Goal: Transaction & Acquisition: Purchase product/service

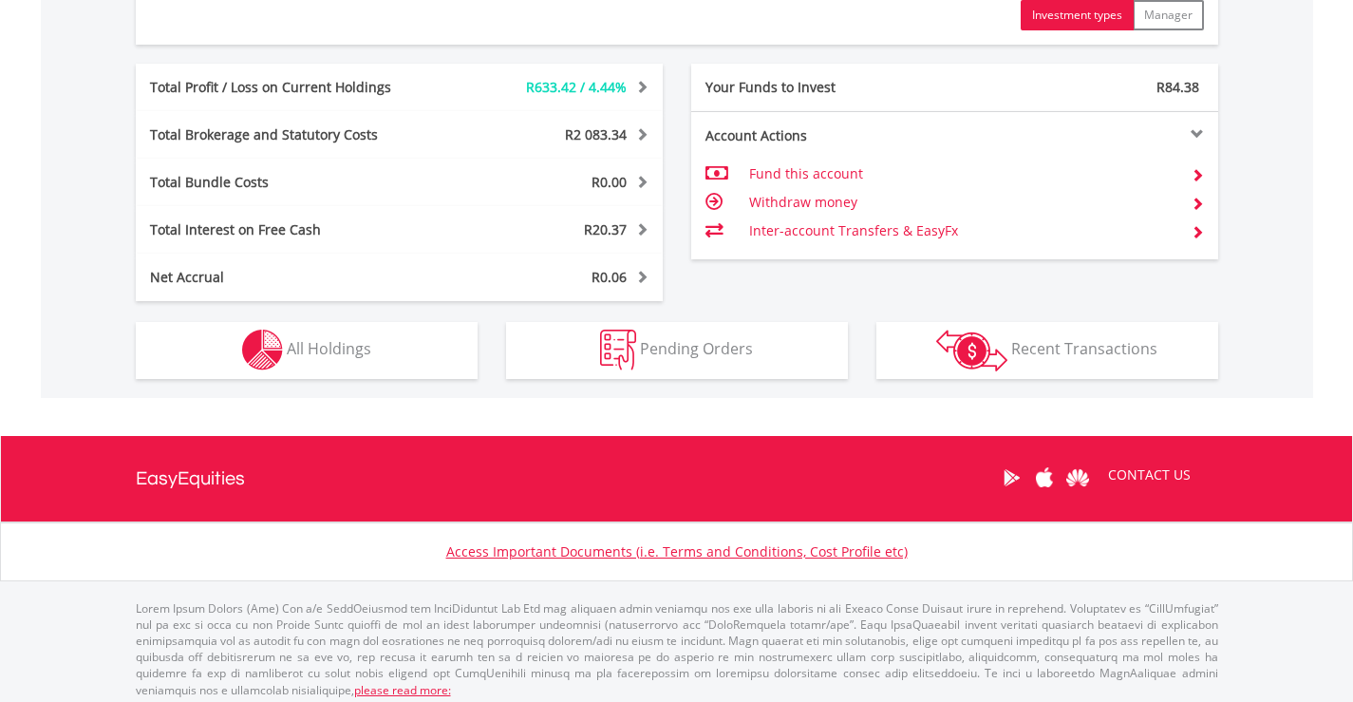
scroll to position [1057, 0]
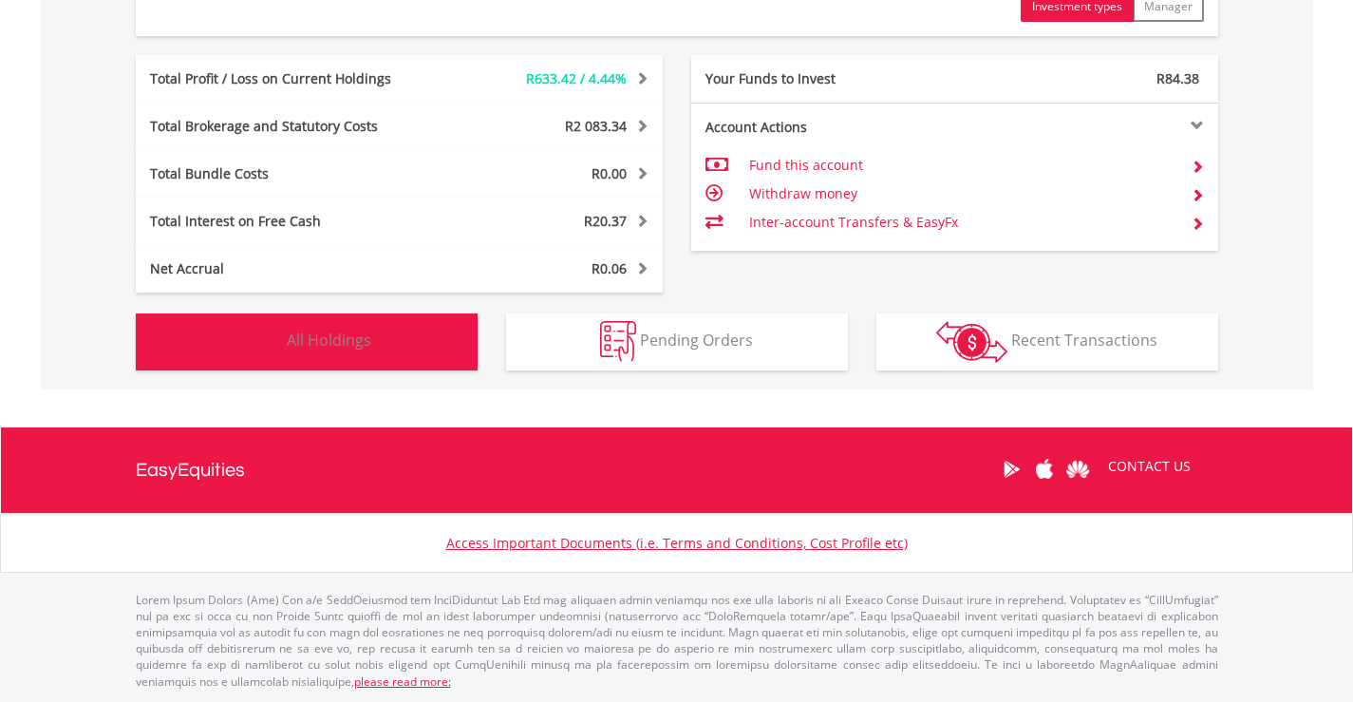
click at [304, 345] on span "All Holdings" at bounding box center [329, 339] width 84 height 21
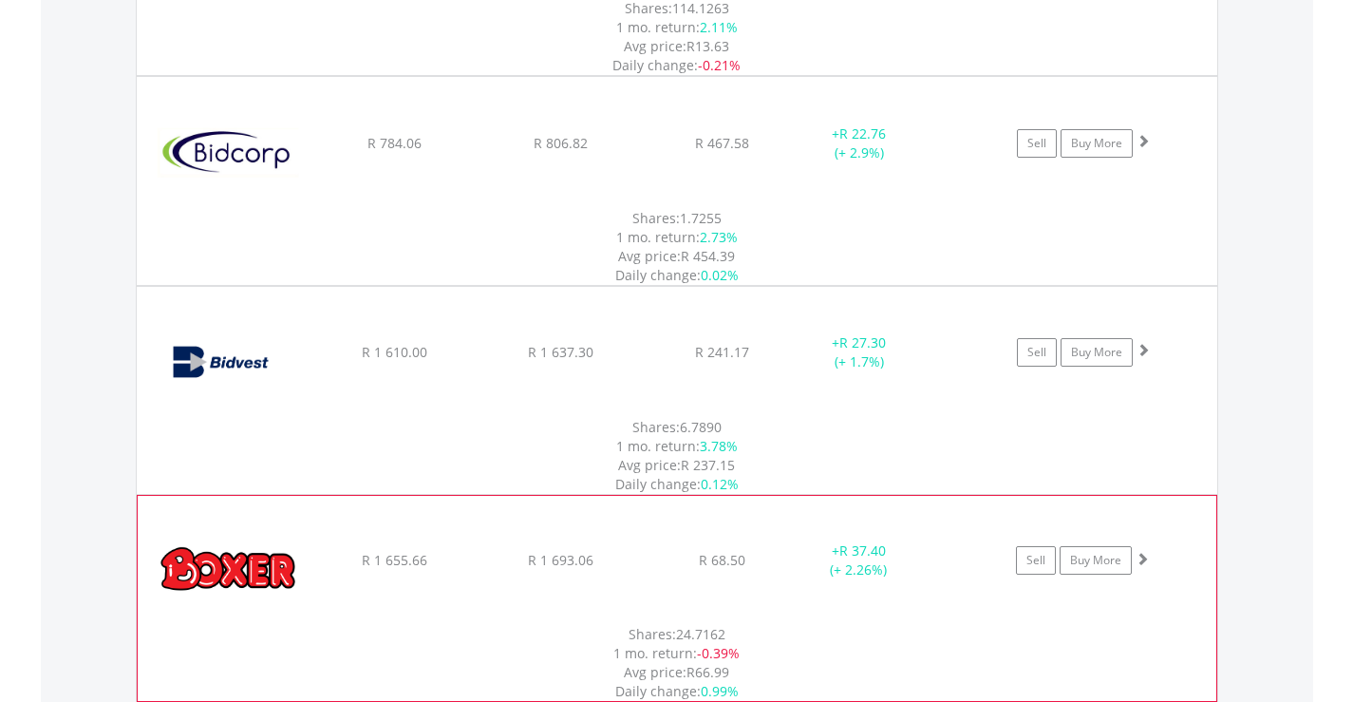
scroll to position [2053, 0]
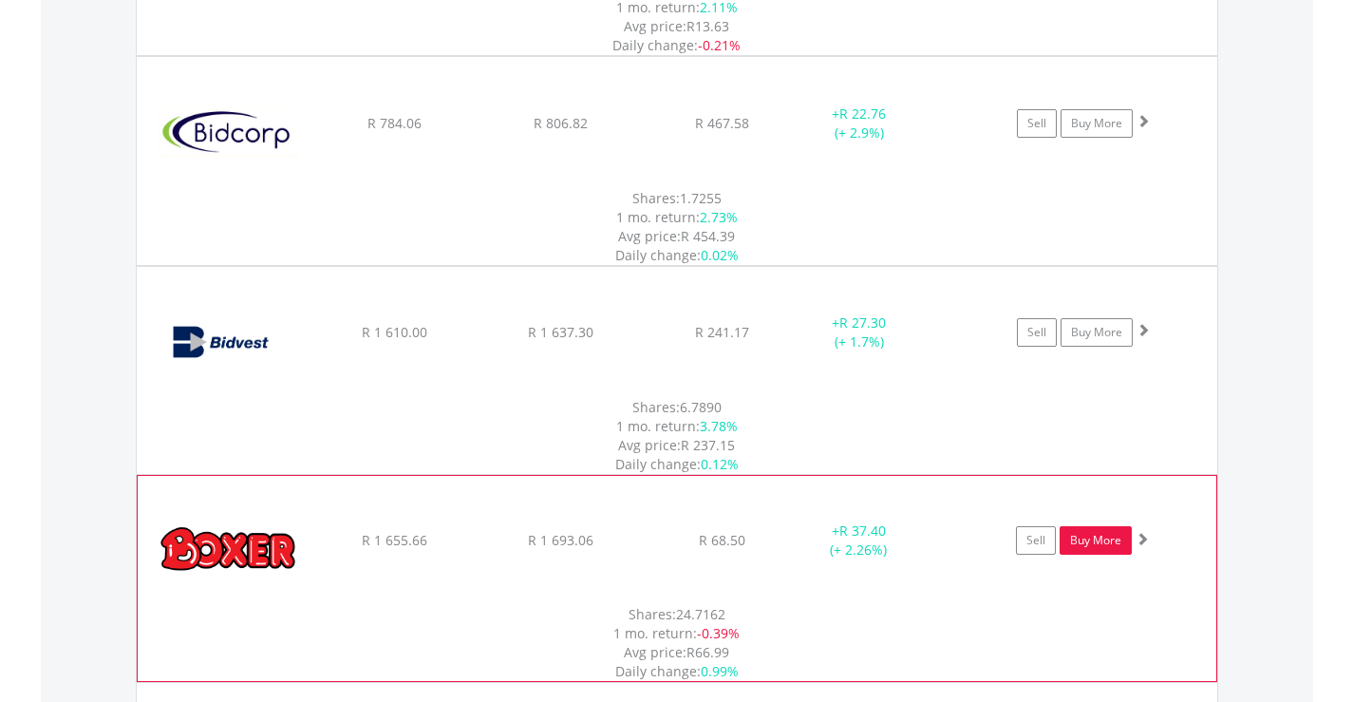
click at [1101, 526] on link "Buy More" at bounding box center [1095, 540] width 72 height 28
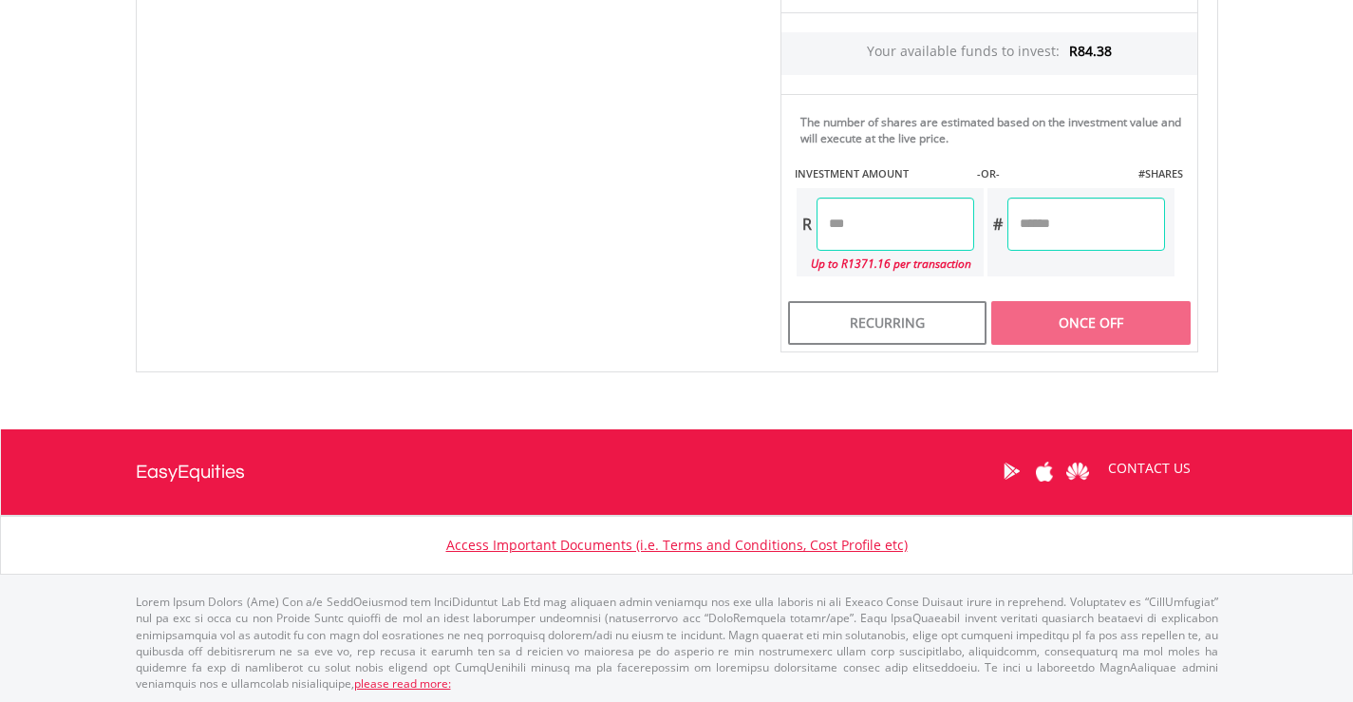
scroll to position [886, 0]
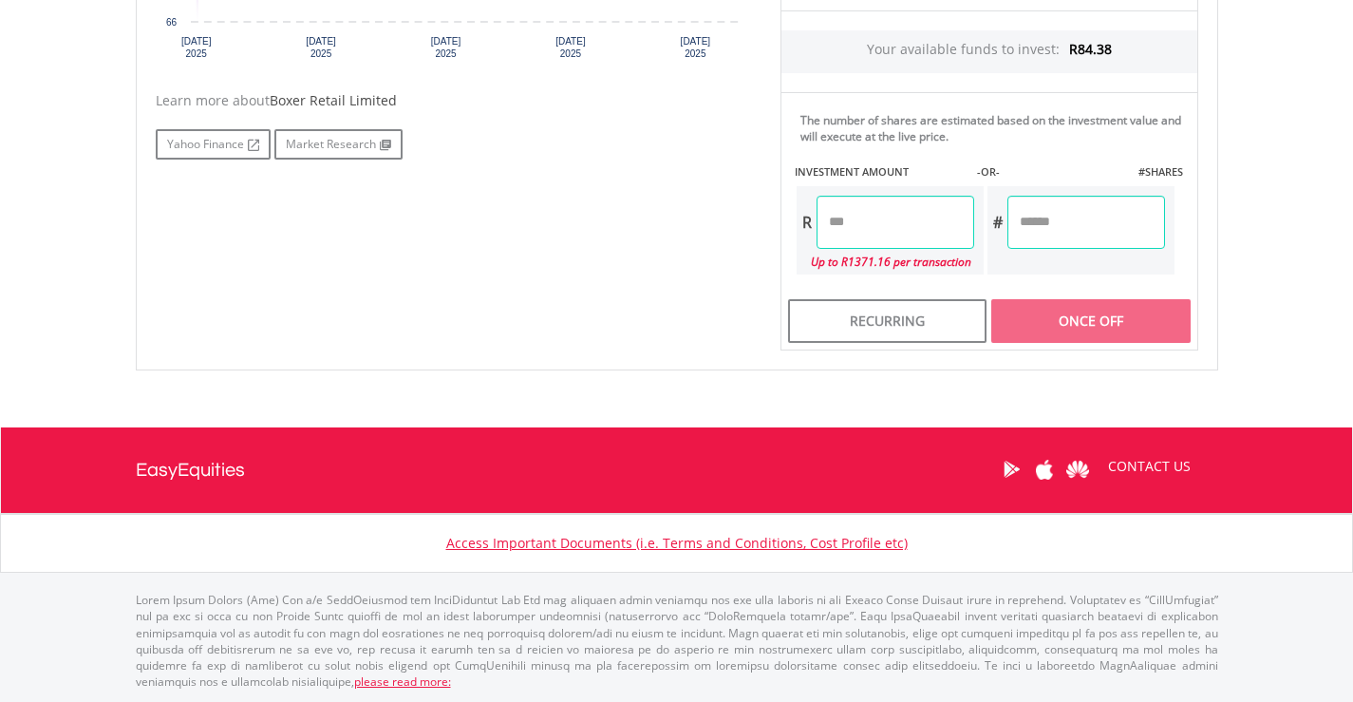
click at [820, 224] on input "number" at bounding box center [895, 222] width 158 height 53
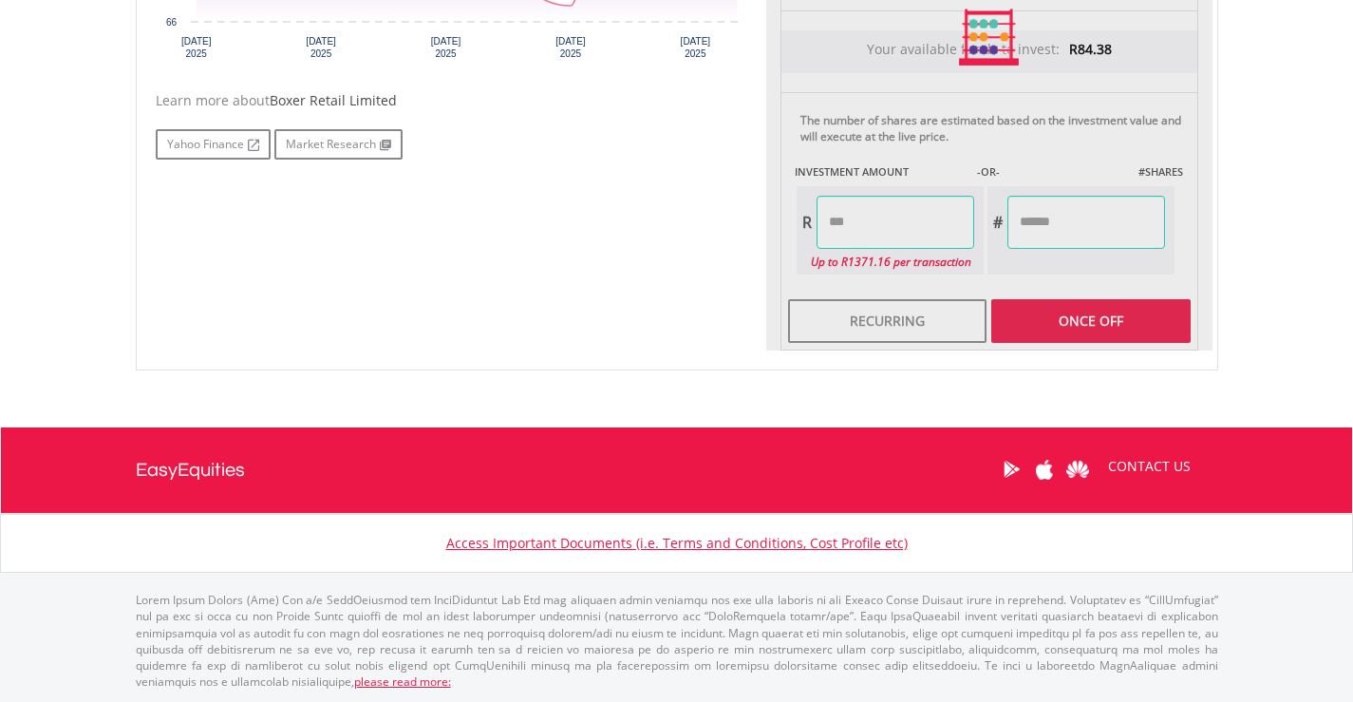
type input "*****"
type input "******"
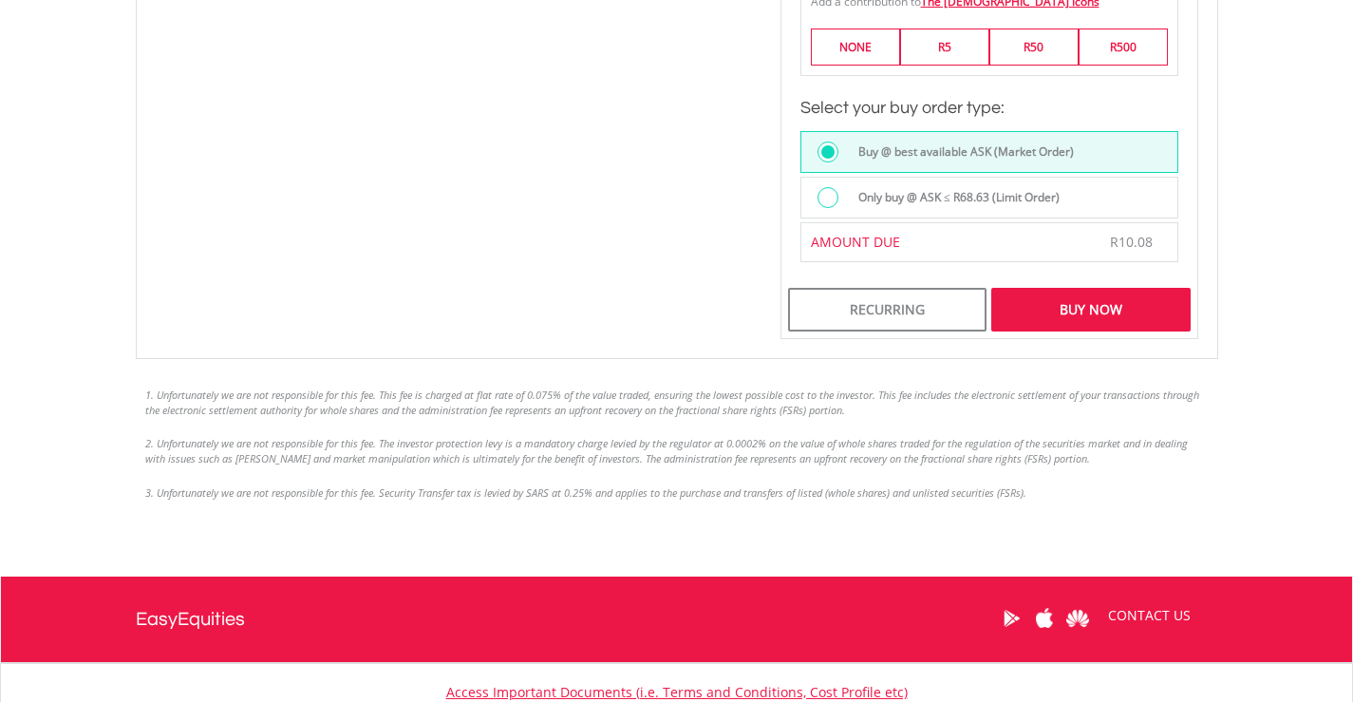
scroll to position [1513, 0]
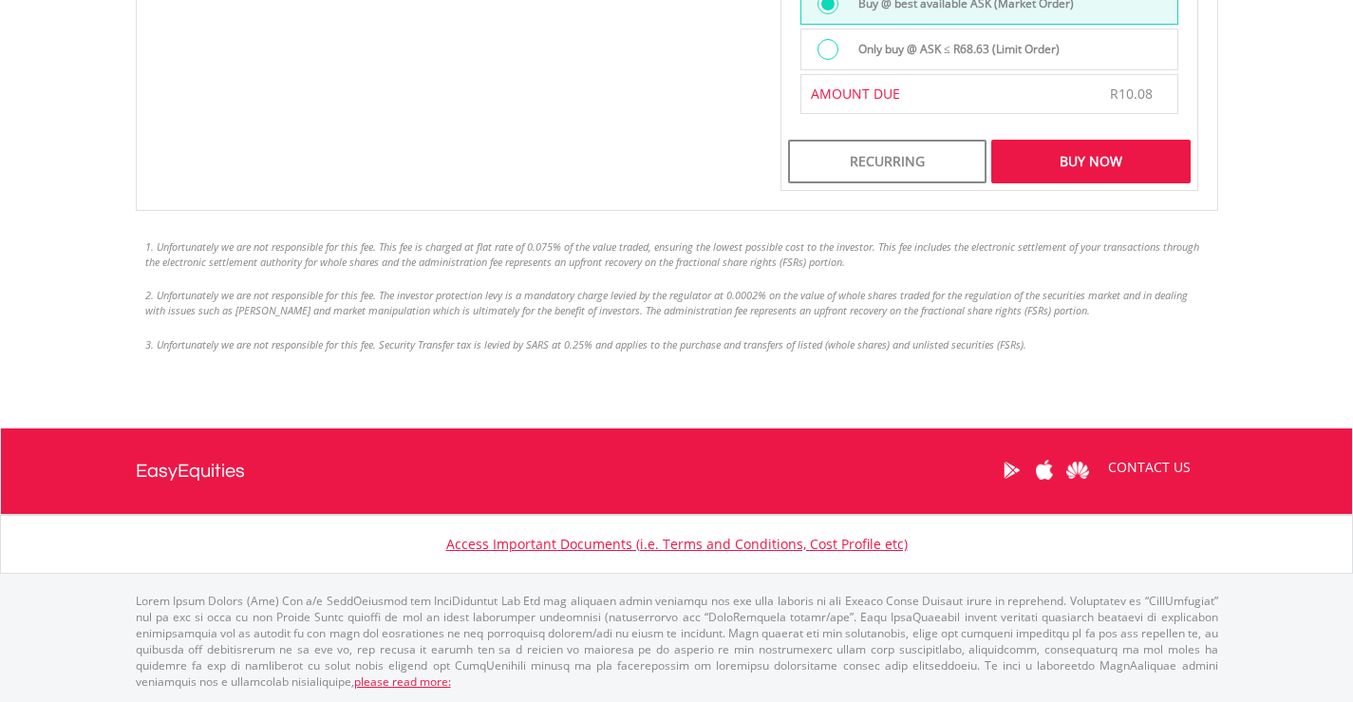
click at [1079, 159] on div "Buy Now" at bounding box center [1090, 162] width 198 height 44
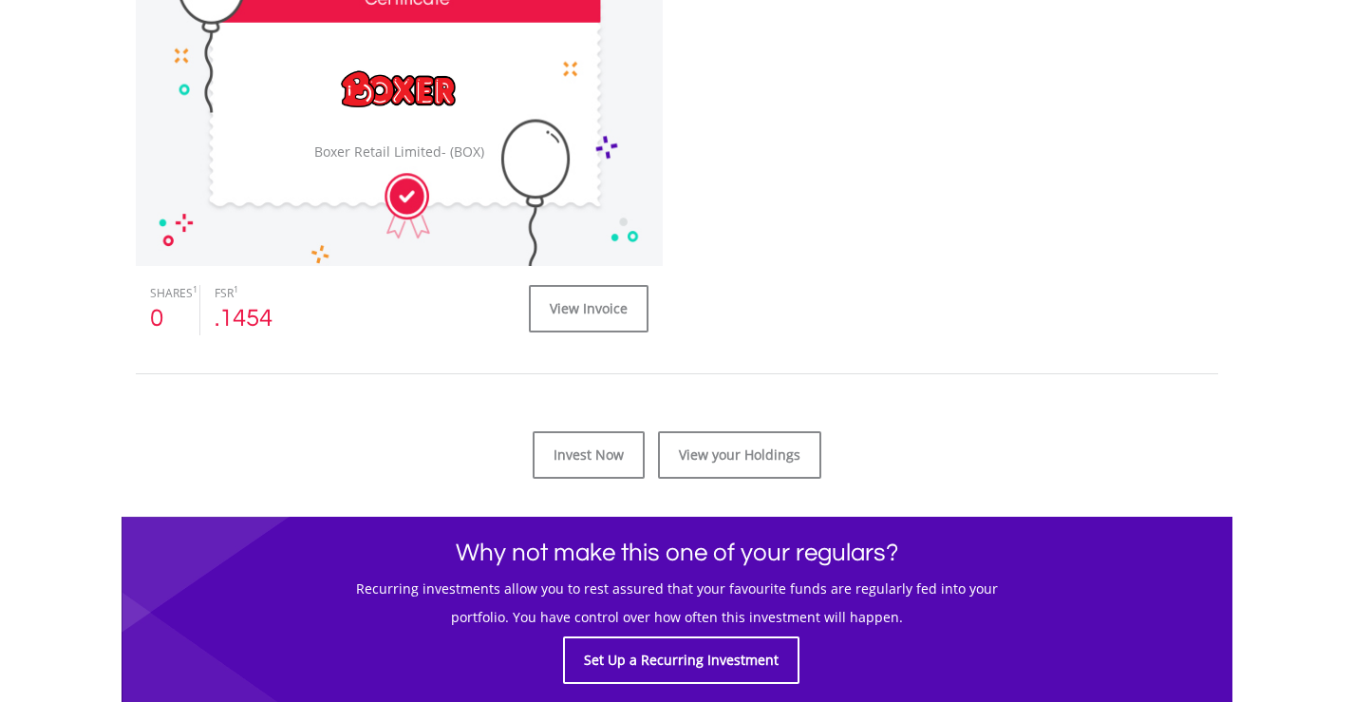
scroll to position [665, 0]
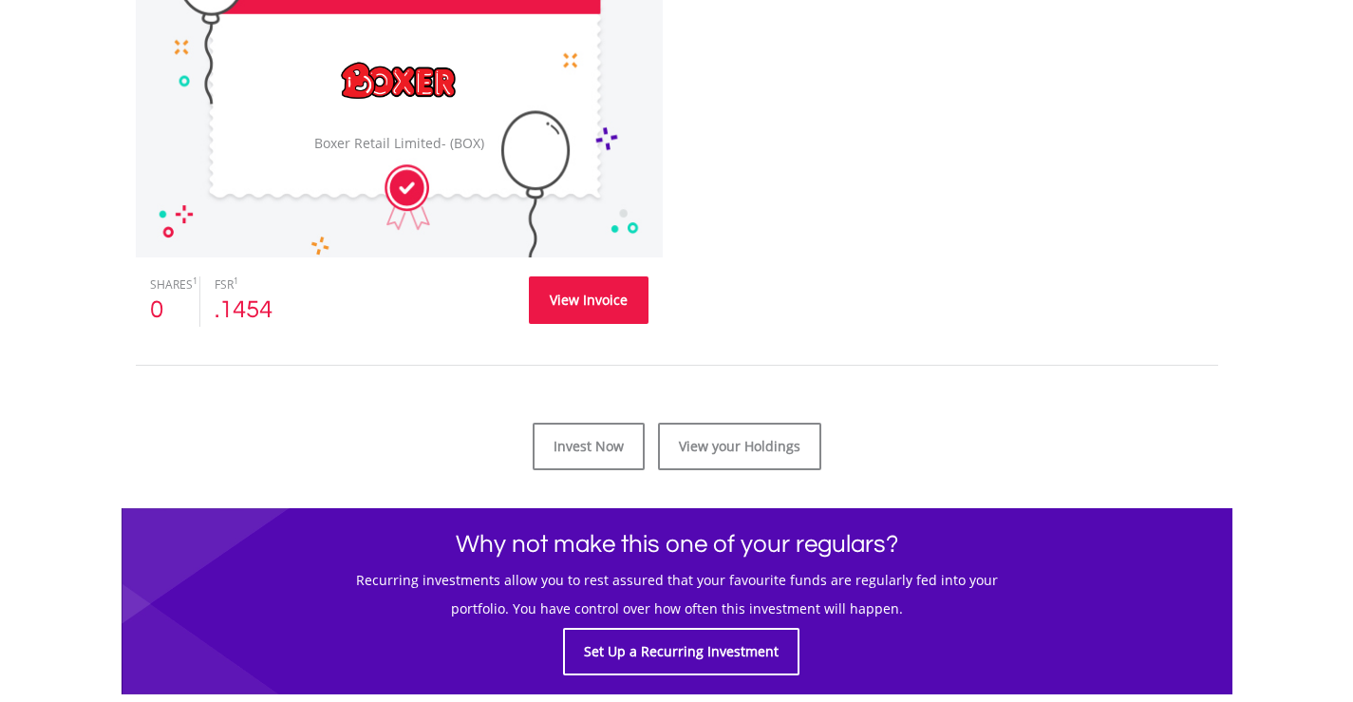
click at [592, 302] on link "View Invoice" at bounding box center [589, 299] width 120 height 47
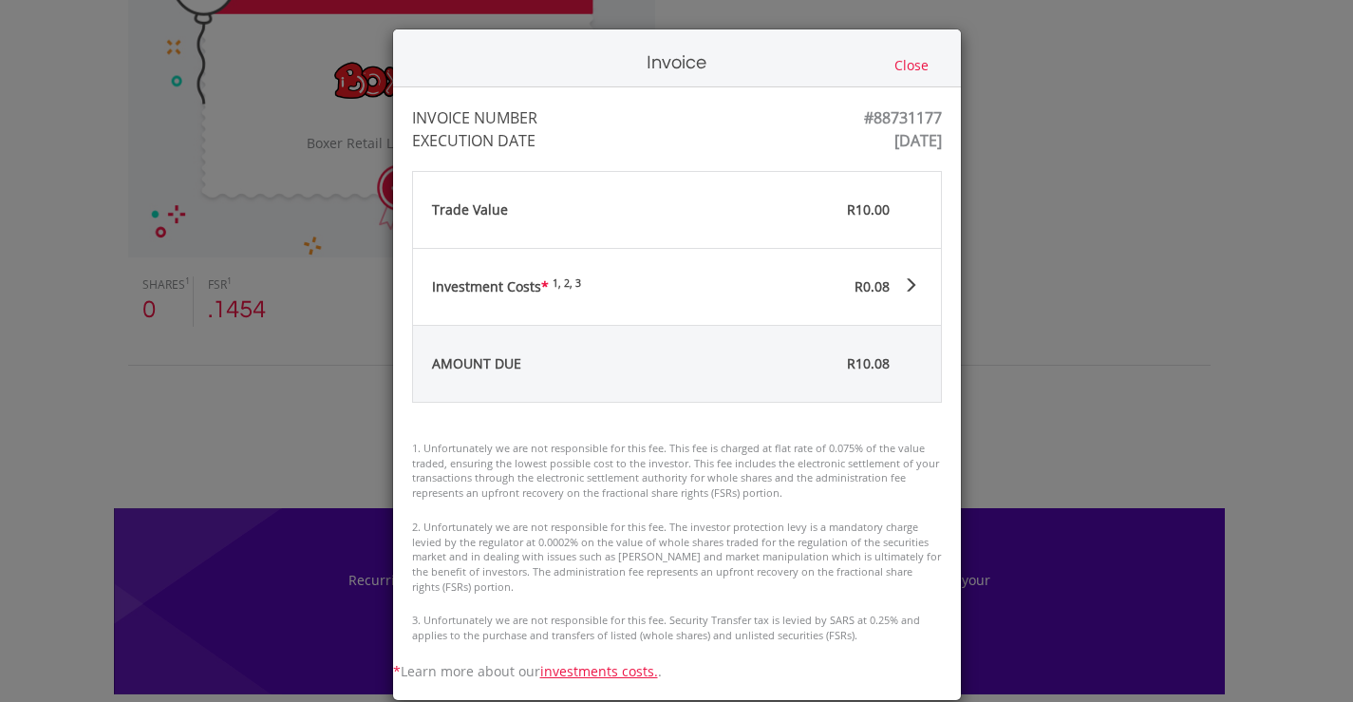
click at [899, 66] on button "Close" at bounding box center [912, 65] width 46 height 21
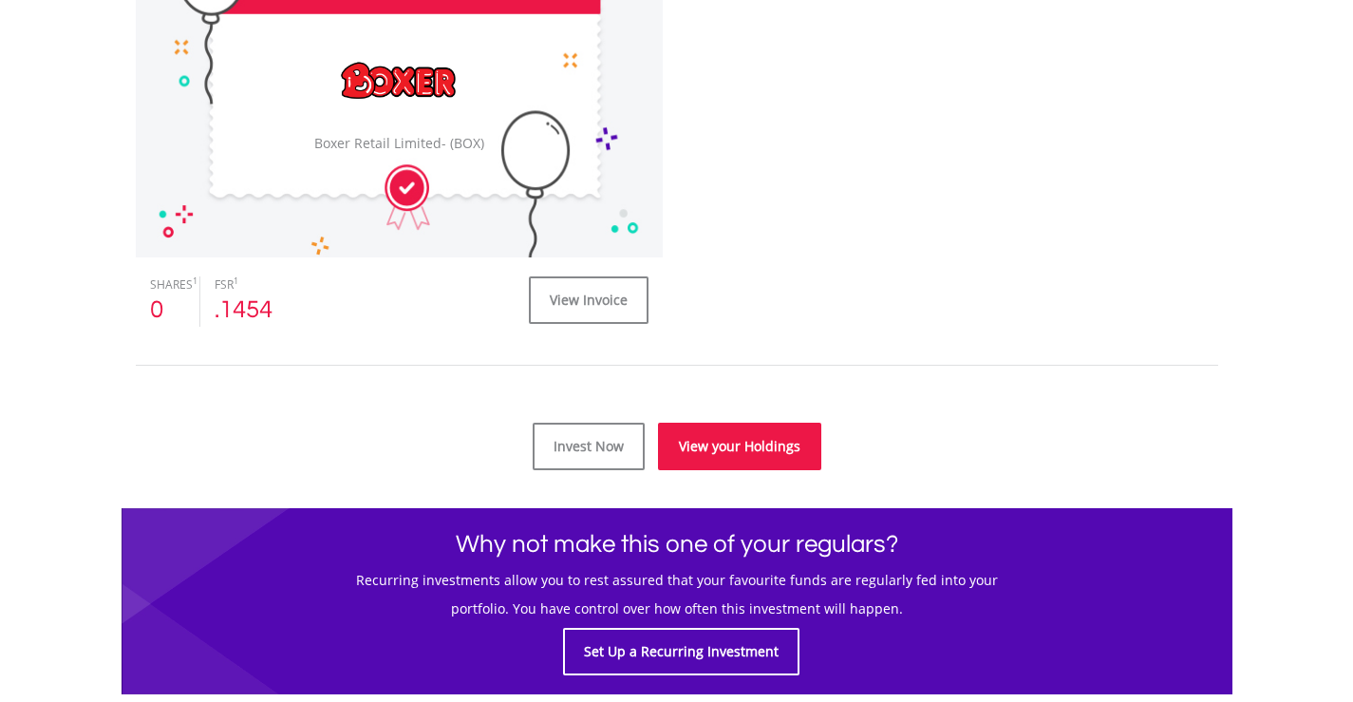
click at [738, 446] on link "View your Holdings" at bounding box center [739, 445] width 163 height 47
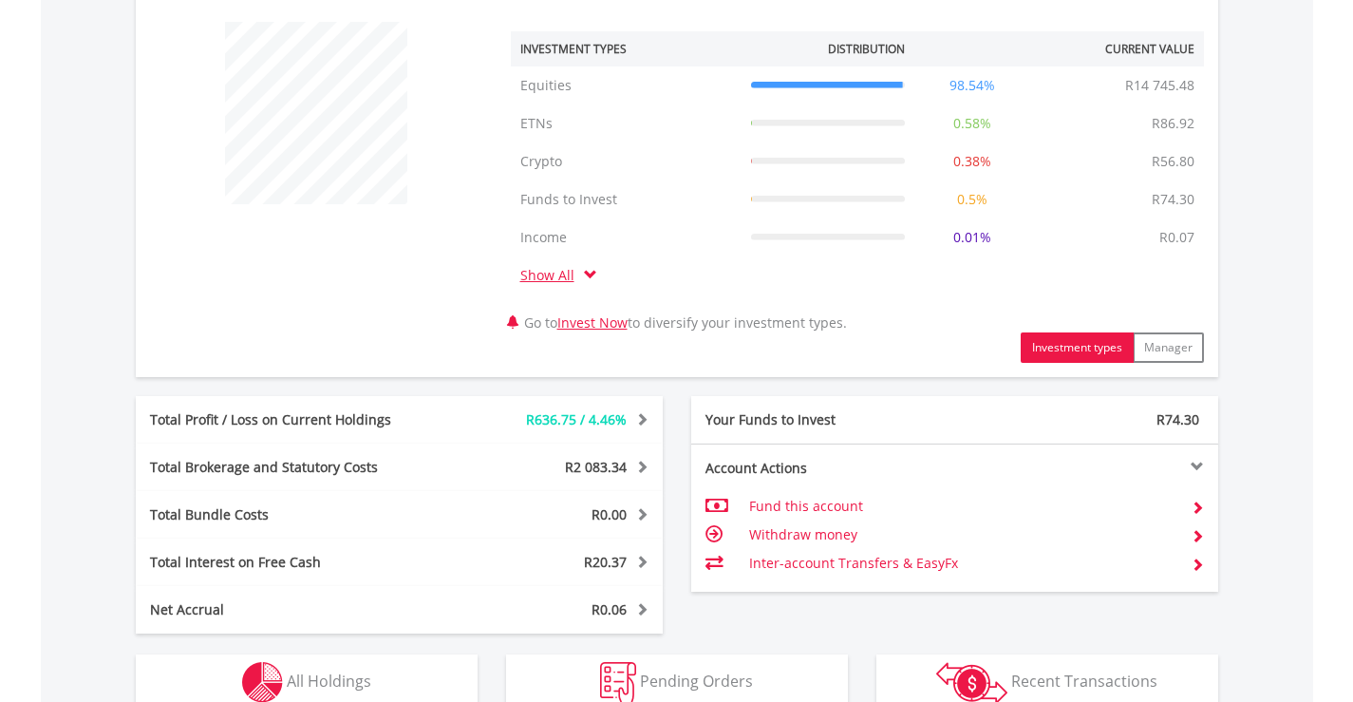
scroll to position [854, 0]
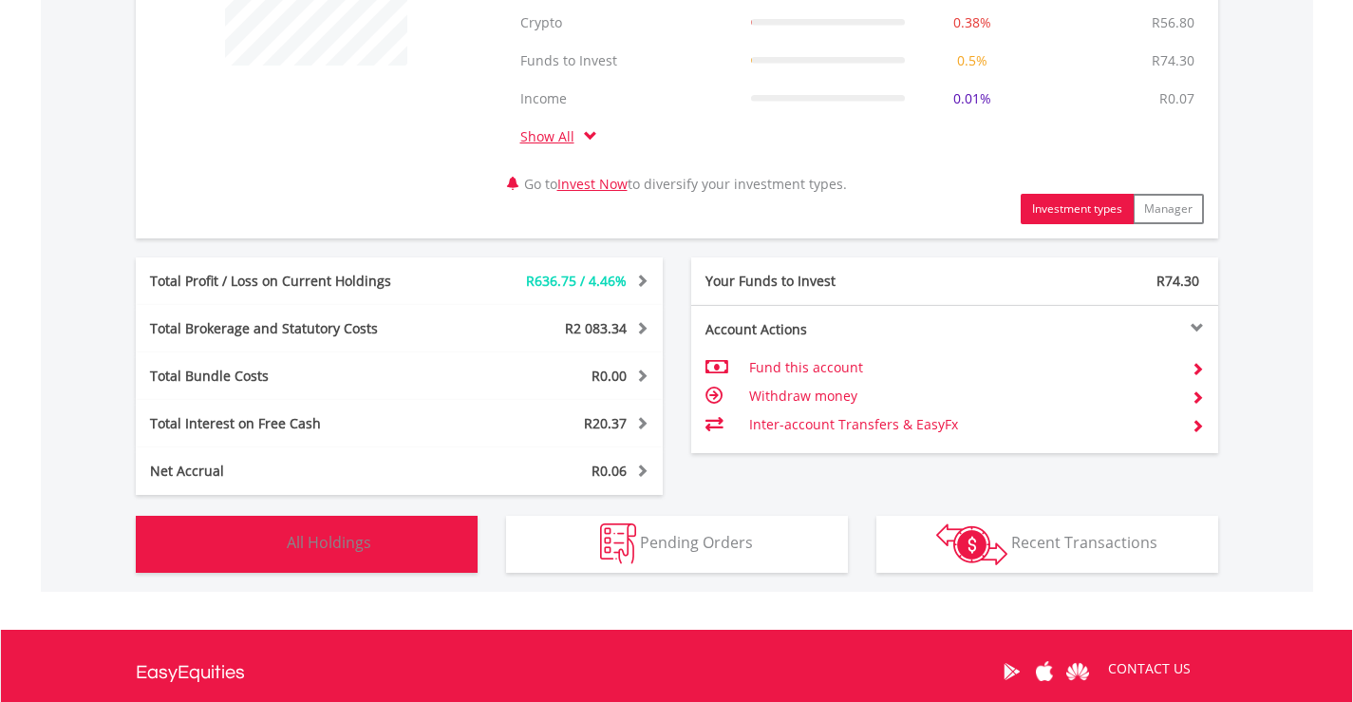
click at [334, 543] on span "All Holdings" at bounding box center [329, 542] width 84 height 21
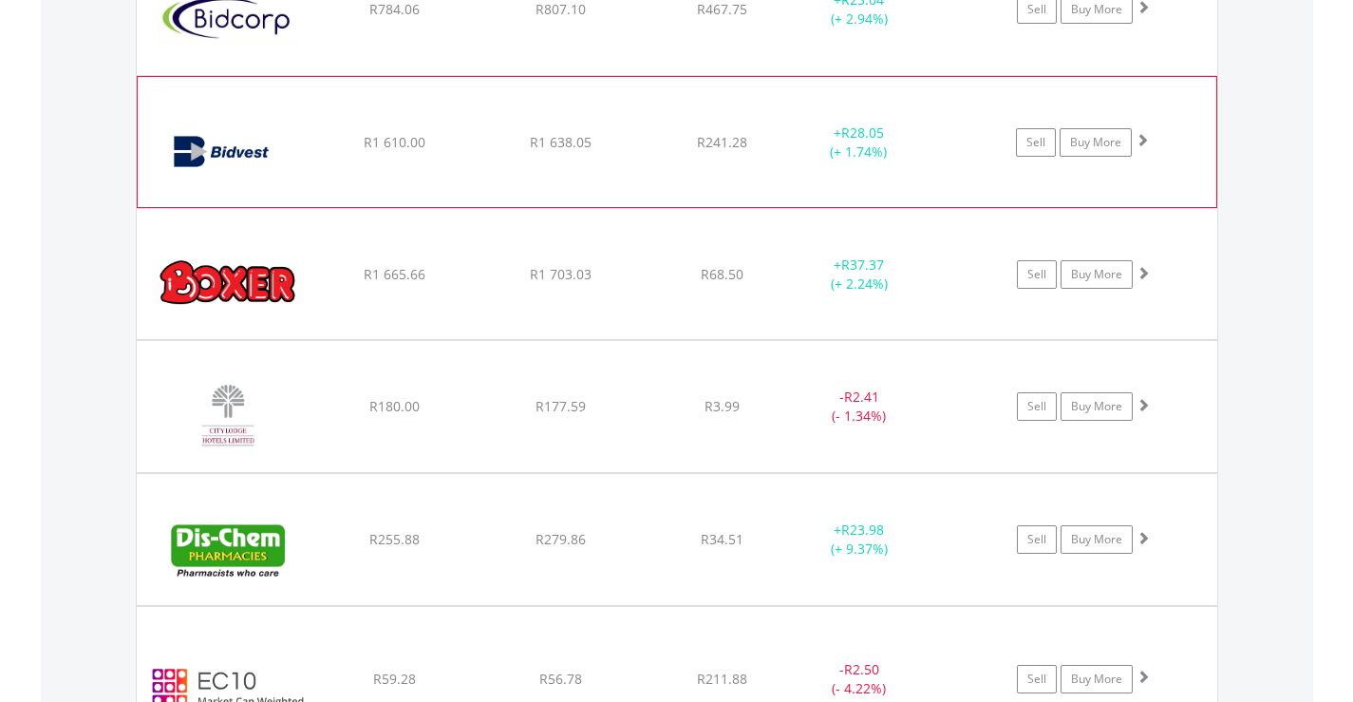
scroll to position [2091, 0]
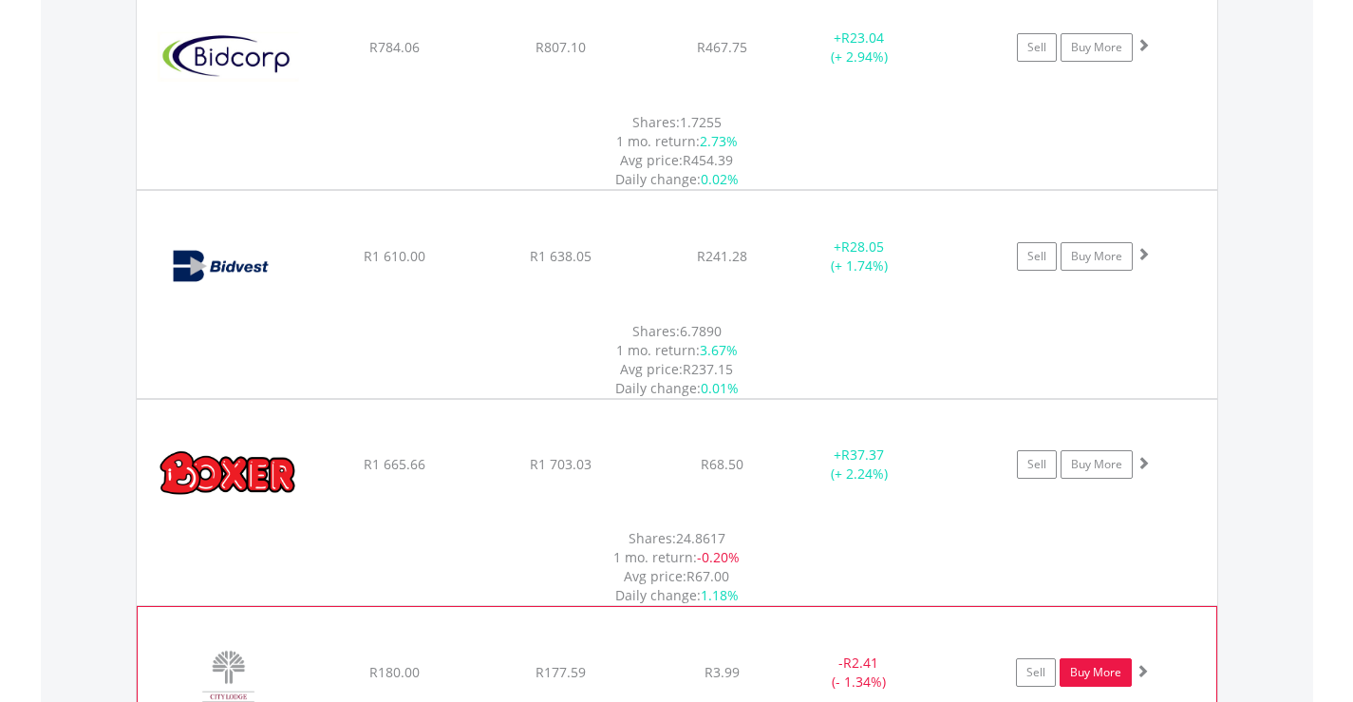
click at [1079, 658] on link "Buy More" at bounding box center [1095, 672] width 72 height 28
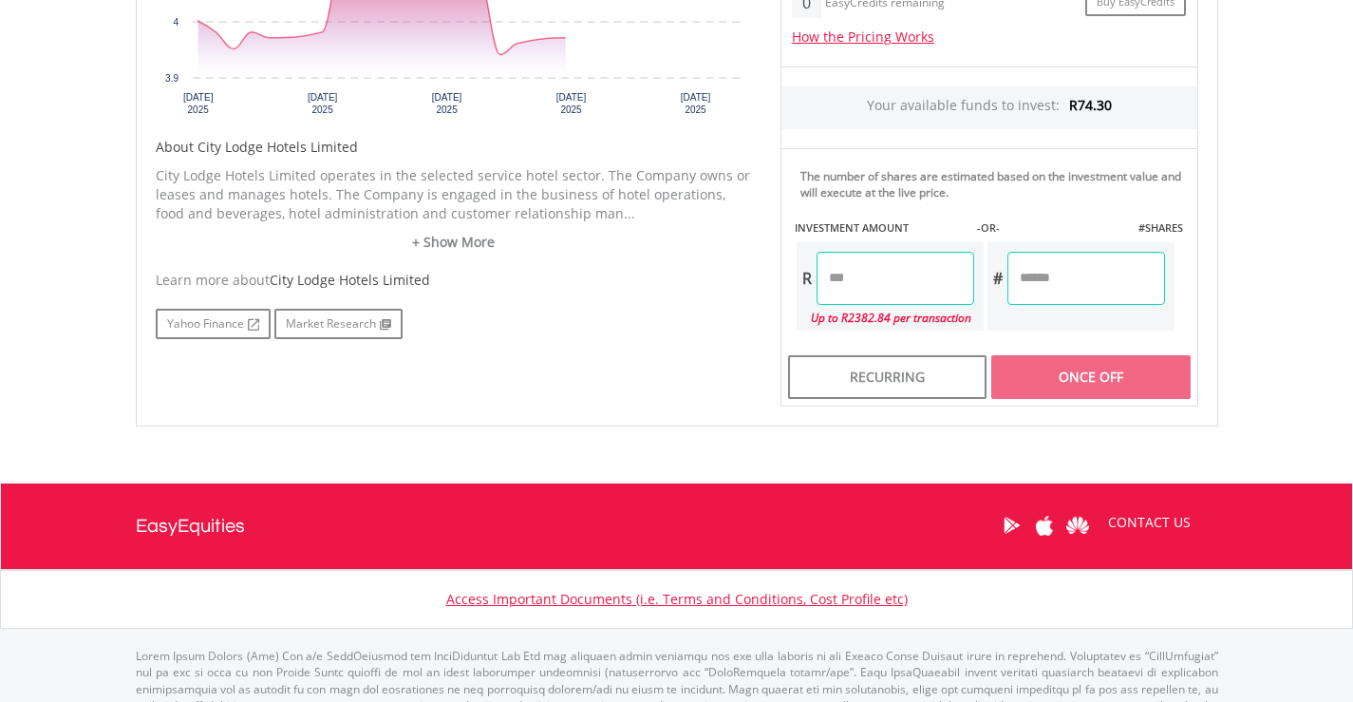
scroll to position [854, 0]
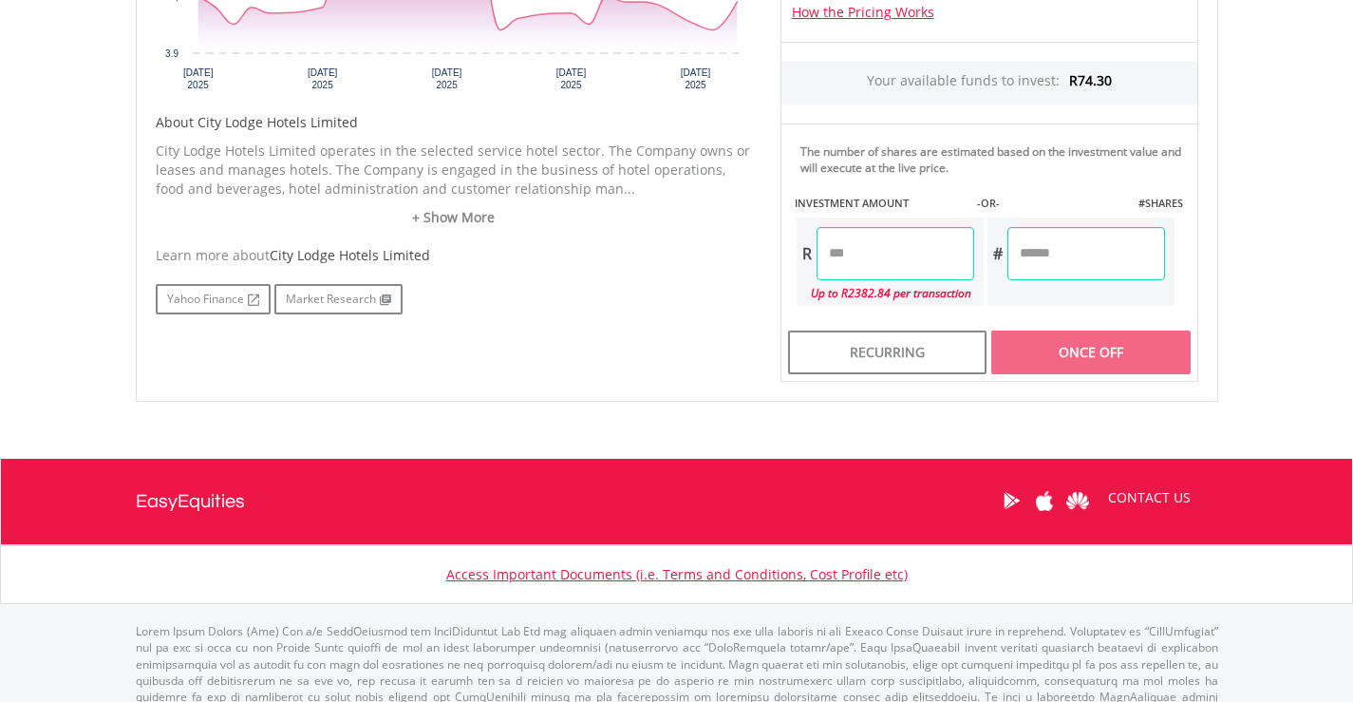
click at [816, 257] on input "number" at bounding box center [895, 253] width 158 height 53
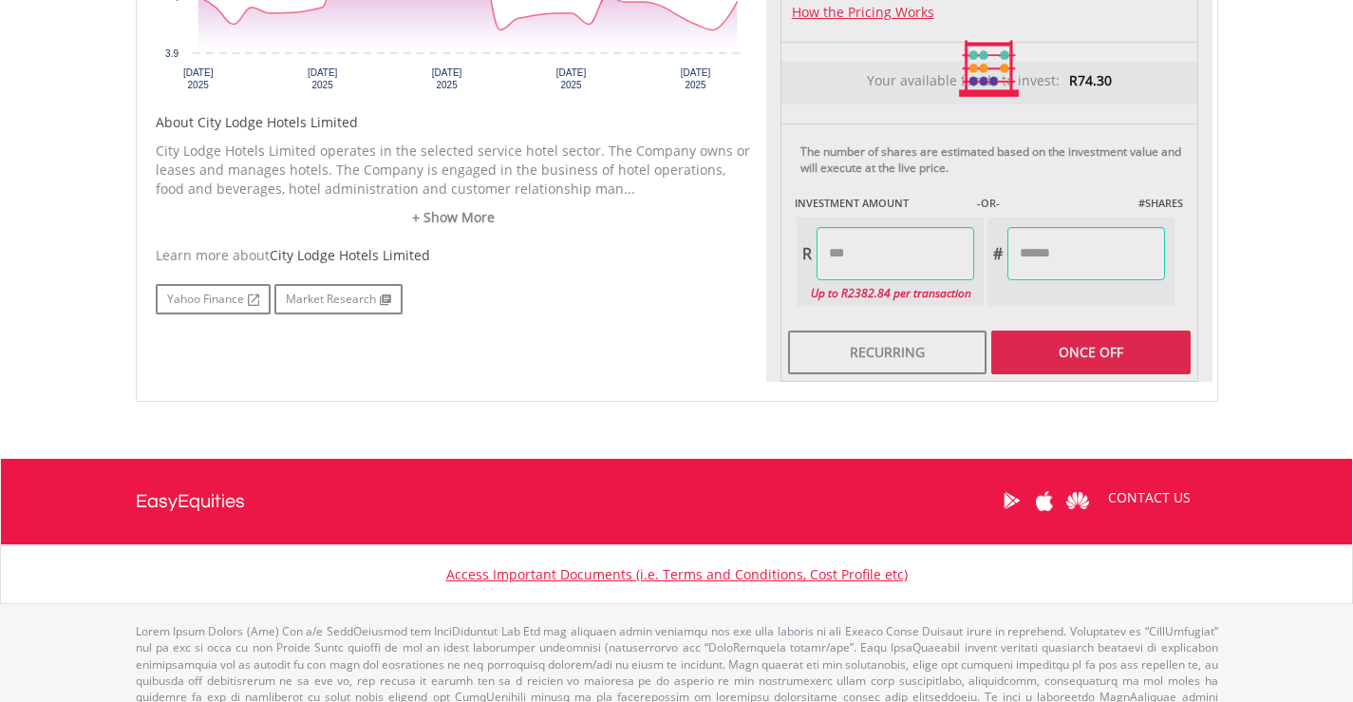
type input "*****"
type input "******"
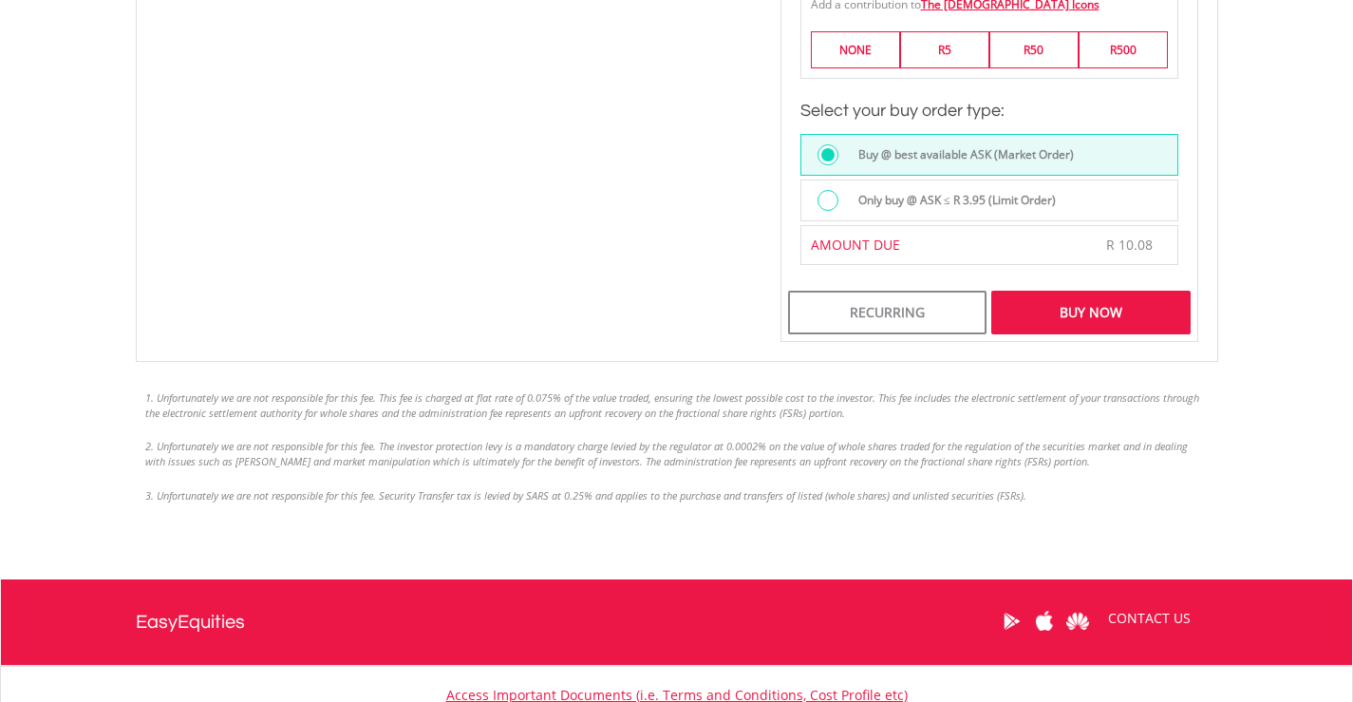
scroll to position [1329, 0]
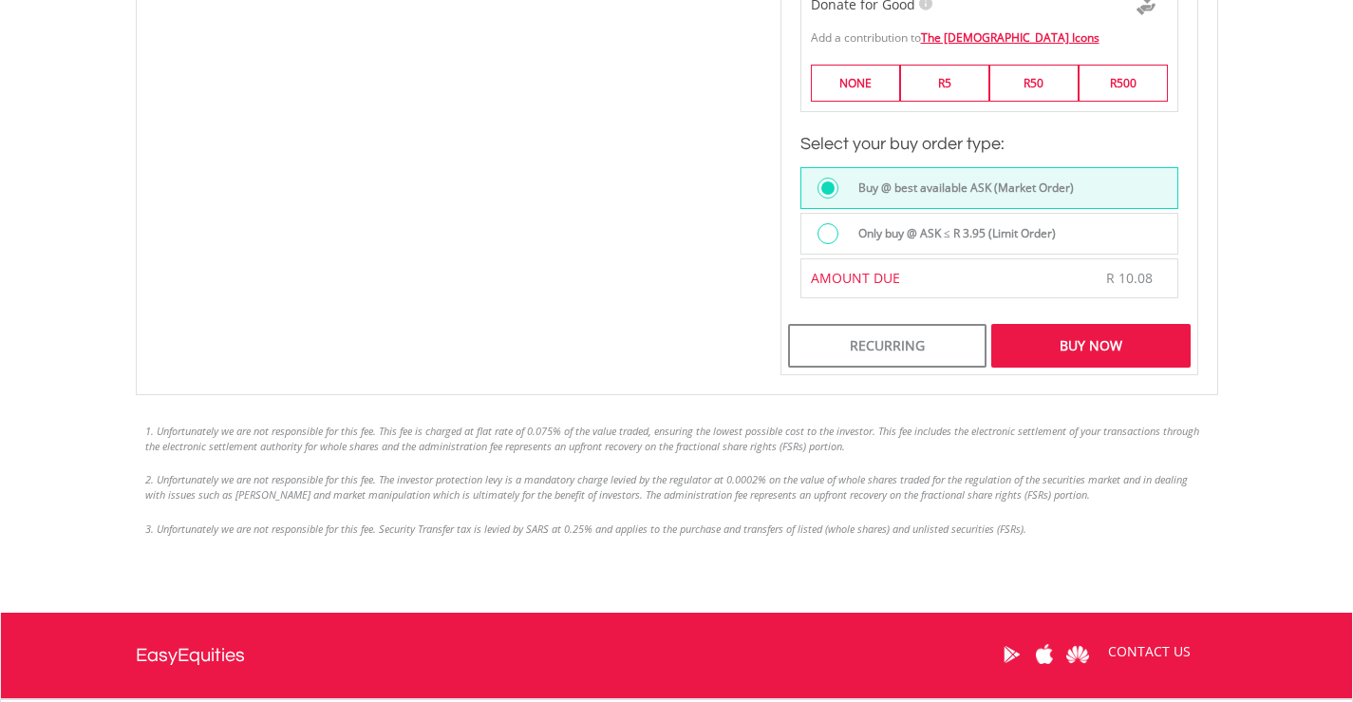
click at [833, 239] on div at bounding box center [827, 233] width 21 height 21
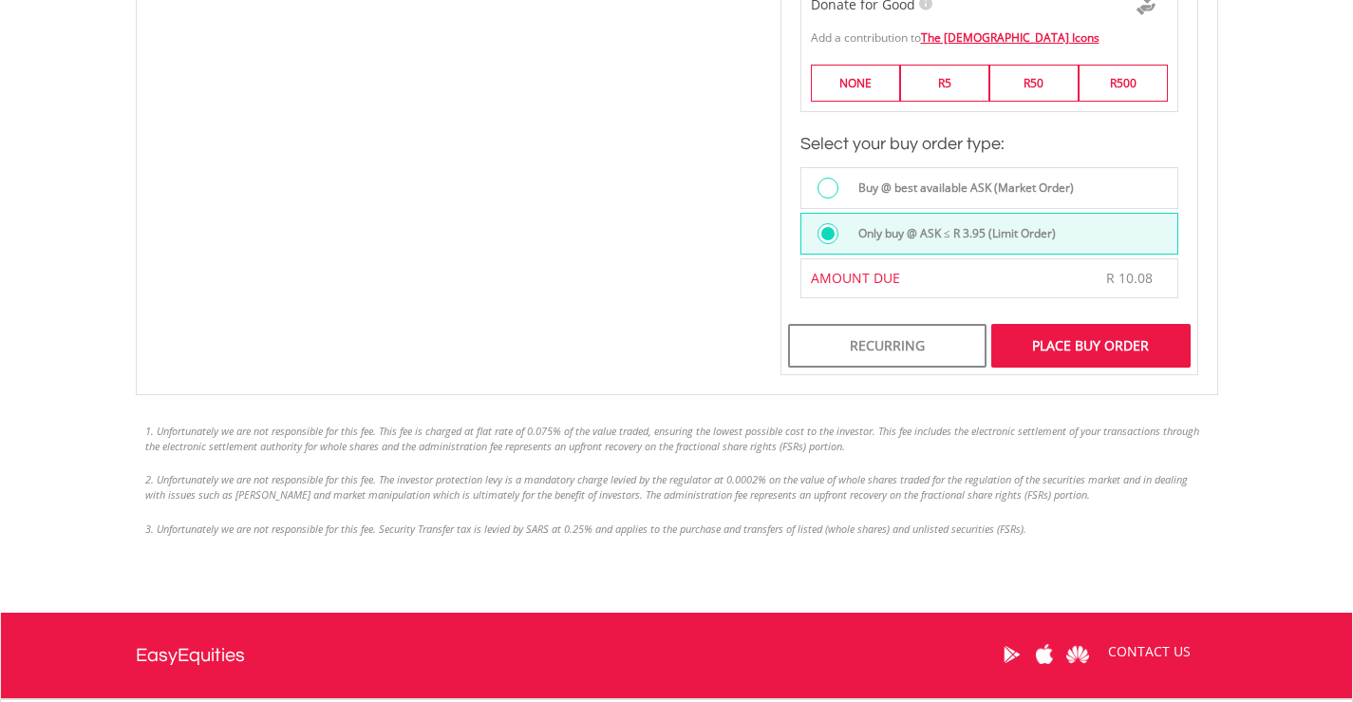
click at [1077, 355] on div "Place Buy Order" at bounding box center [1090, 346] width 198 height 44
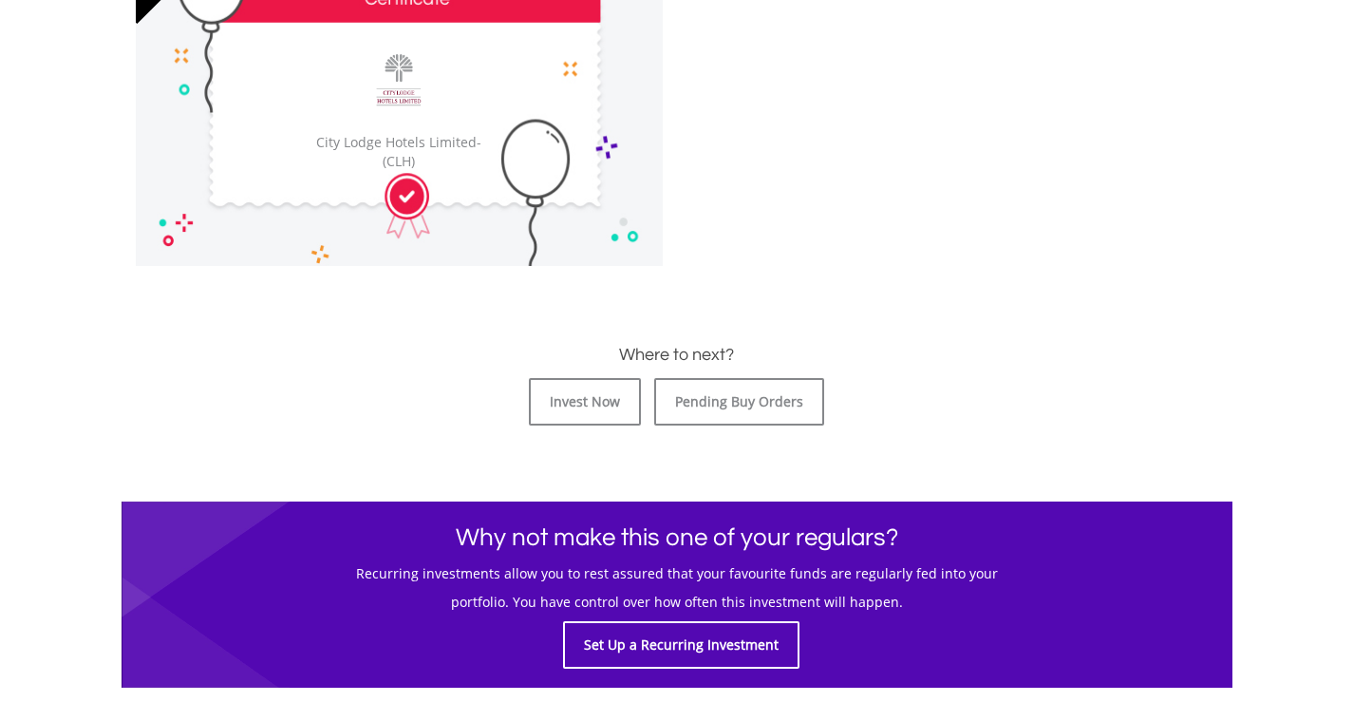
scroll to position [665, 0]
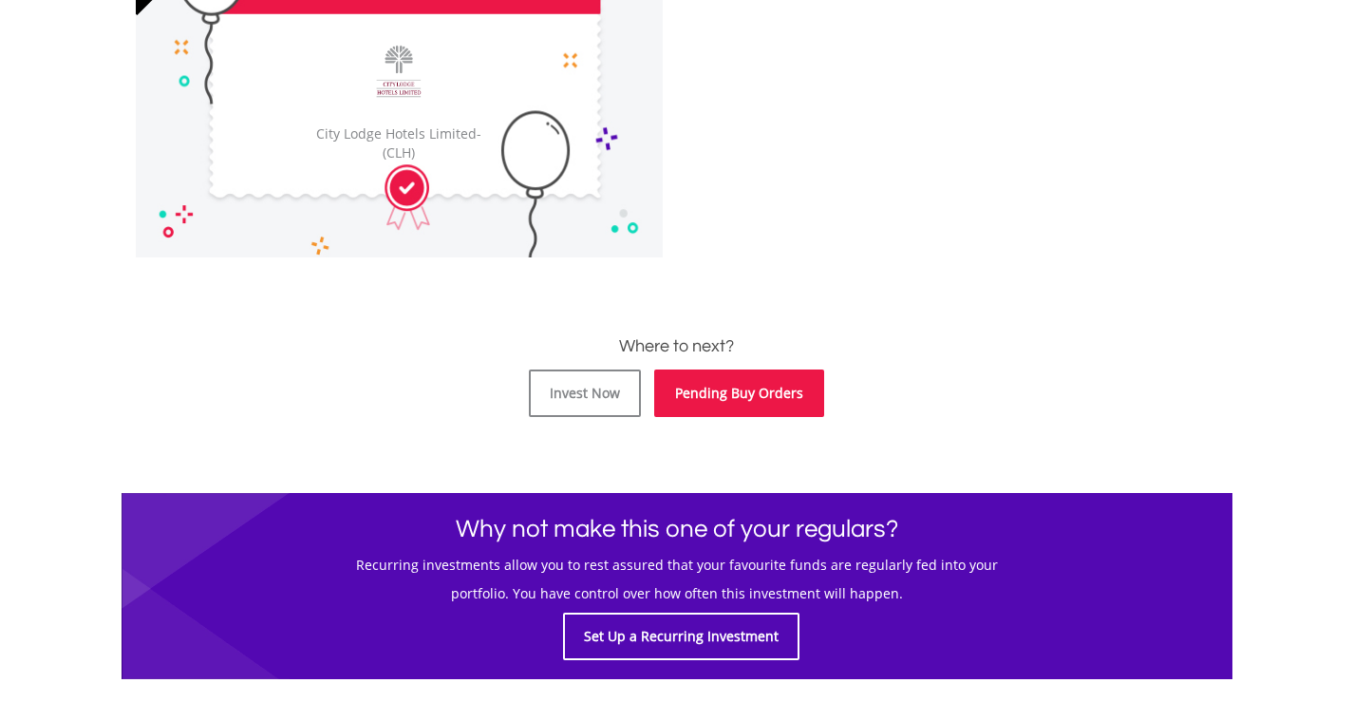
click at [717, 396] on link "Pending Buy Orders" at bounding box center [739, 392] width 170 height 47
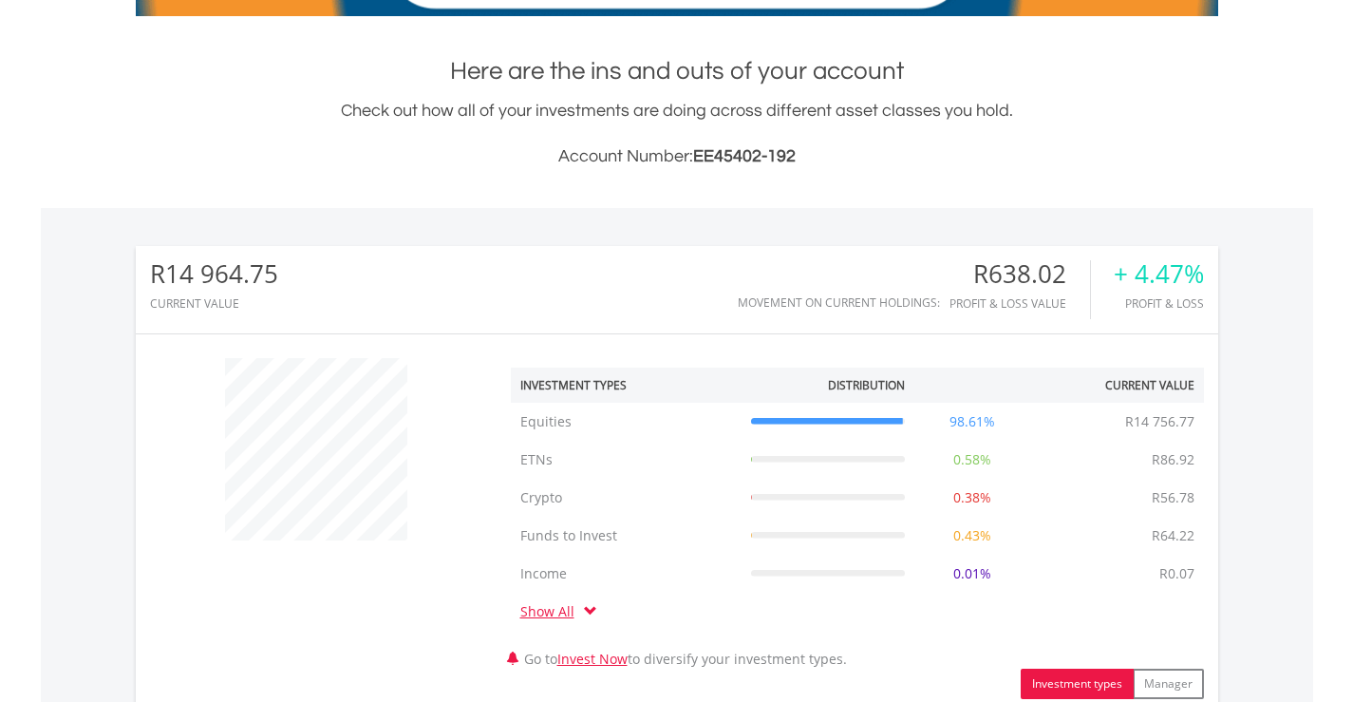
scroll to position [1162, 0]
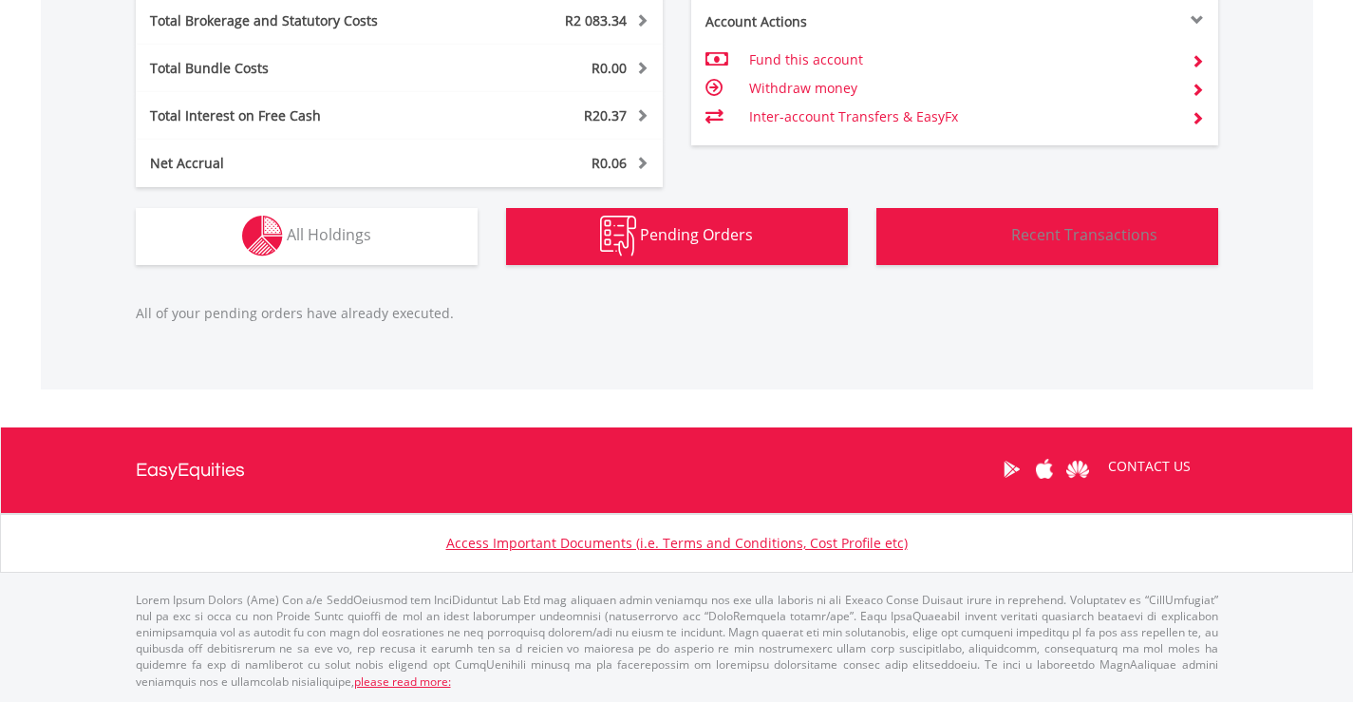
click at [1052, 239] on span "Recent Transactions" at bounding box center [1084, 234] width 146 height 21
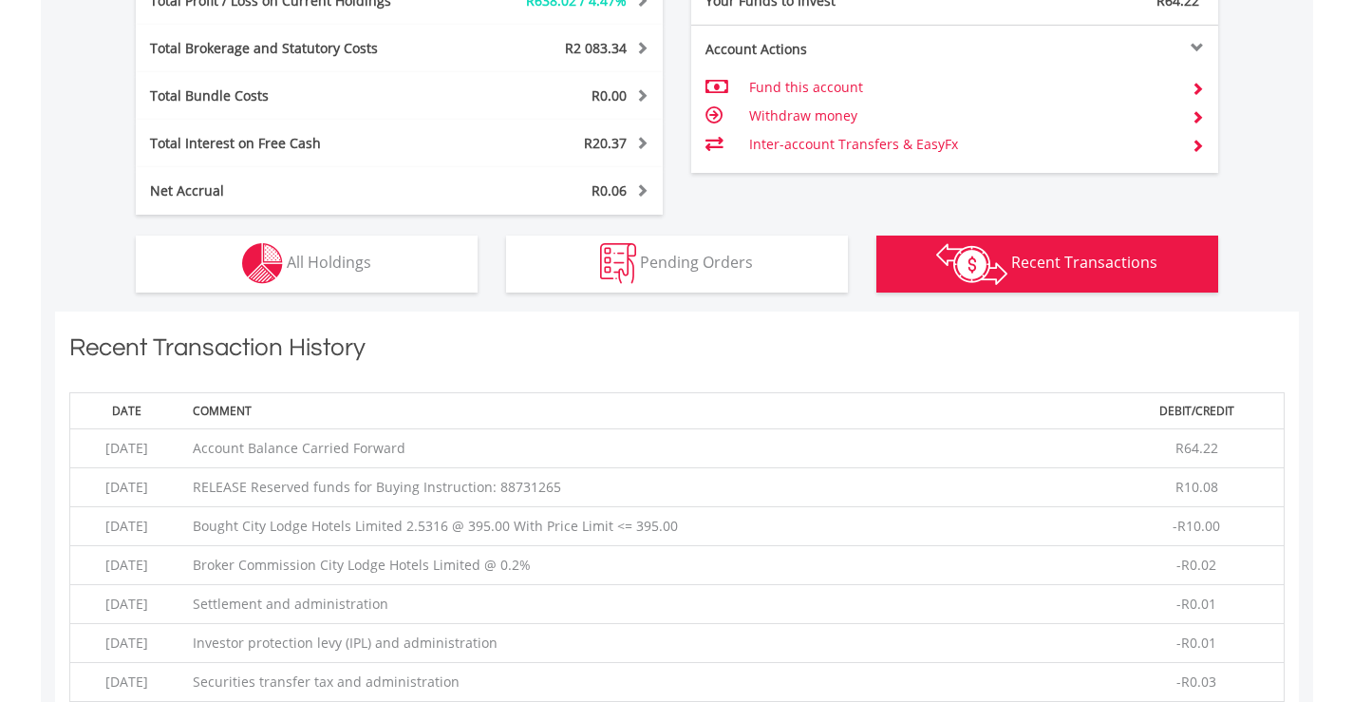
scroll to position [1066, 0]
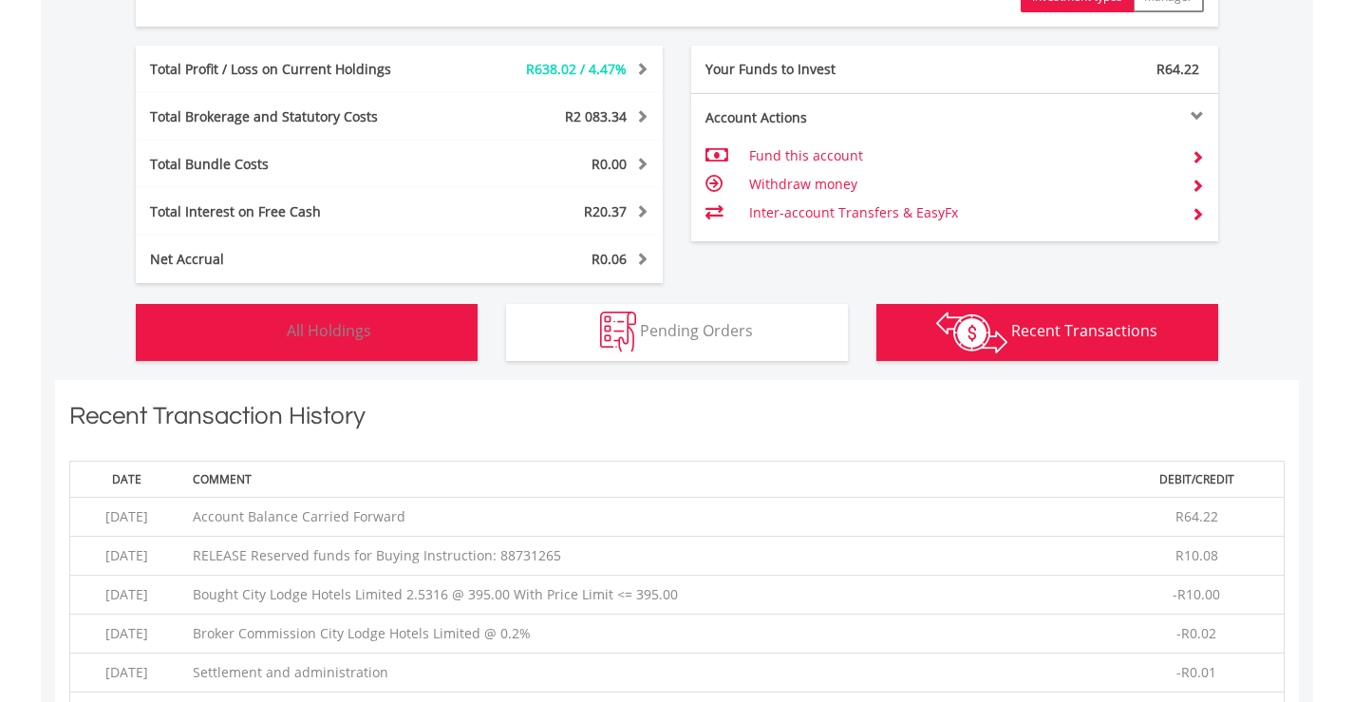
click at [318, 334] on span "All Holdings" at bounding box center [329, 330] width 84 height 21
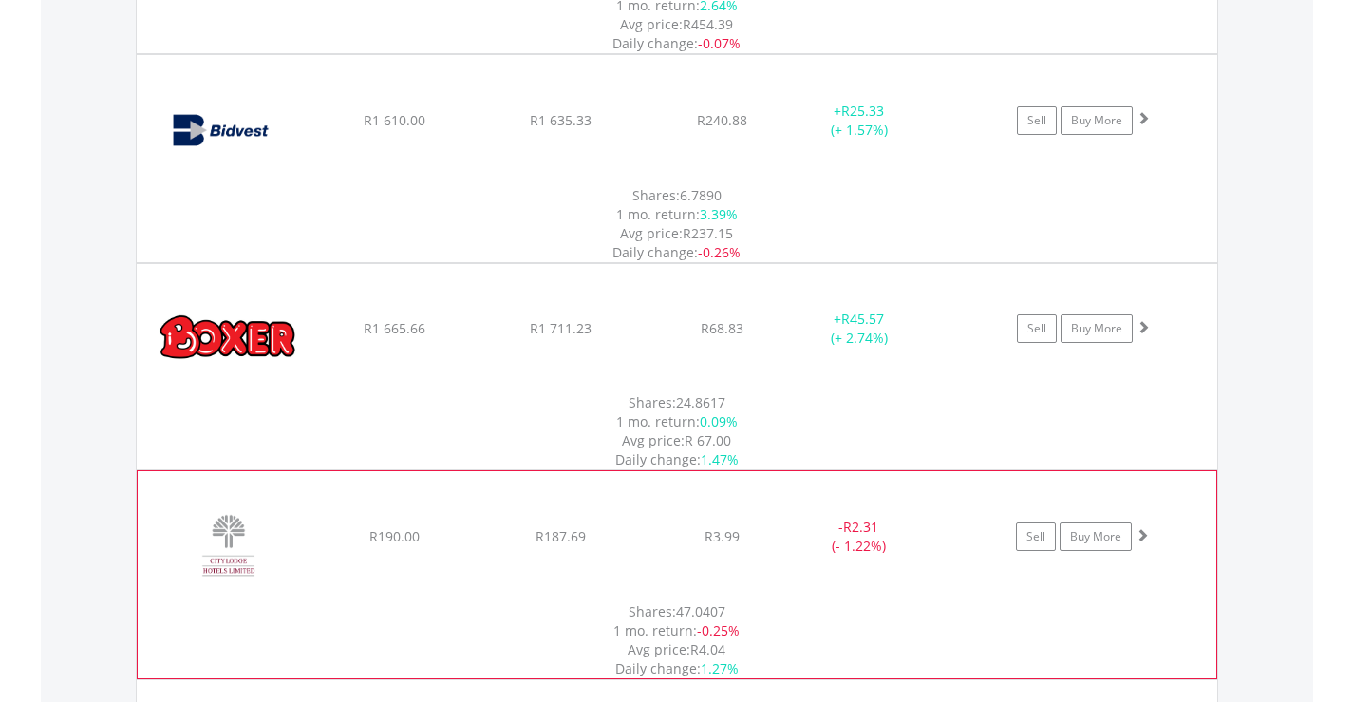
scroll to position [2433, 0]
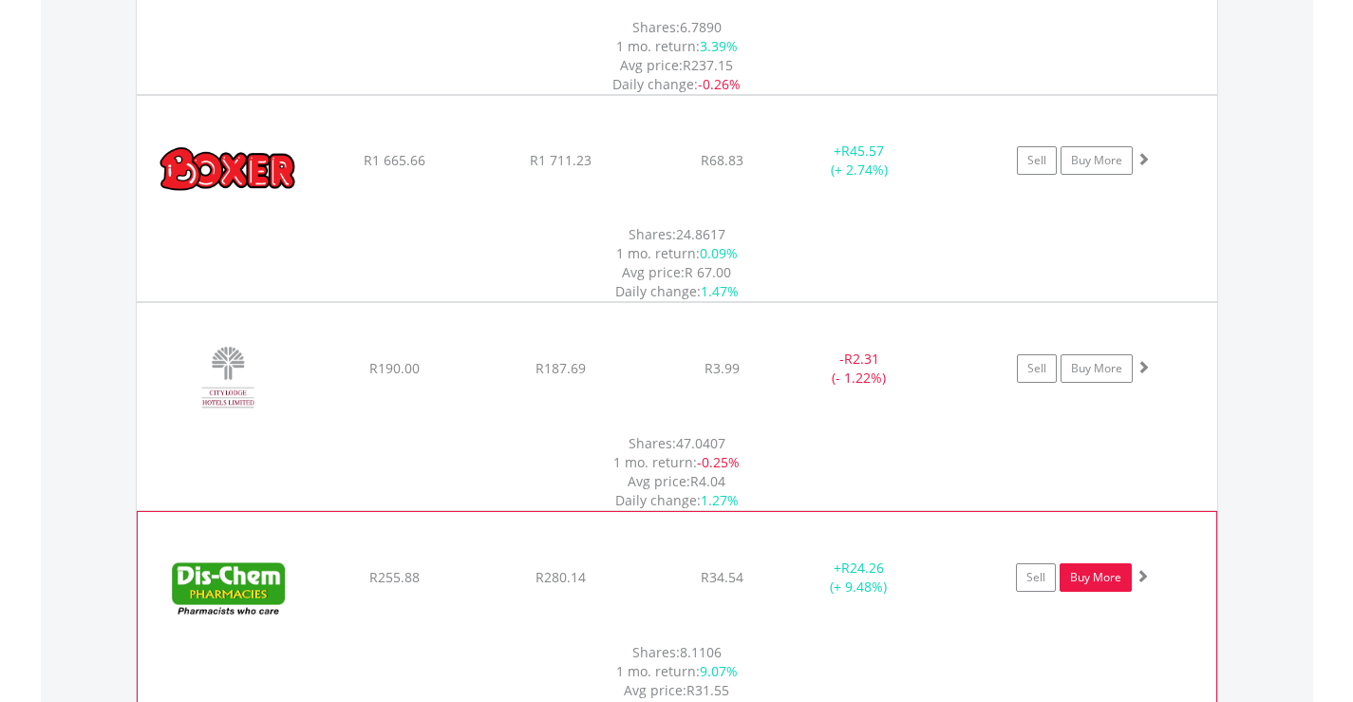
click at [1082, 563] on link "Buy More" at bounding box center [1095, 577] width 72 height 28
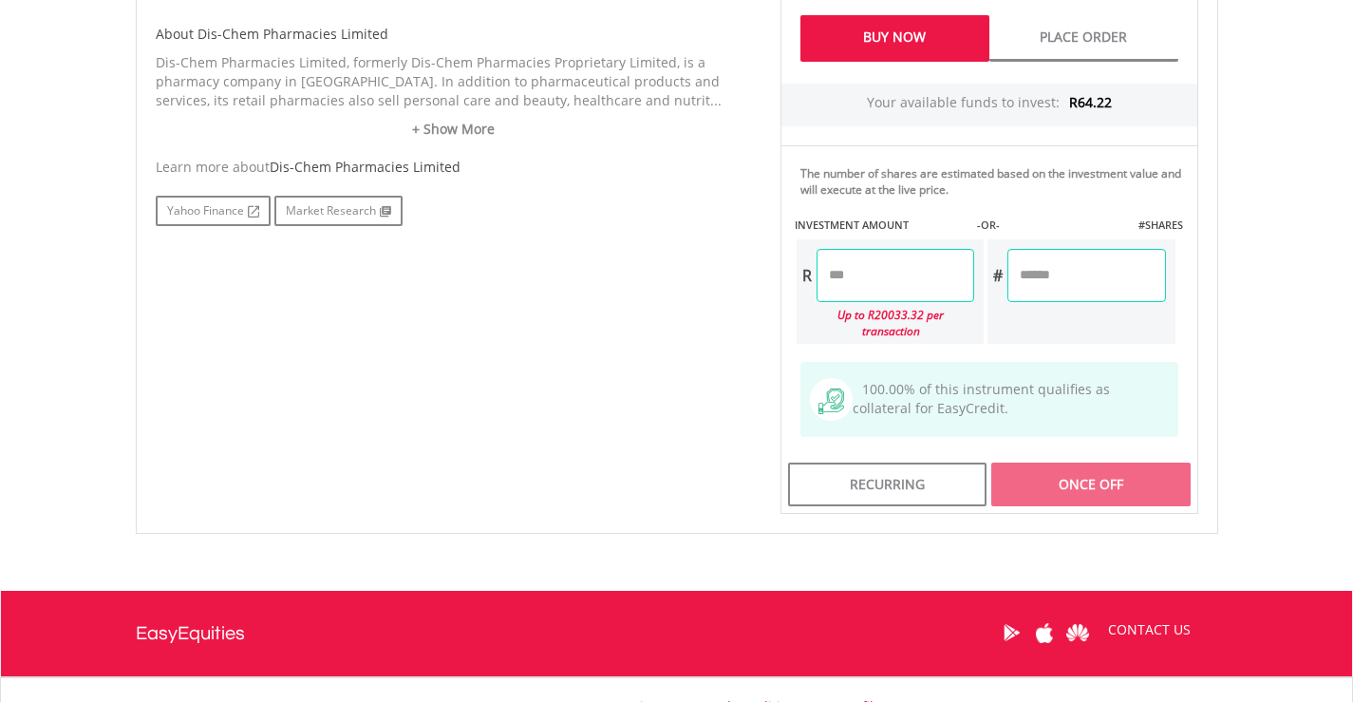
scroll to position [949, 0]
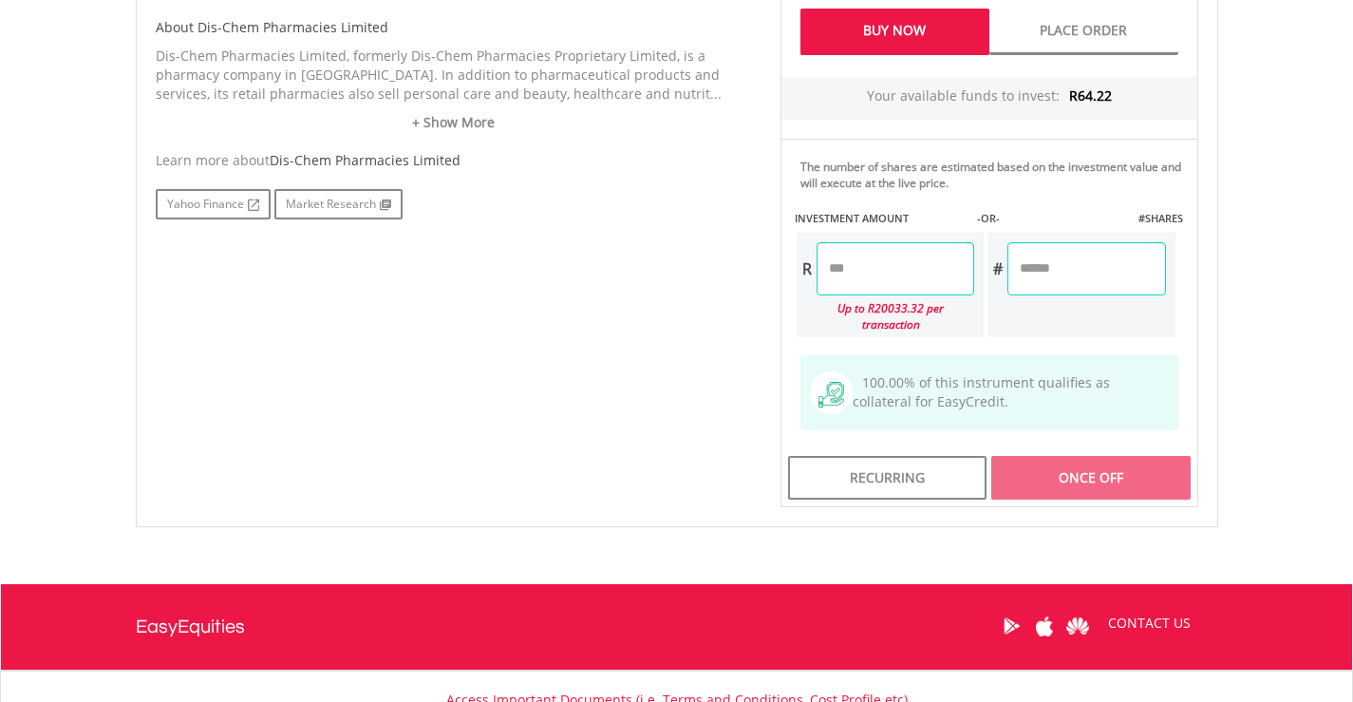
click at [815, 271] on div "R" at bounding box center [806, 268] width 20 height 53
click at [821, 271] on input "number" at bounding box center [895, 268] width 158 height 53
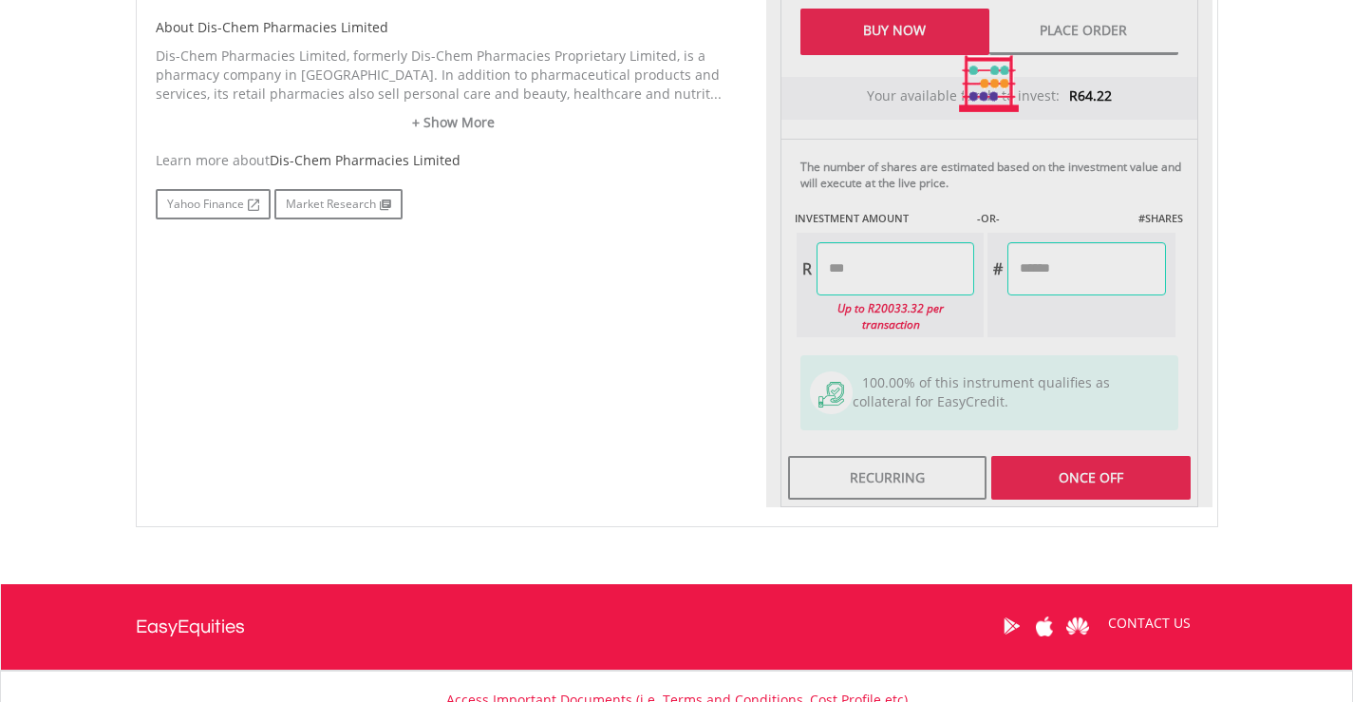
type input "*****"
type input "******"
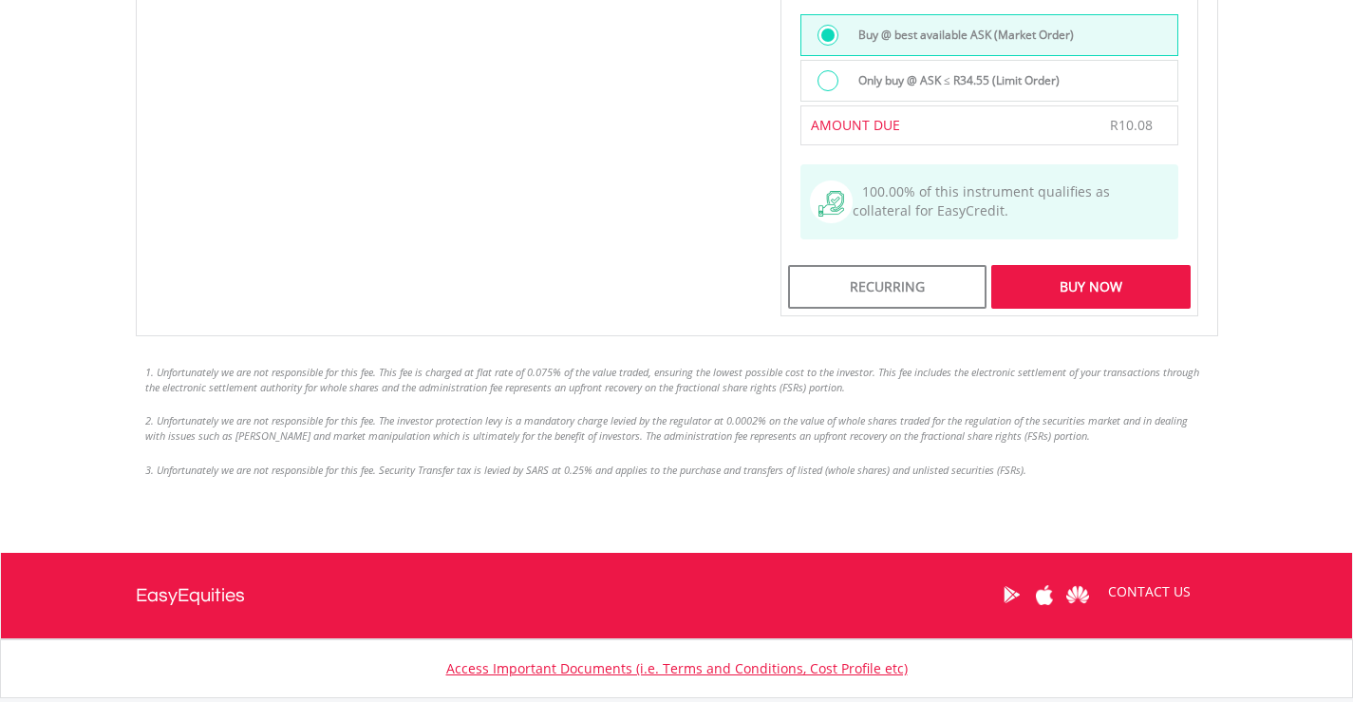
scroll to position [1614, 0]
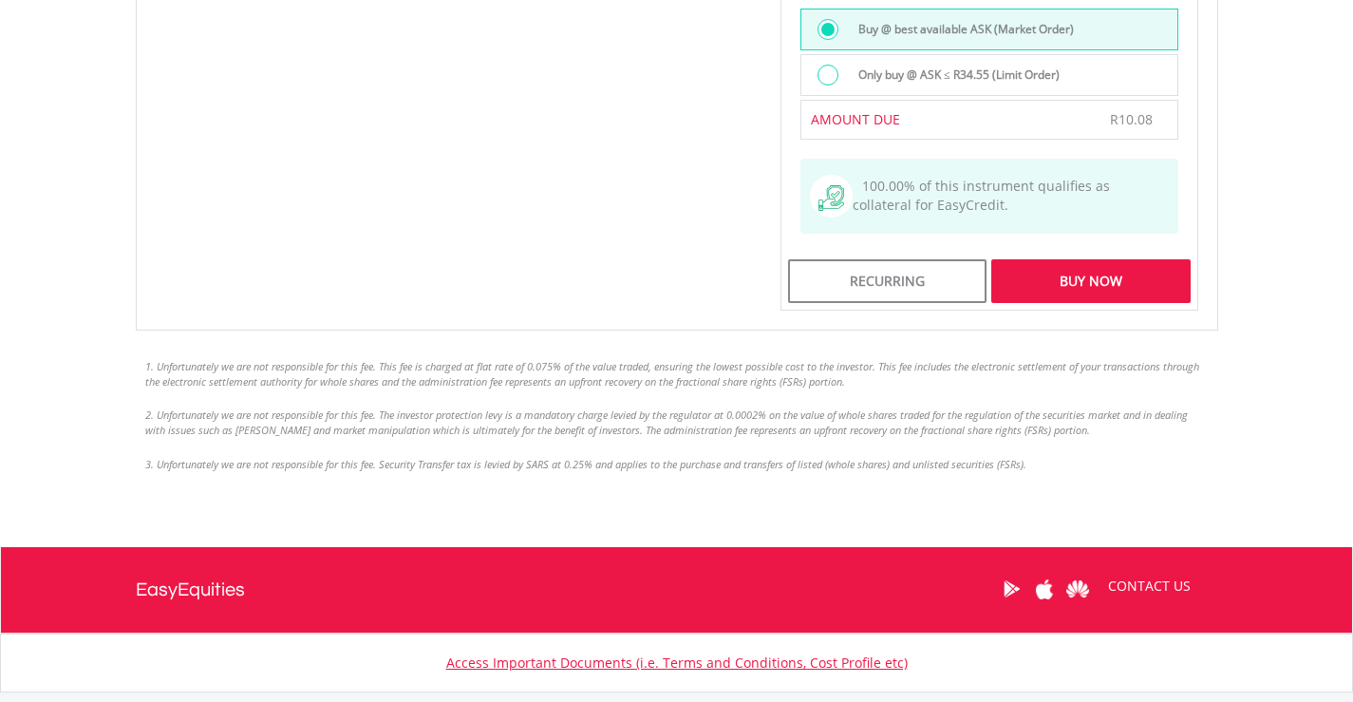
click at [1062, 272] on div "Buy Now" at bounding box center [1090, 281] width 198 height 44
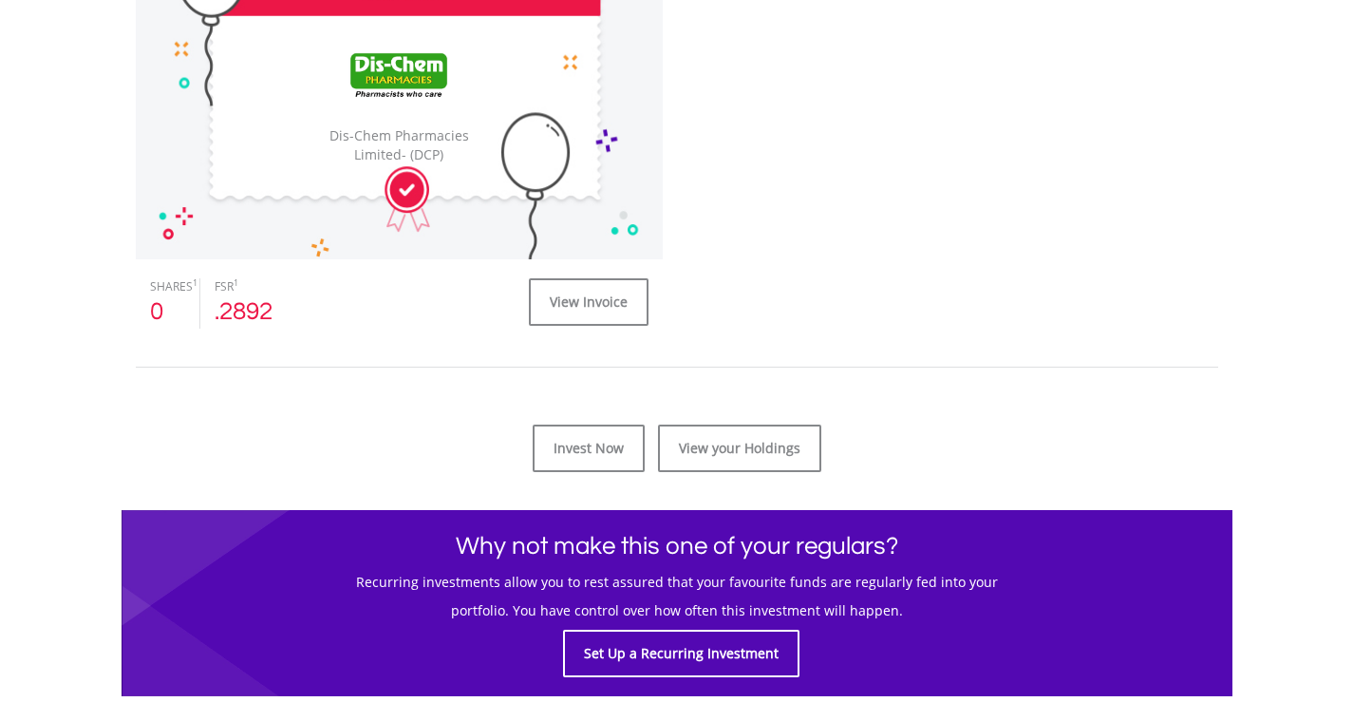
scroll to position [665, 0]
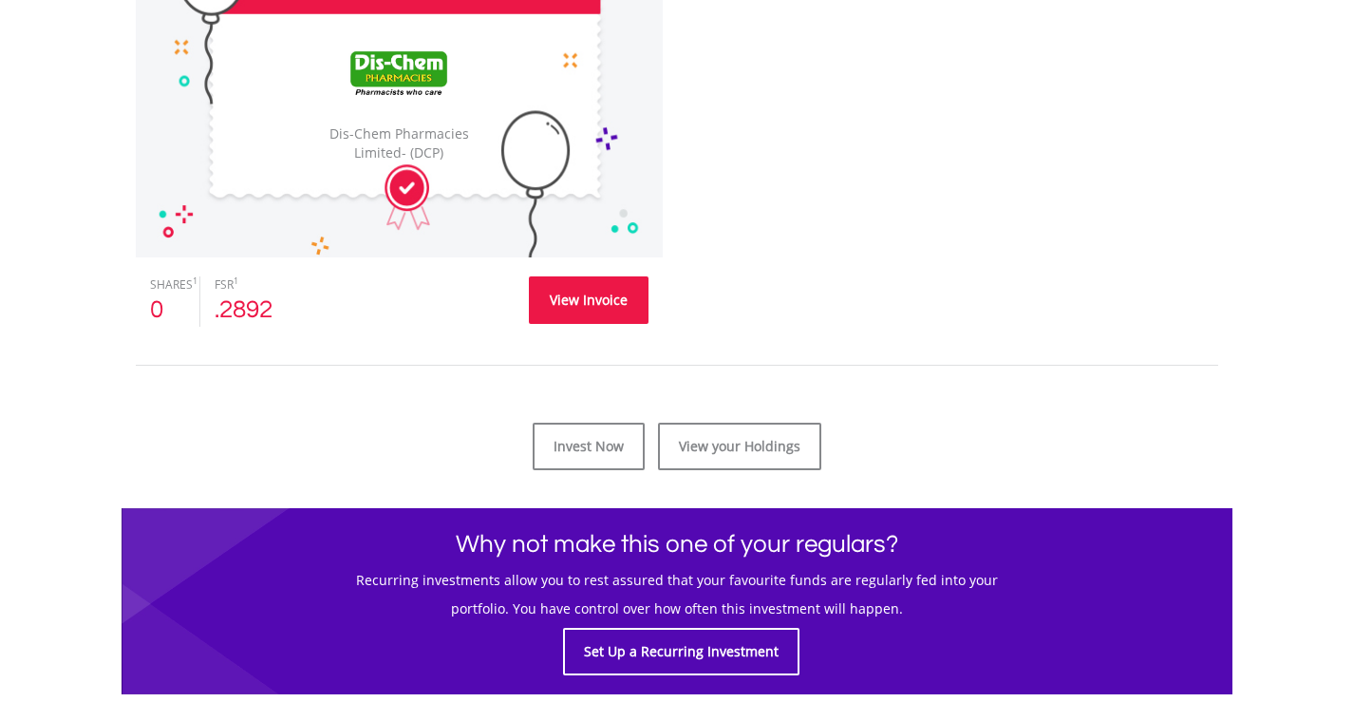
click at [569, 287] on link "View Invoice" at bounding box center [589, 299] width 120 height 47
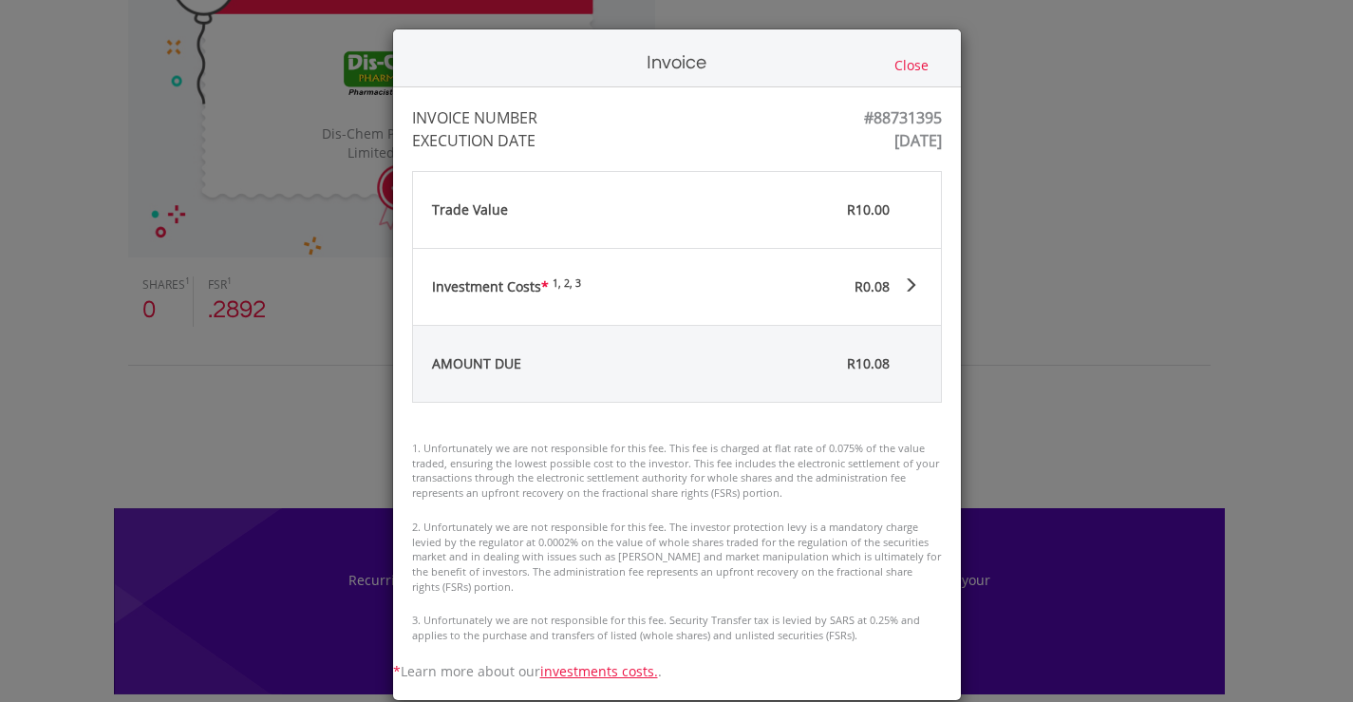
click at [899, 66] on button "Close" at bounding box center [912, 65] width 46 height 21
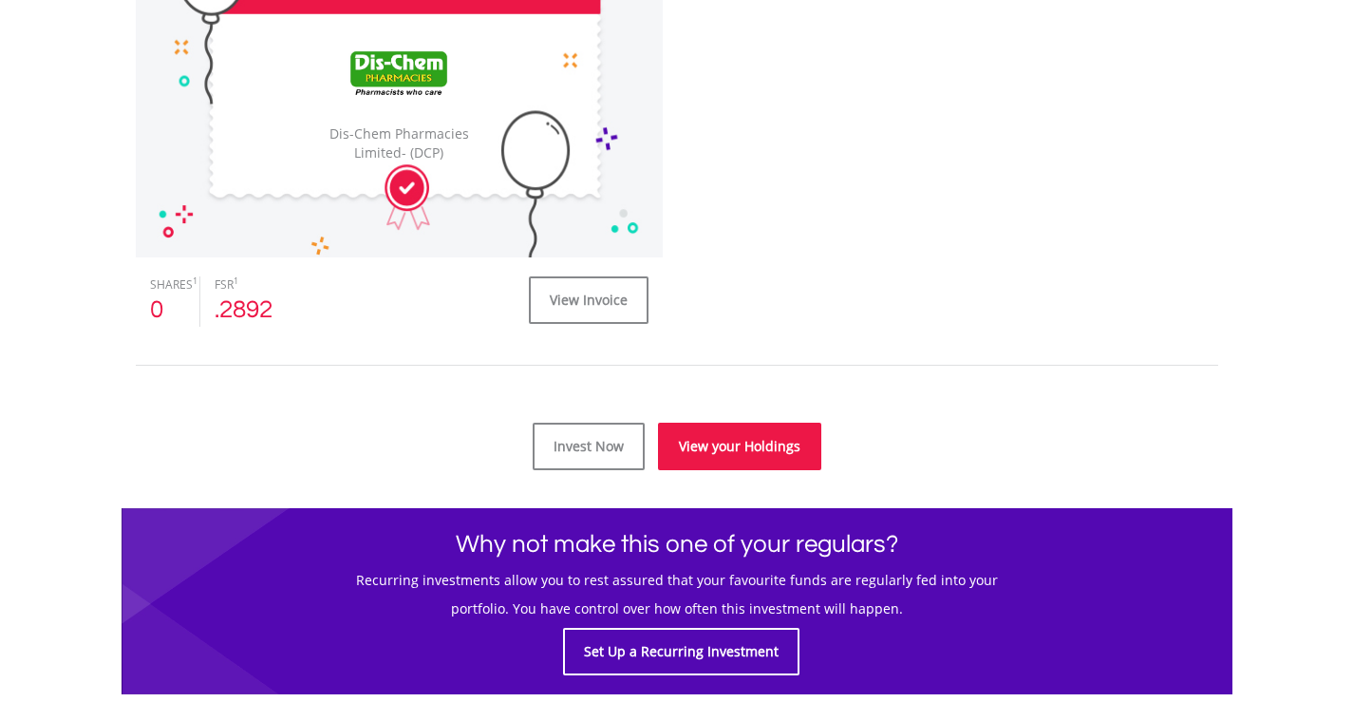
click at [759, 447] on link "View your Holdings" at bounding box center [739, 445] width 163 height 47
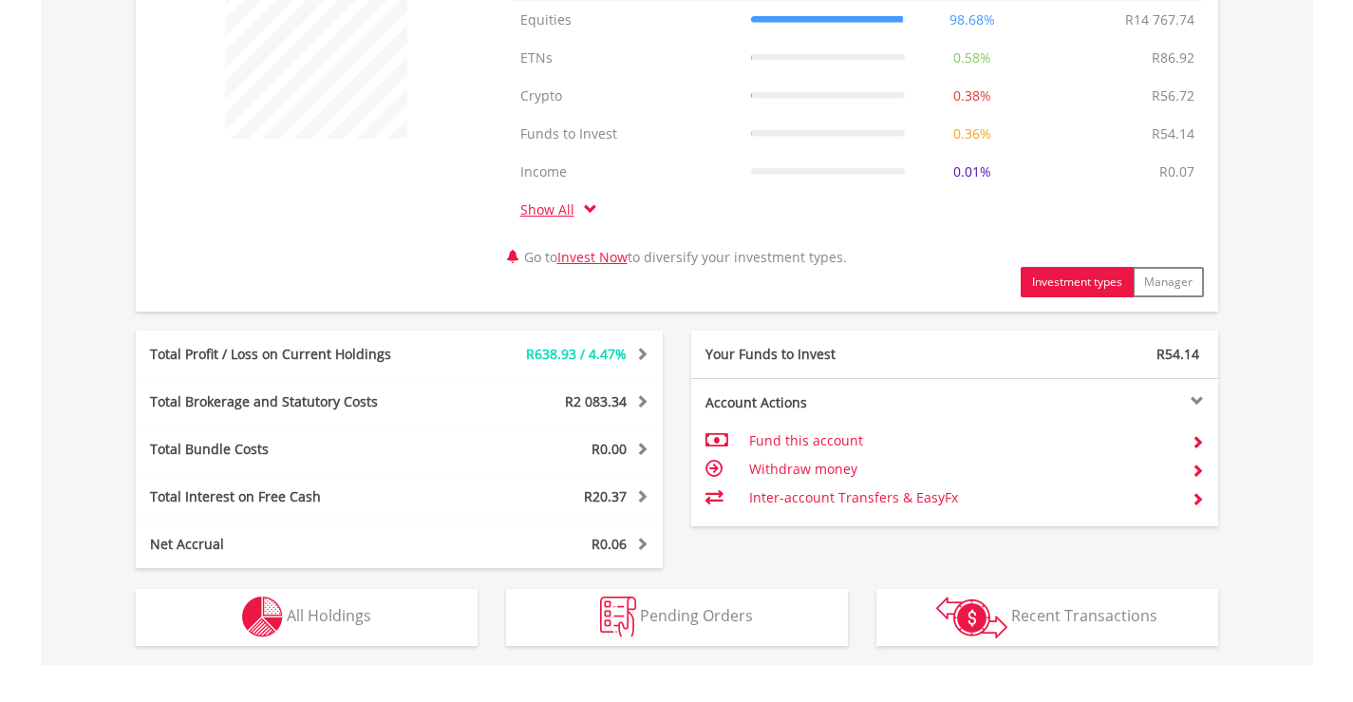
scroll to position [949, 0]
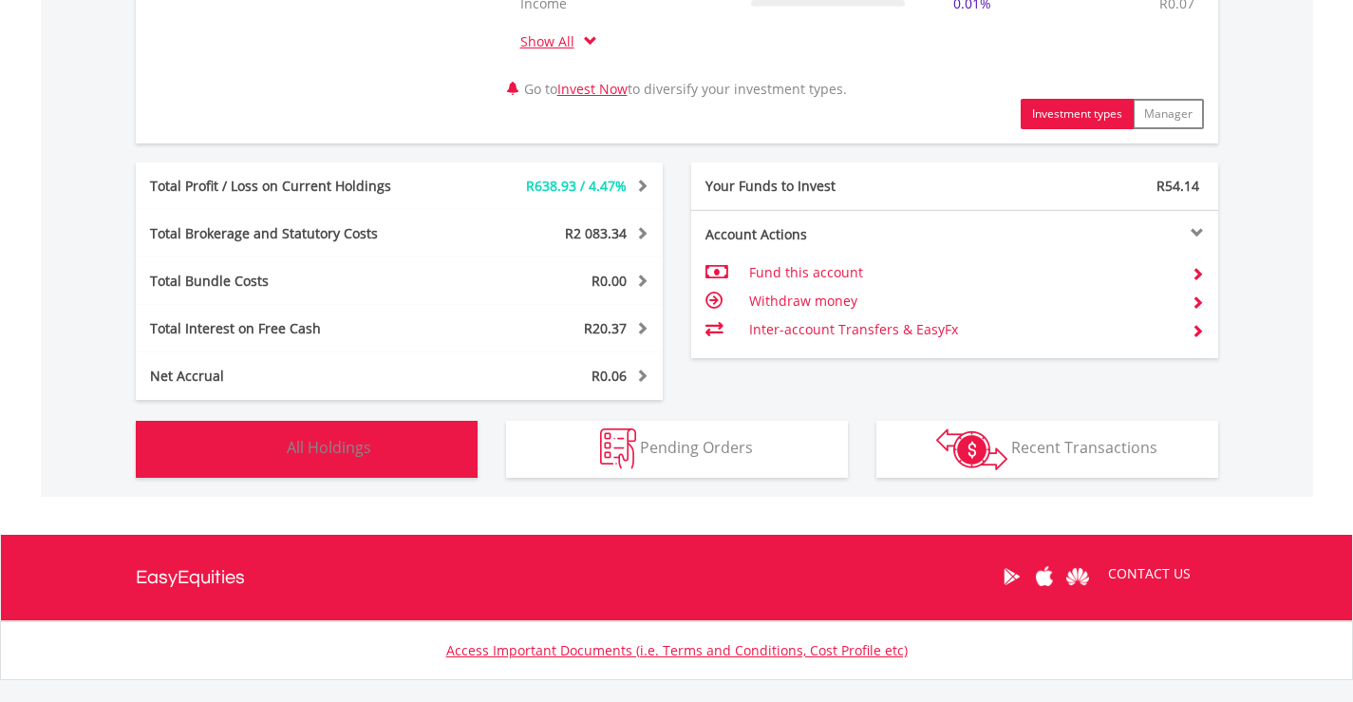
click at [313, 454] on span "All Holdings" at bounding box center [329, 447] width 84 height 21
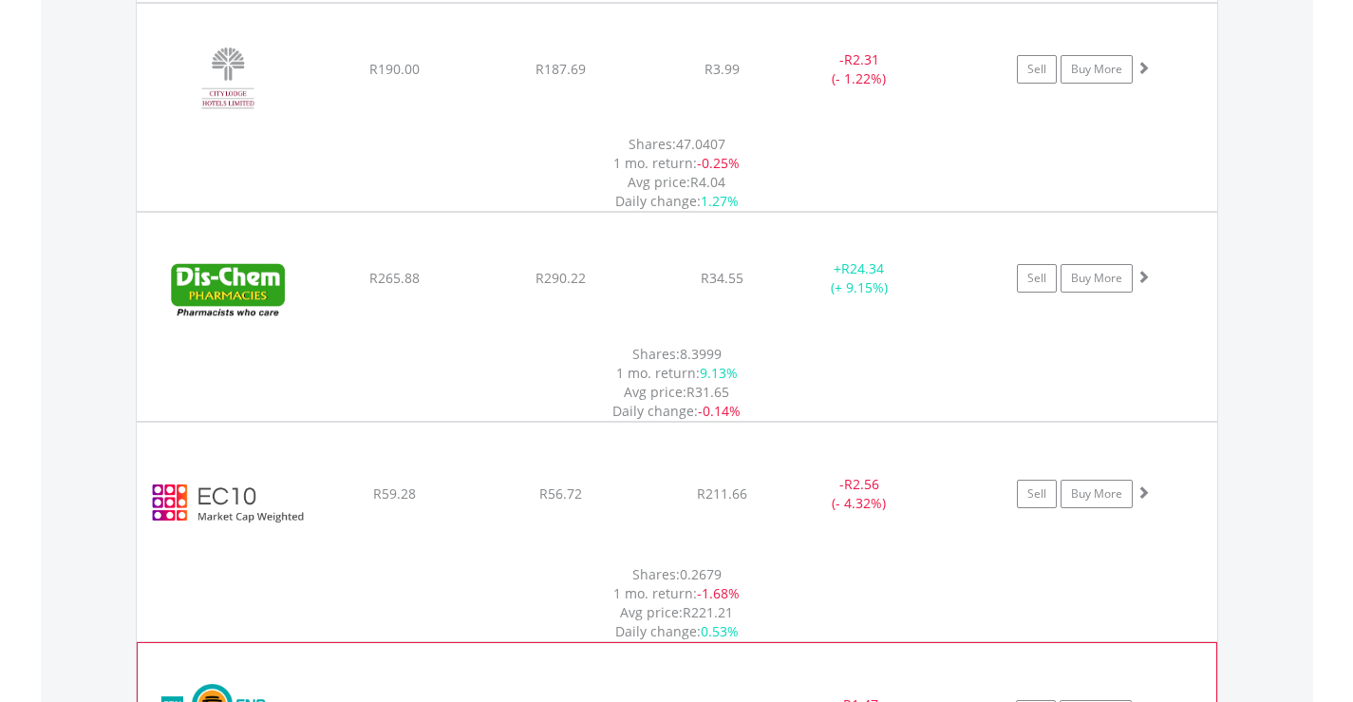
scroll to position [2737, 0]
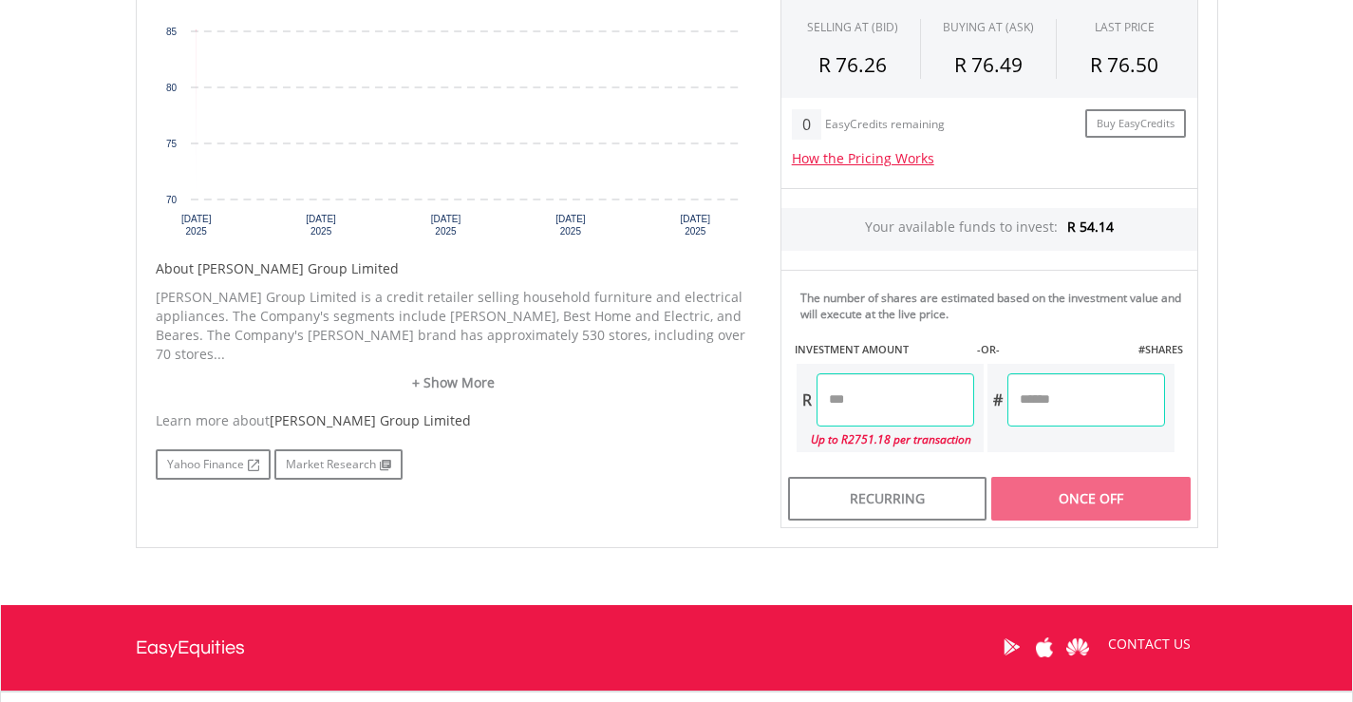
scroll to position [759, 0]
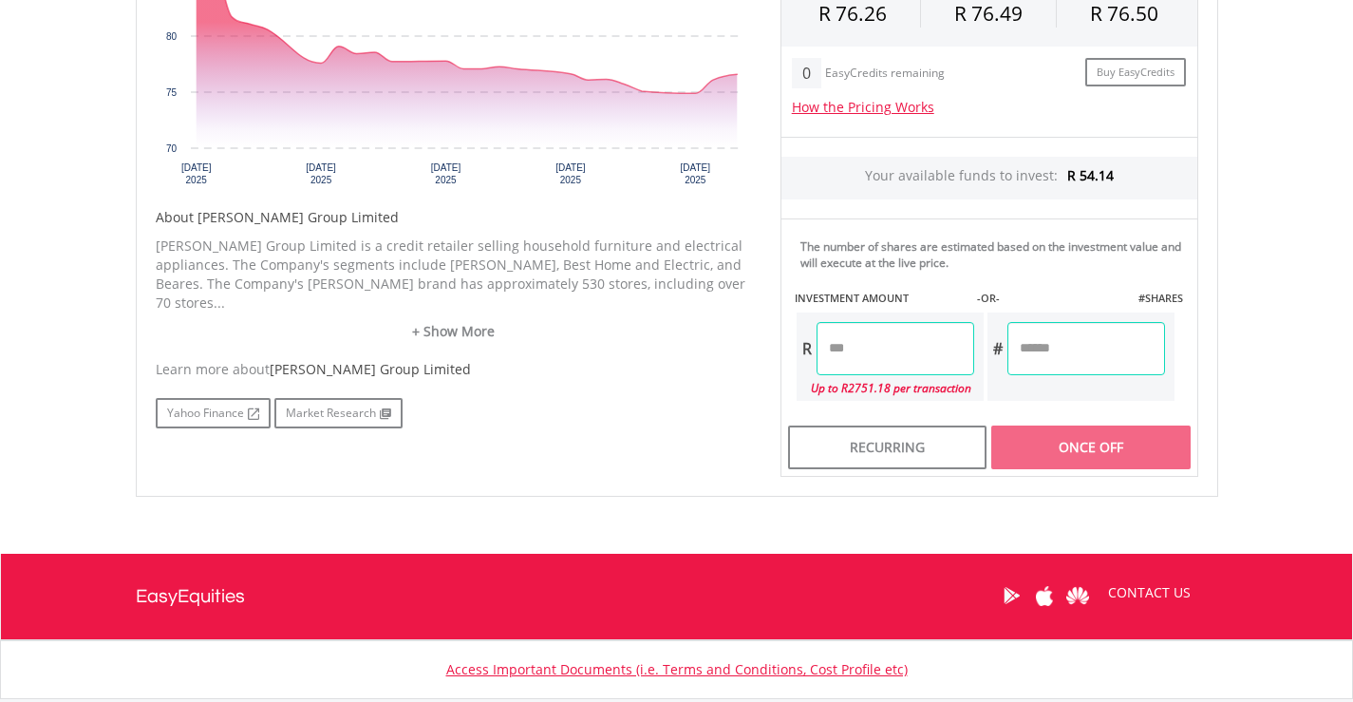
click at [822, 350] on input "number" at bounding box center [895, 348] width 158 height 53
type input "*****"
type input "******"
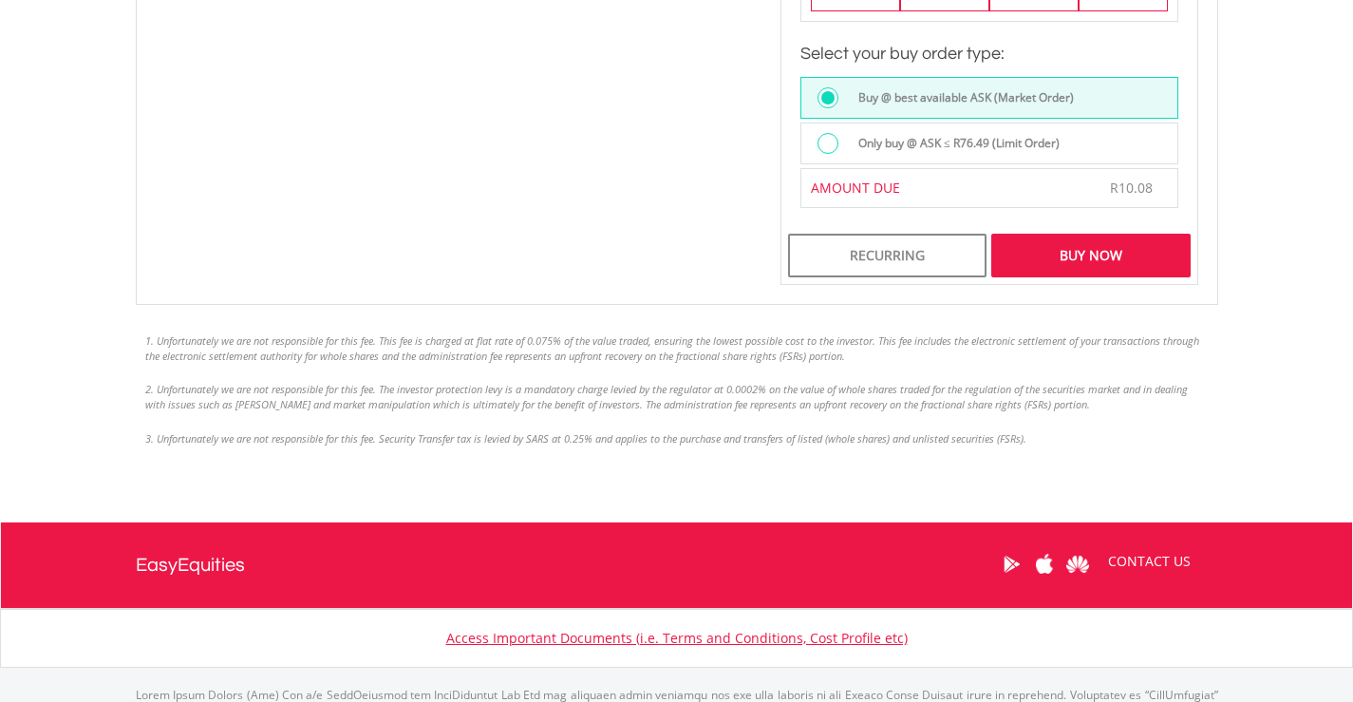
scroll to position [1424, 0]
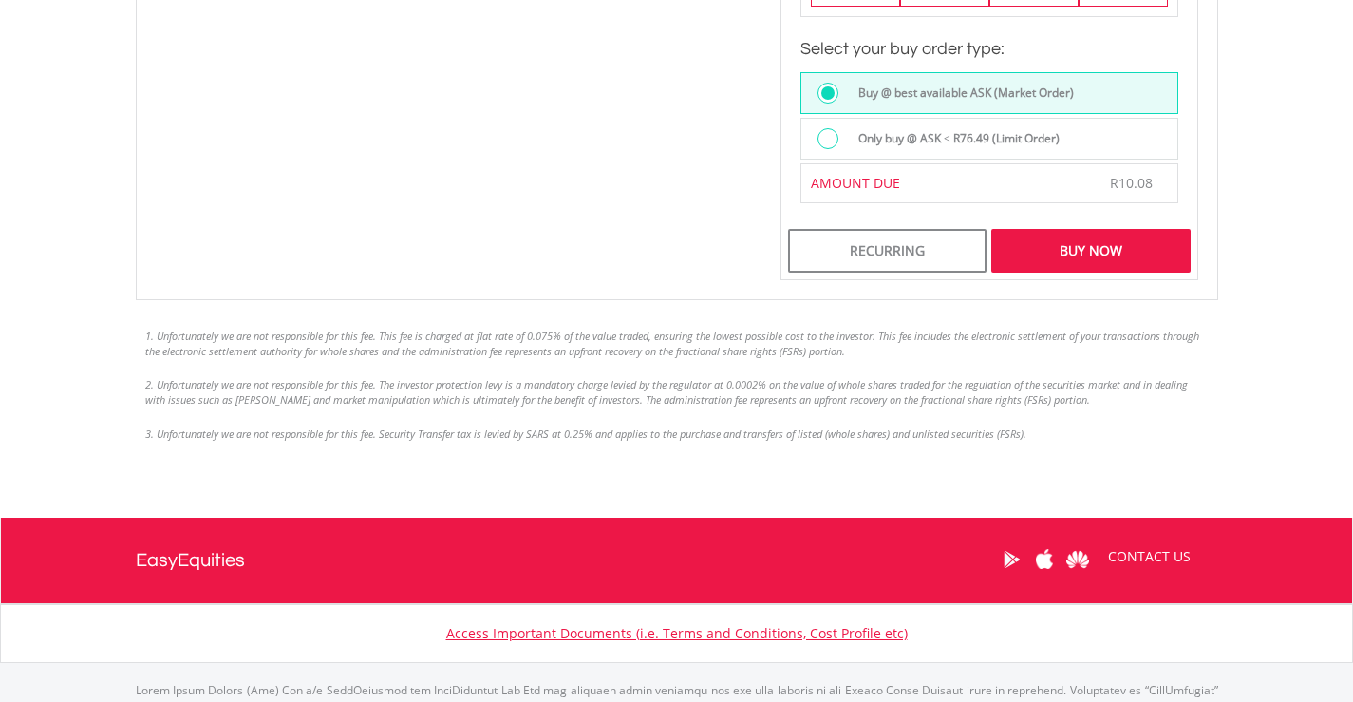
click at [834, 143] on div at bounding box center [827, 138] width 21 height 21
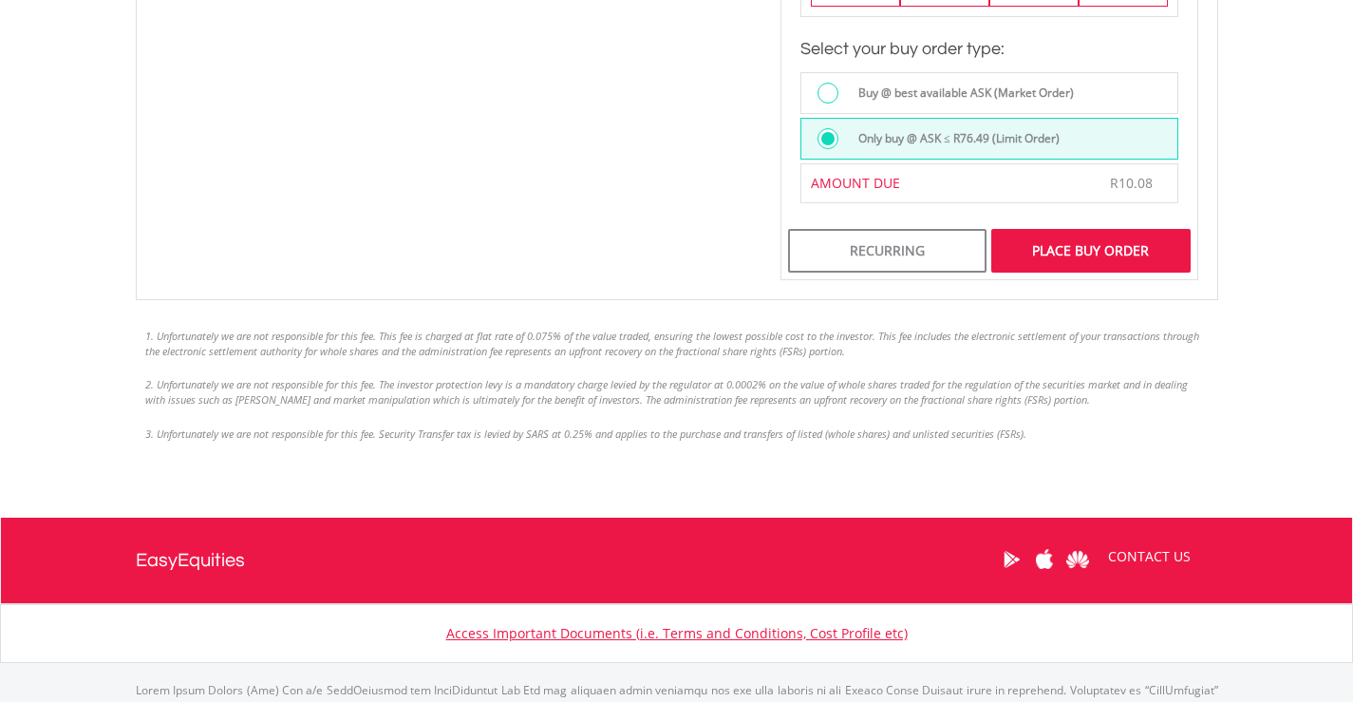
click at [1077, 244] on div "Place Buy Order" at bounding box center [1090, 251] width 198 height 44
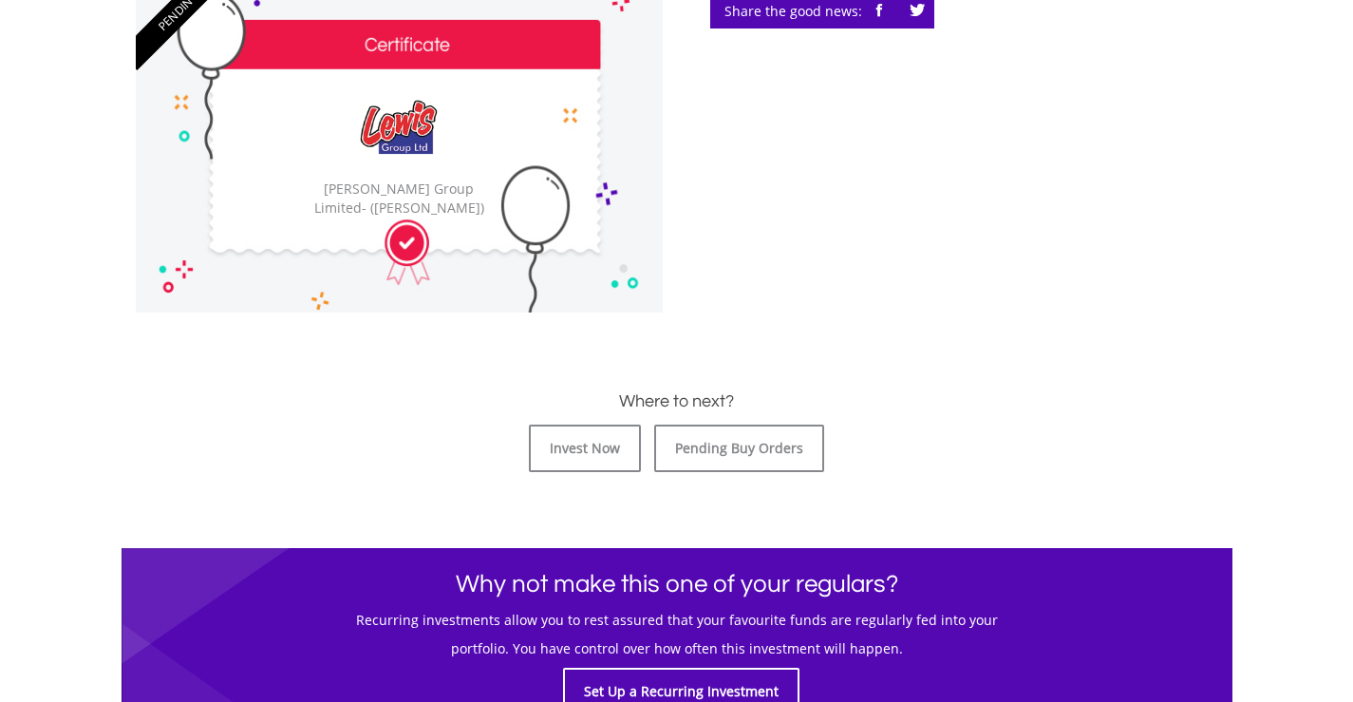
scroll to position [665, 0]
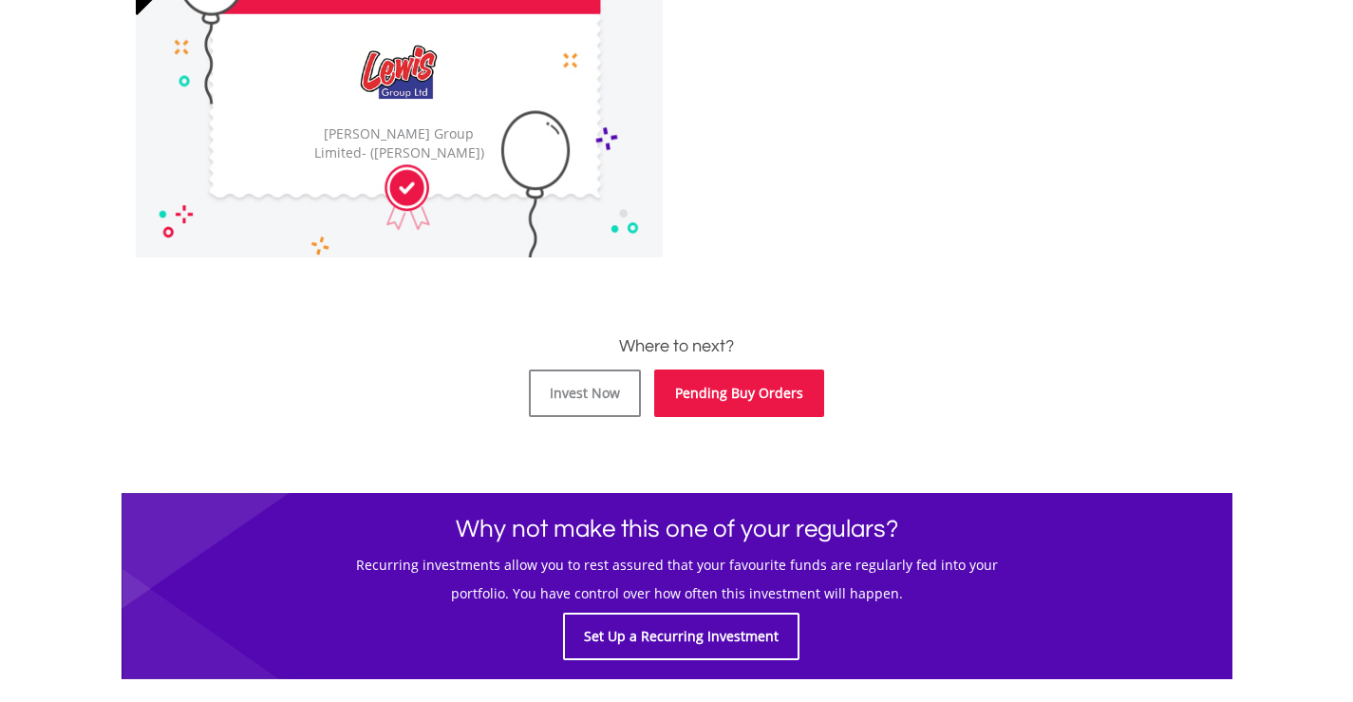
click at [740, 404] on link "Pending Buy Orders" at bounding box center [739, 392] width 170 height 47
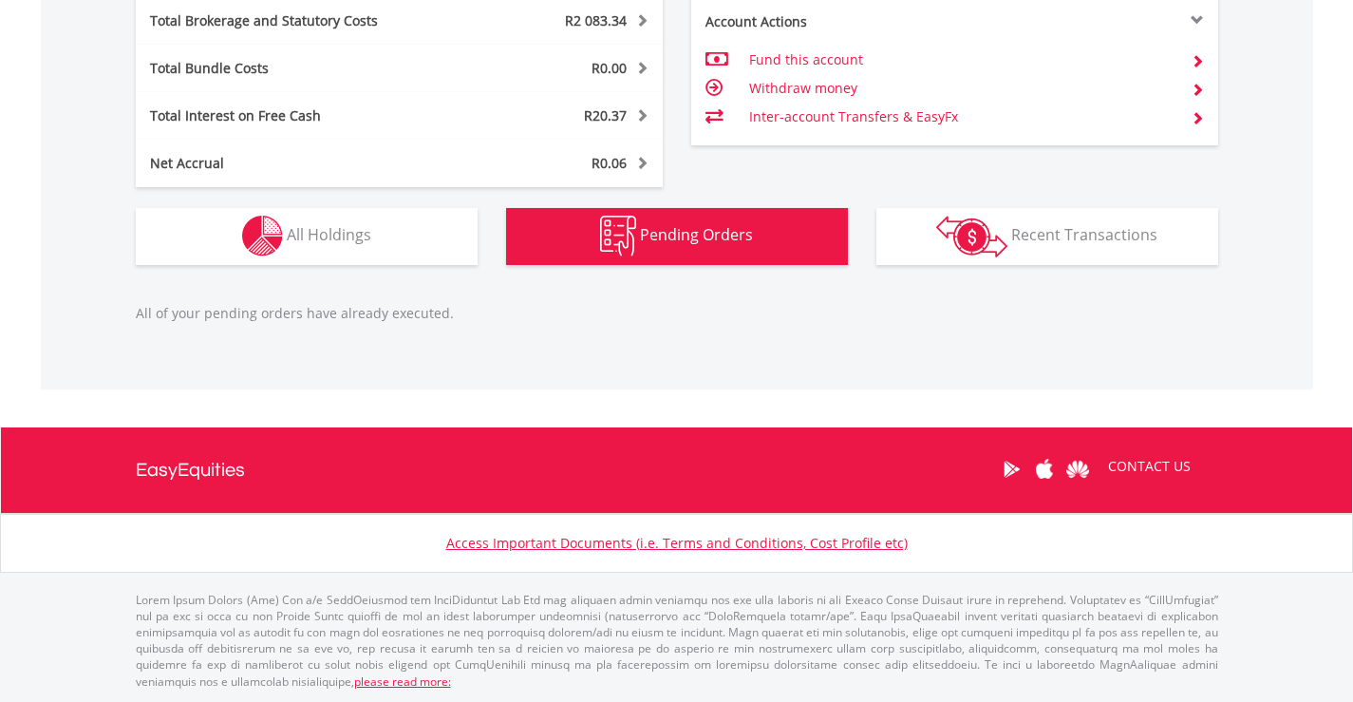
scroll to position [182, 361]
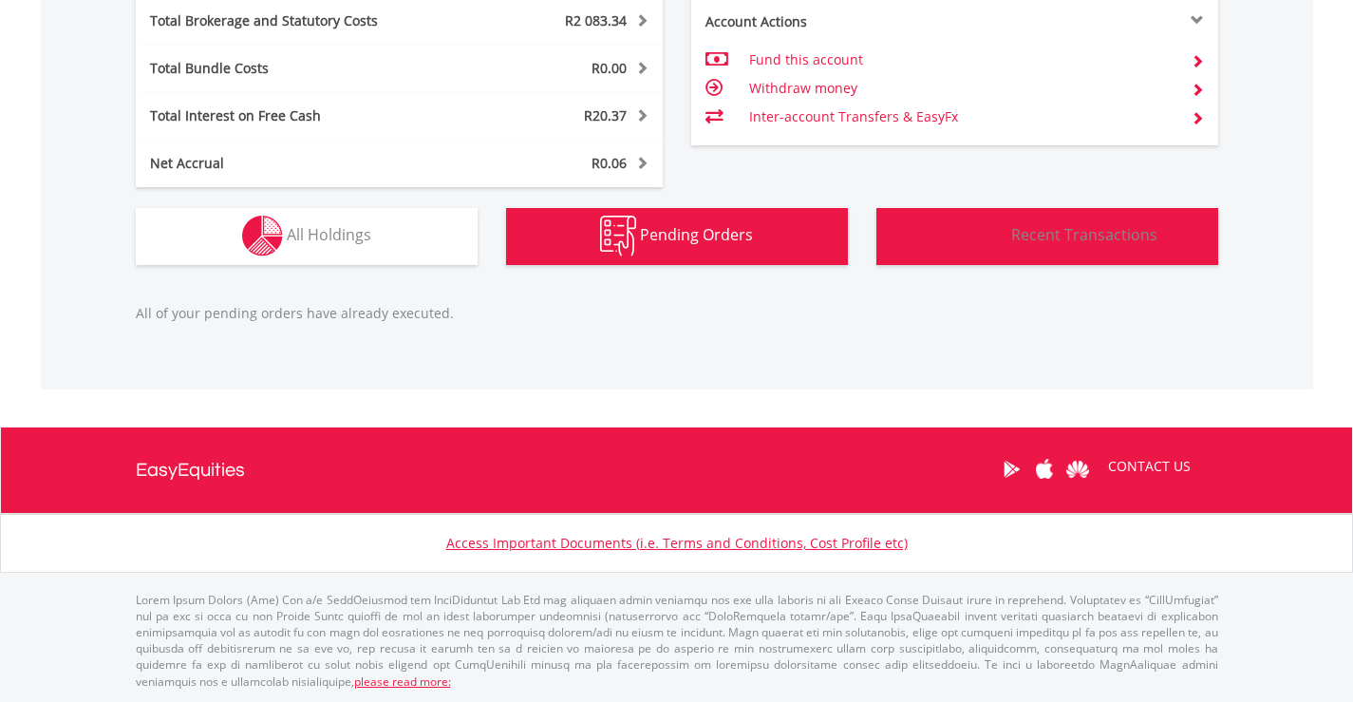
click at [1079, 237] on span "Recent Transactions" at bounding box center [1084, 234] width 146 height 21
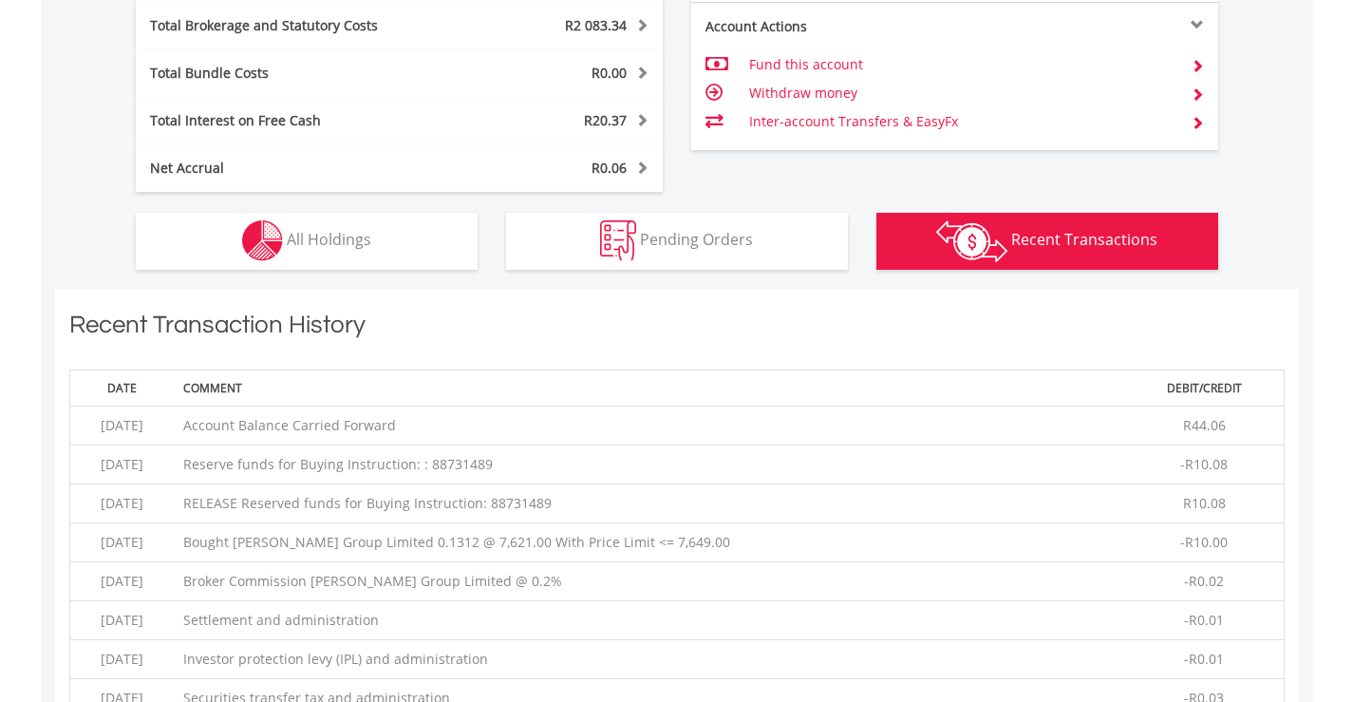
scroll to position [1066, 0]
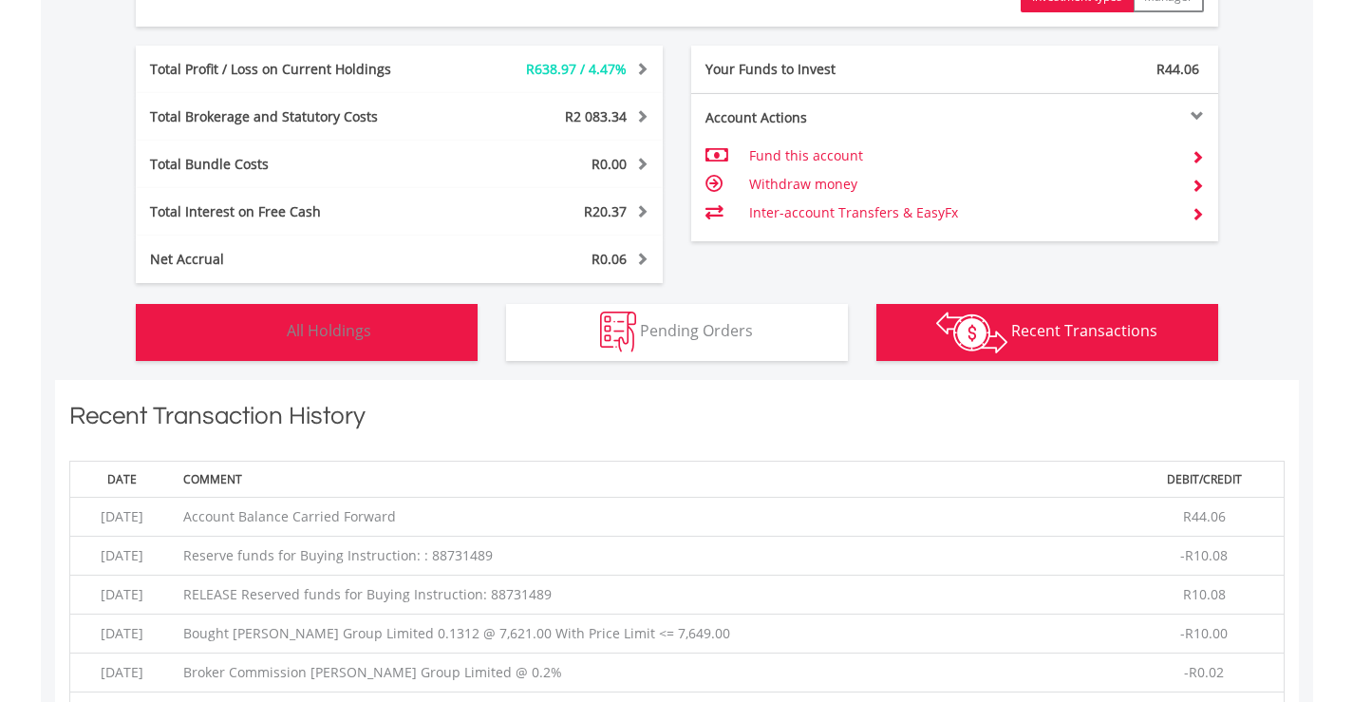
click at [327, 333] on span "All Holdings" at bounding box center [329, 330] width 84 height 21
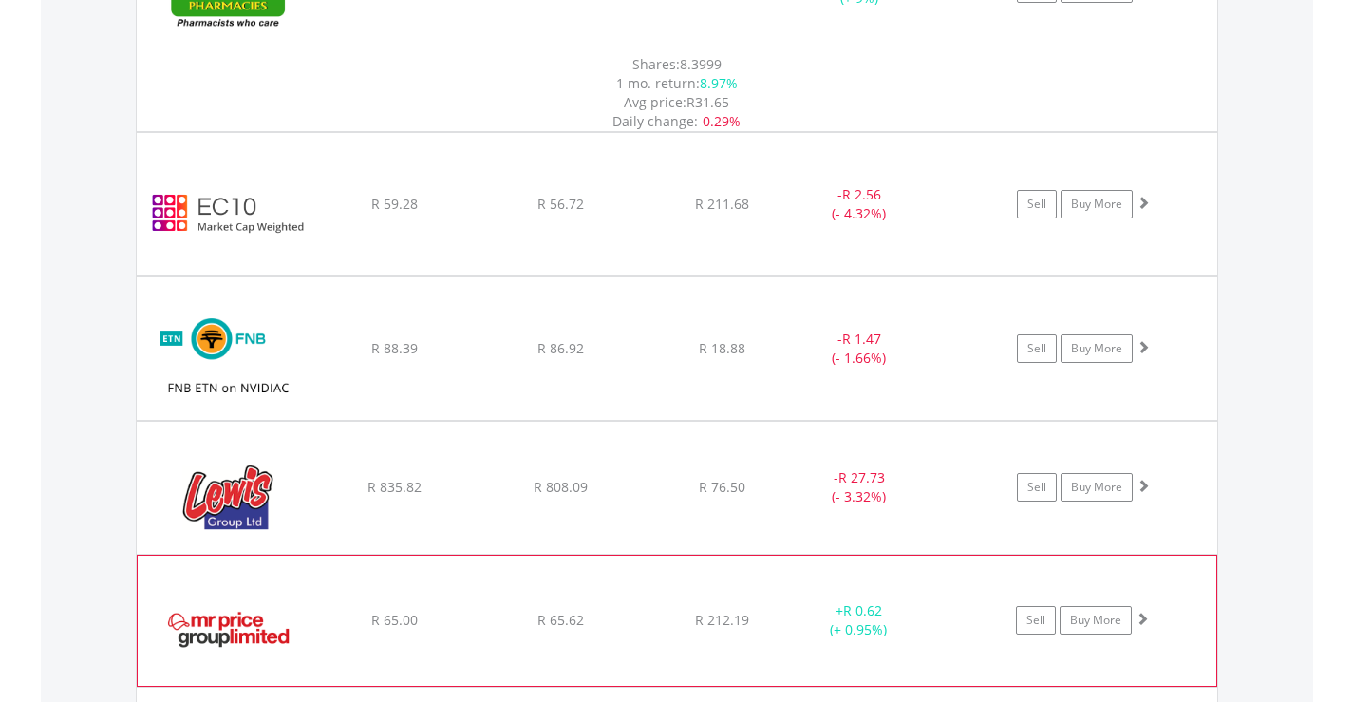
scroll to position [3022, 0]
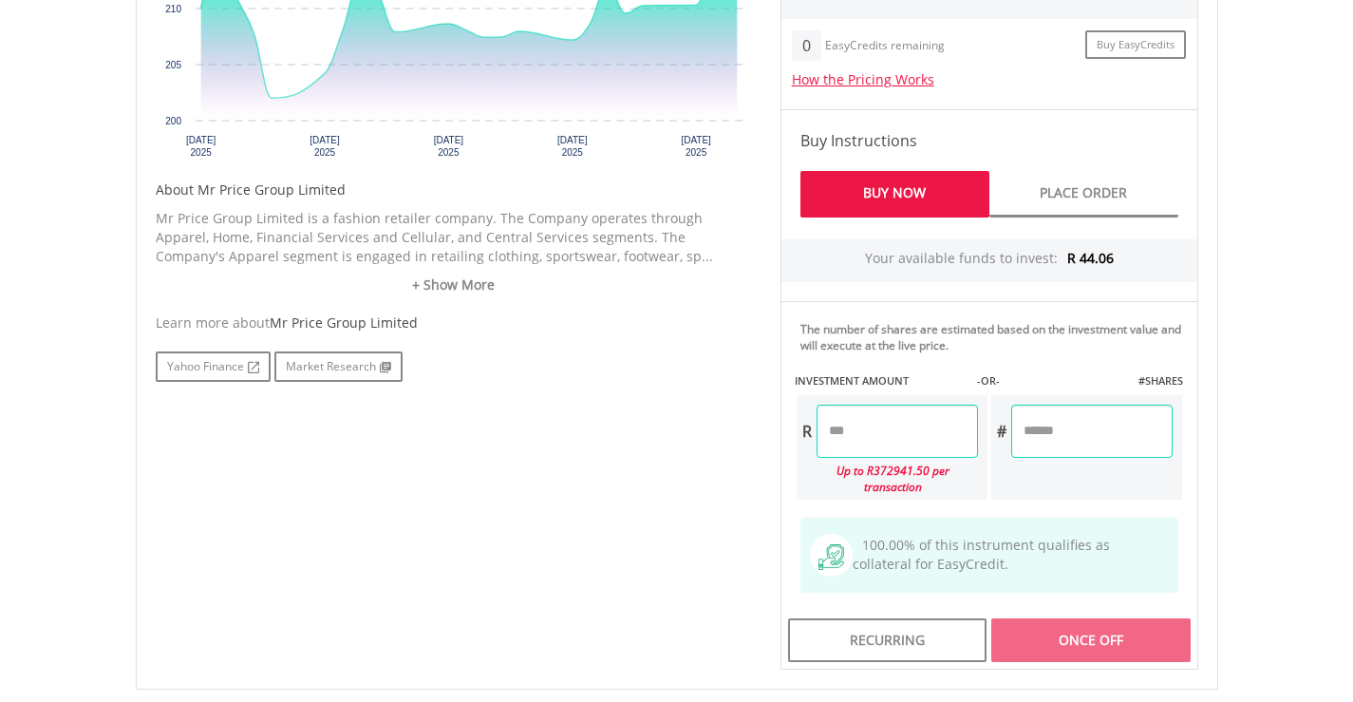
scroll to position [854, 0]
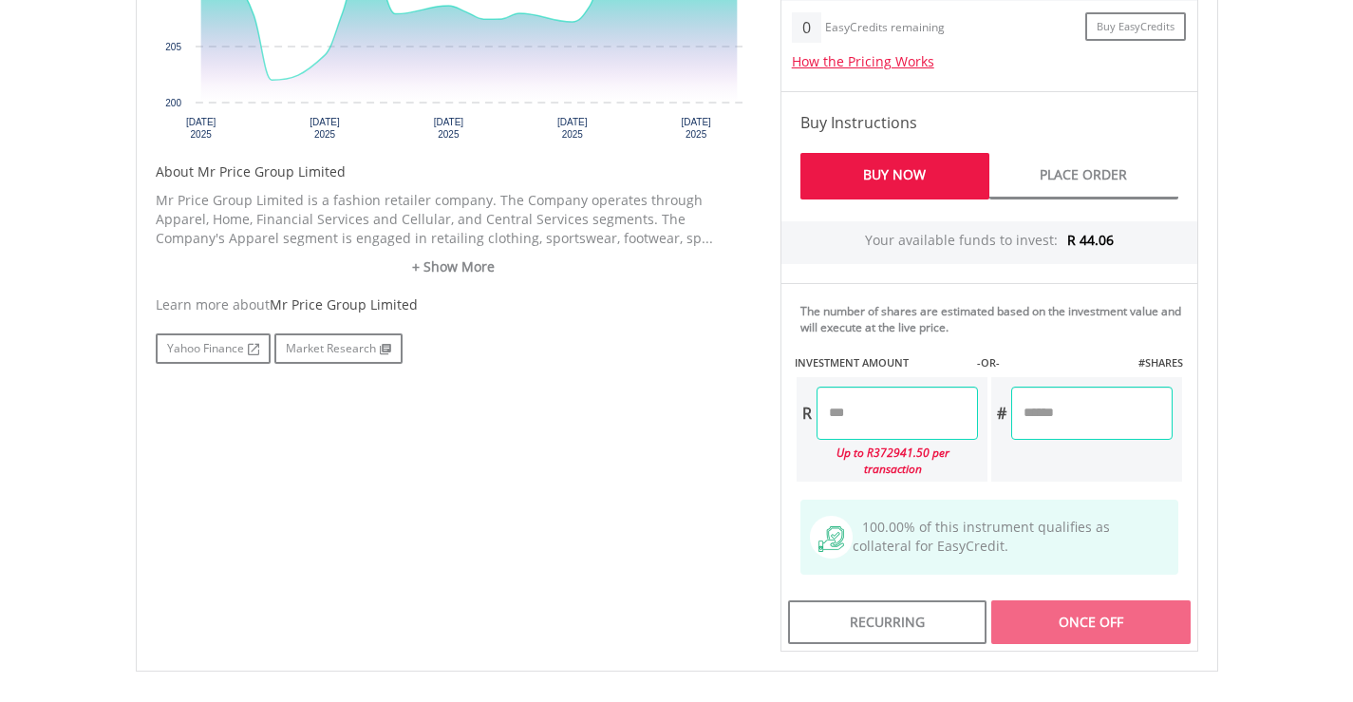
click at [825, 411] on input "number" at bounding box center [896, 412] width 161 height 53
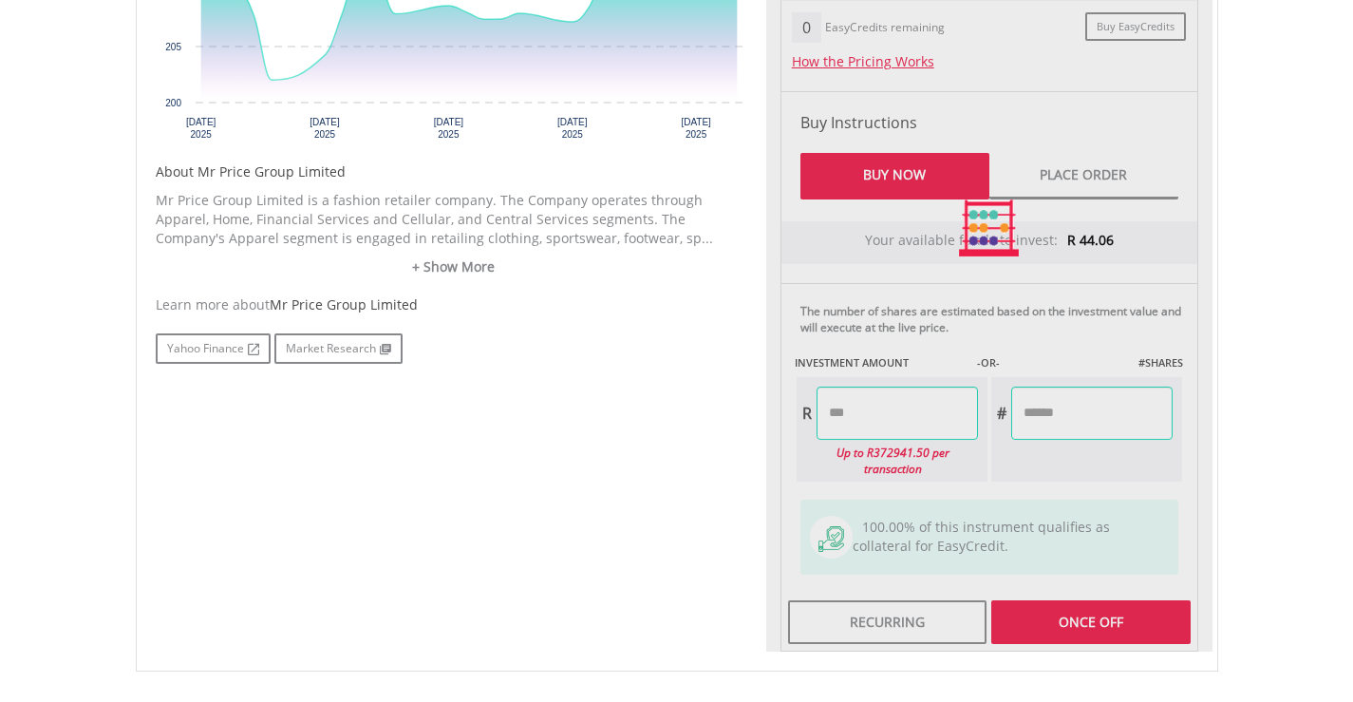
type input "*****"
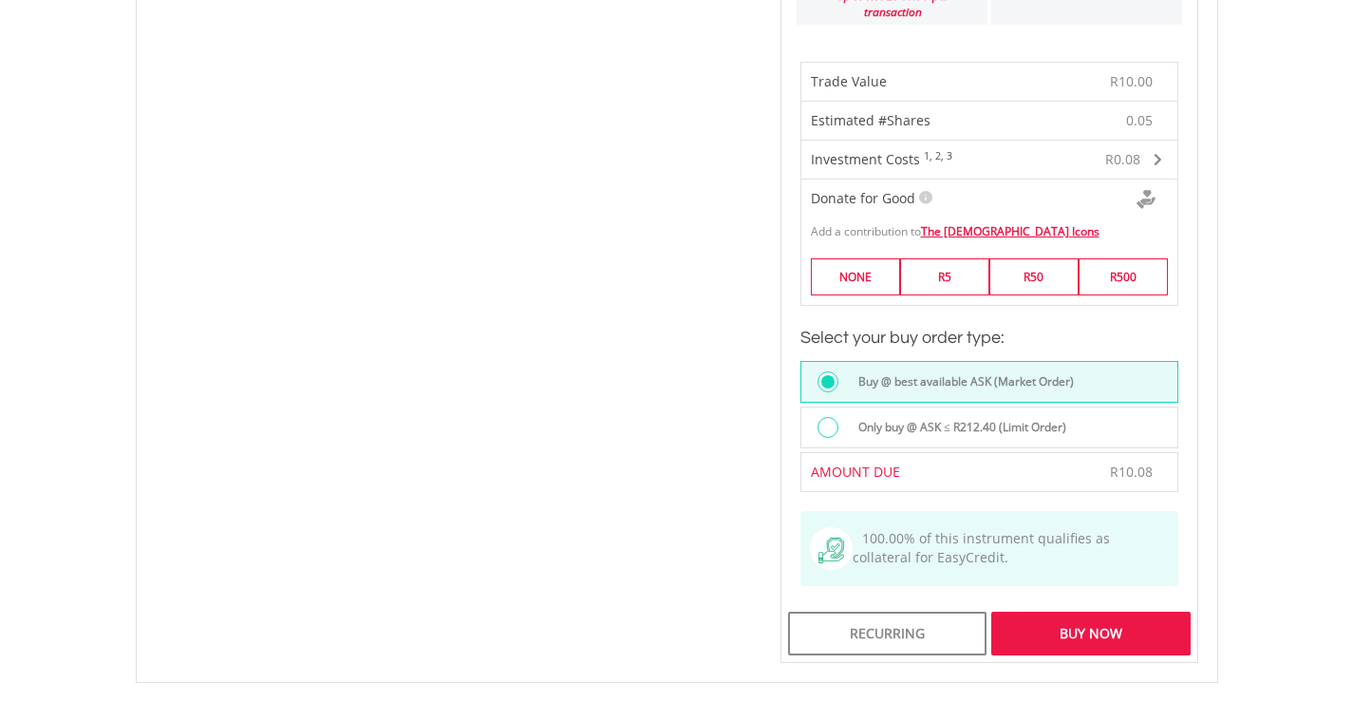
scroll to position [1519, 0]
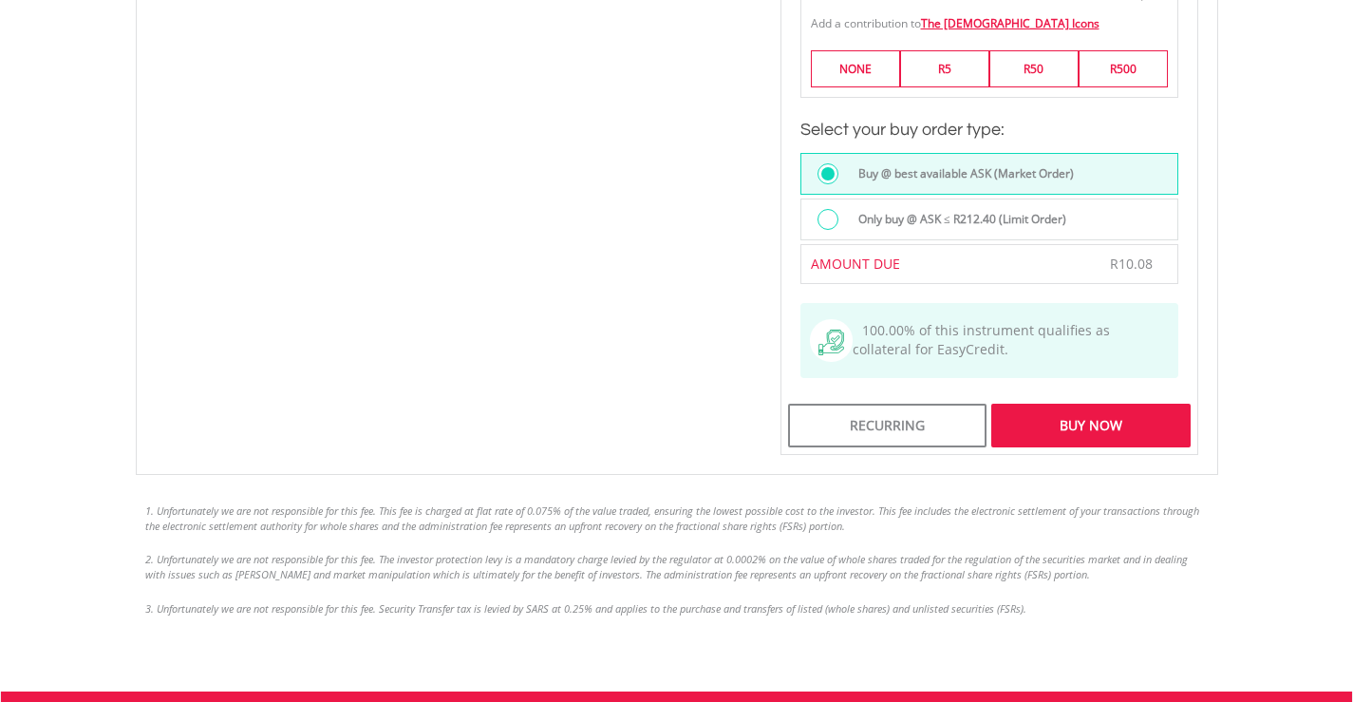
click at [1099, 416] on div "Buy Now" at bounding box center [1090, 425] width 198 height 44
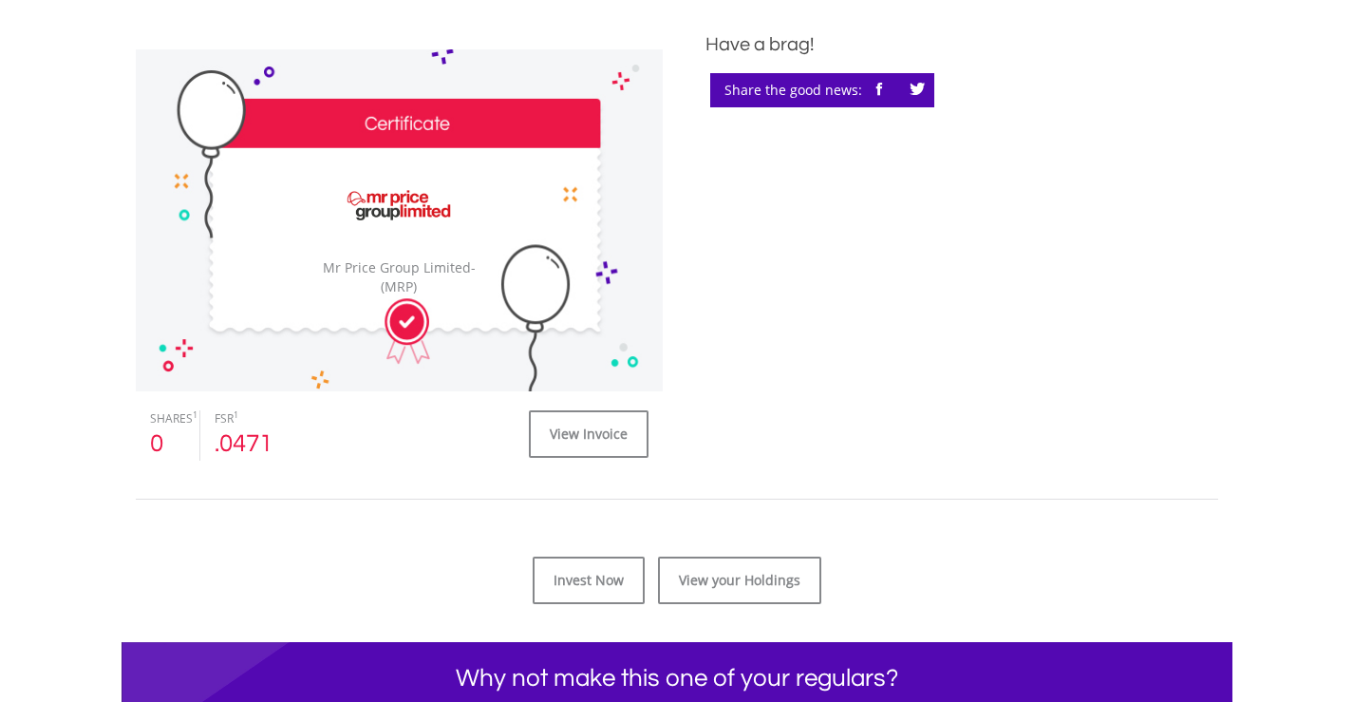
scroll to position [570, 0]
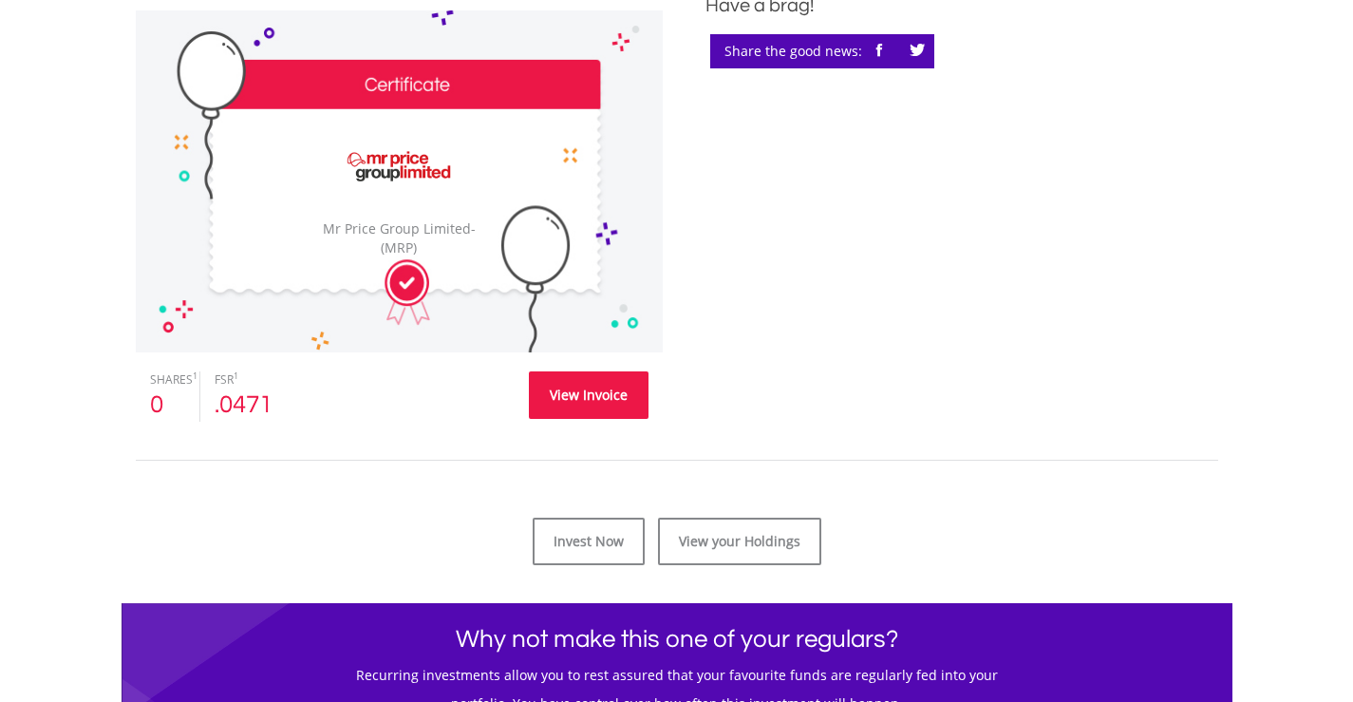
click at [585, 399] on link "View Invoice" at bounding box center [589, 394] width 120 height 47
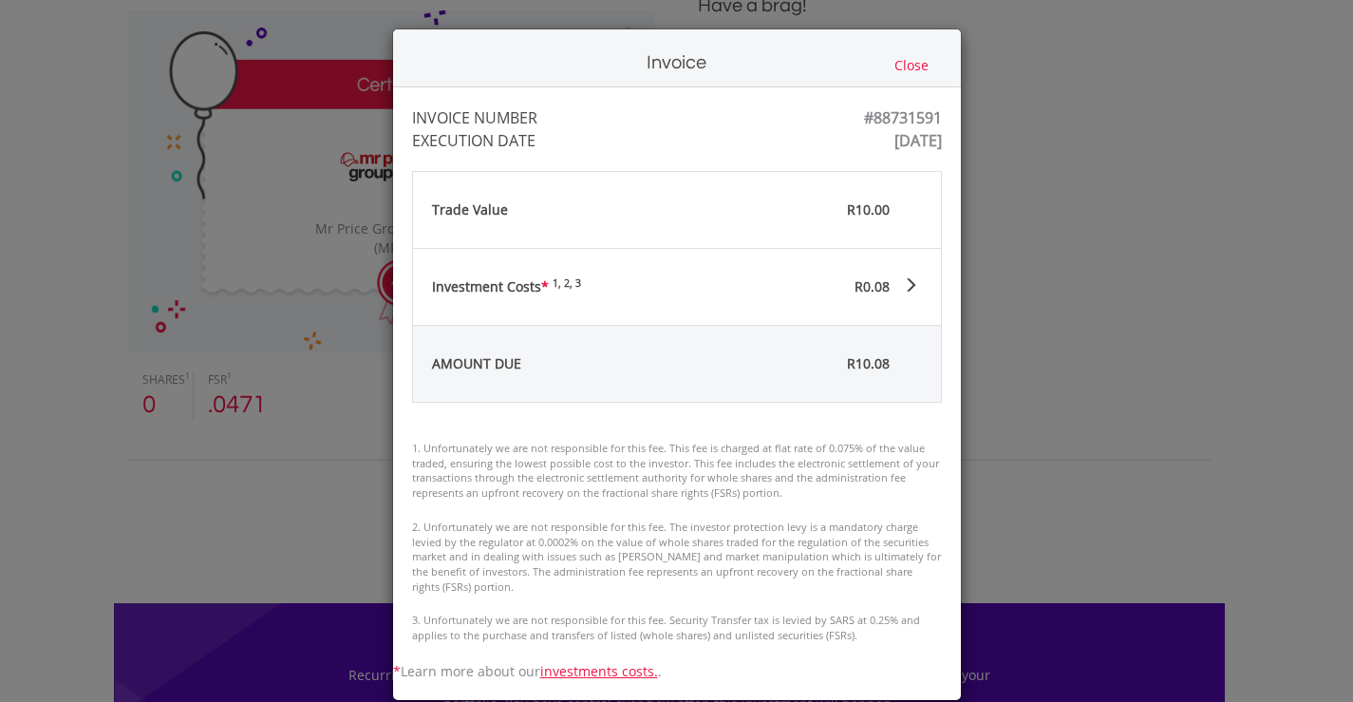
click at [911, 69] on button "Close" at bounding box center [912, 65] width 46 height 21
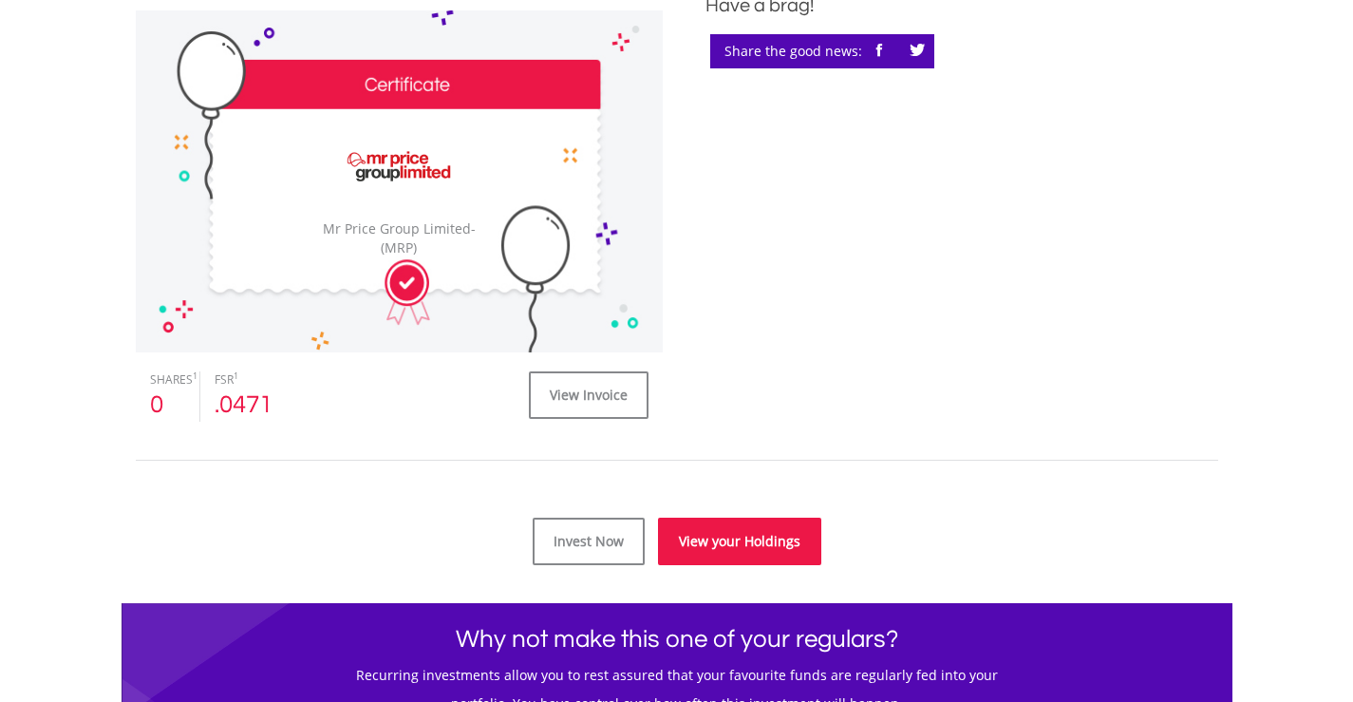
click at [731, 539] on link "View your Holdings" at bounding box center [739, 540] width 163 height 47
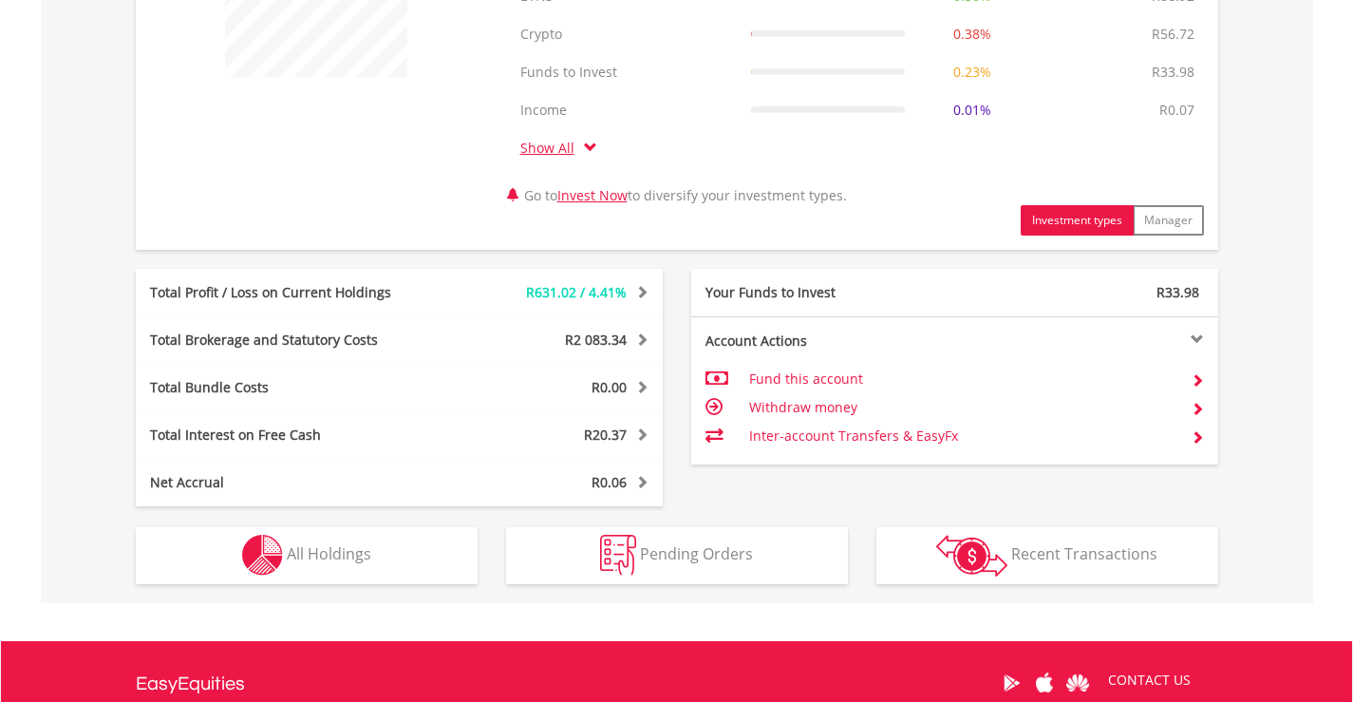
scroll to position [949, 0]
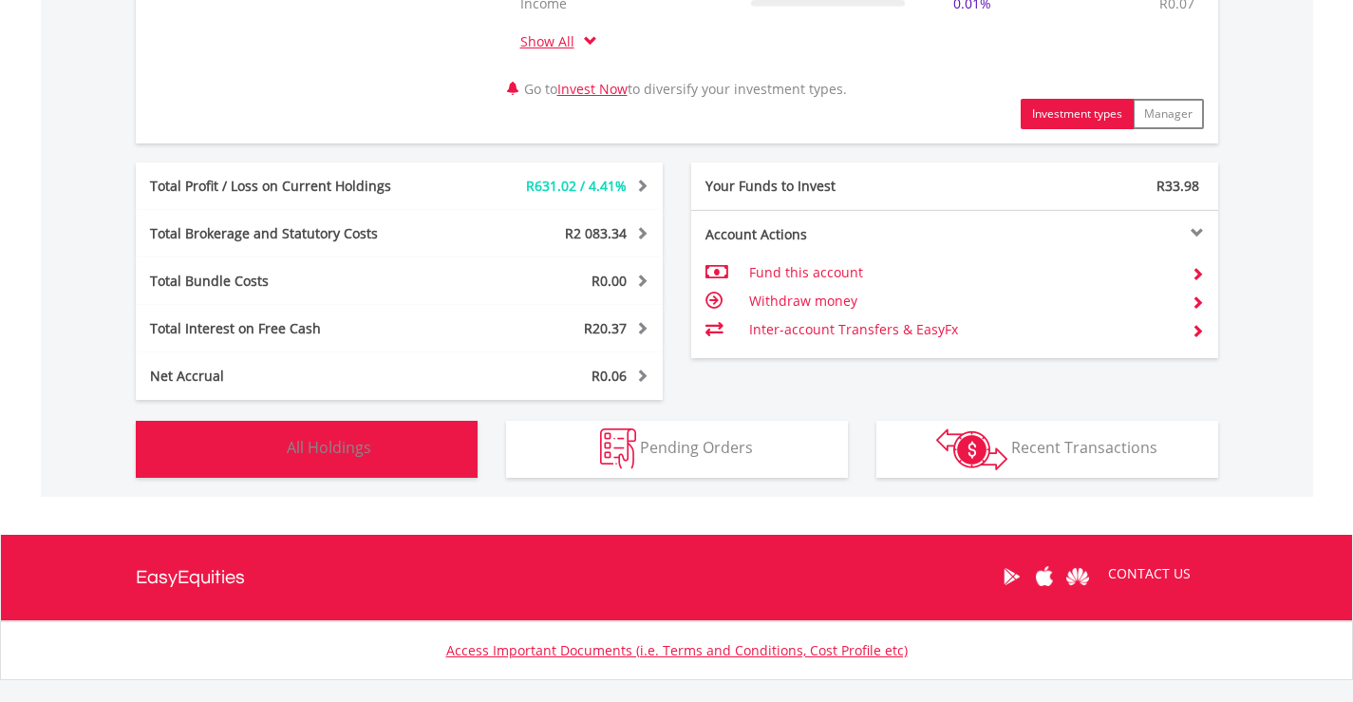
click at [333, 454] on span "All Holdings" at bounding box center [329, 447] width 84 height 21
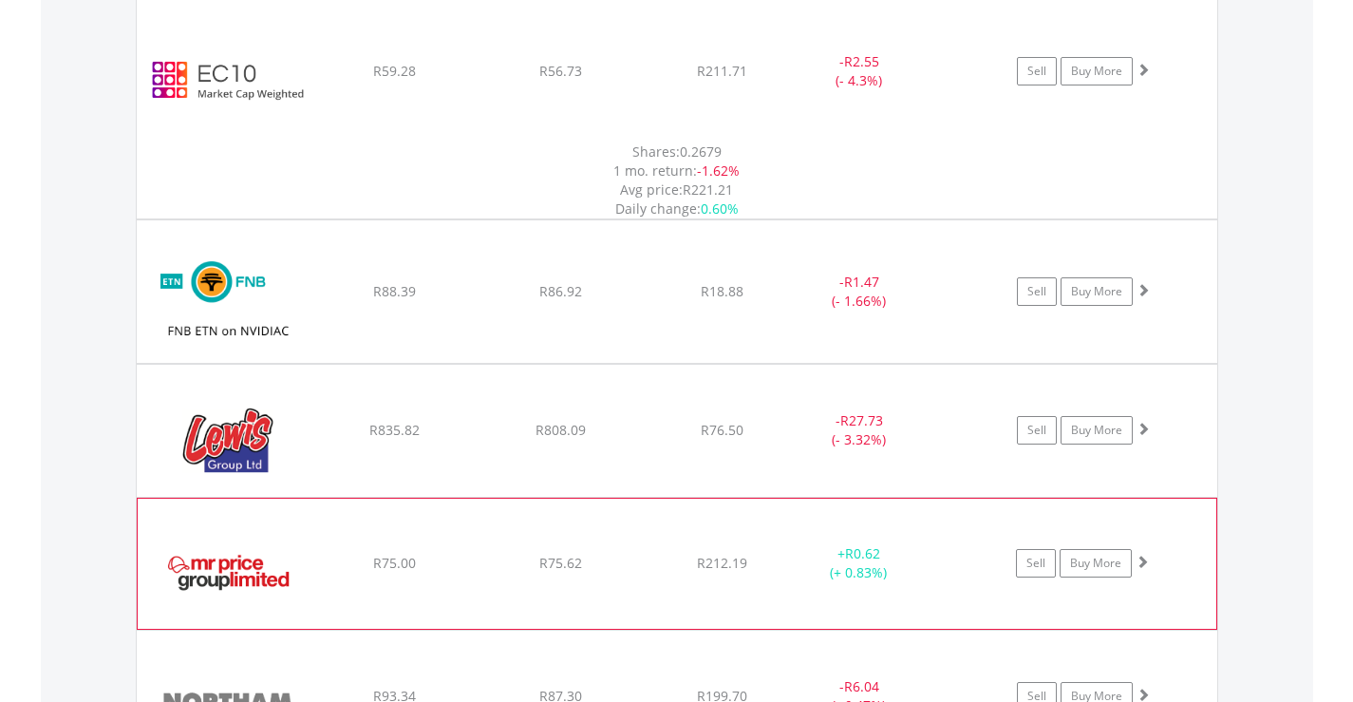
scroll to position [3193, 0]
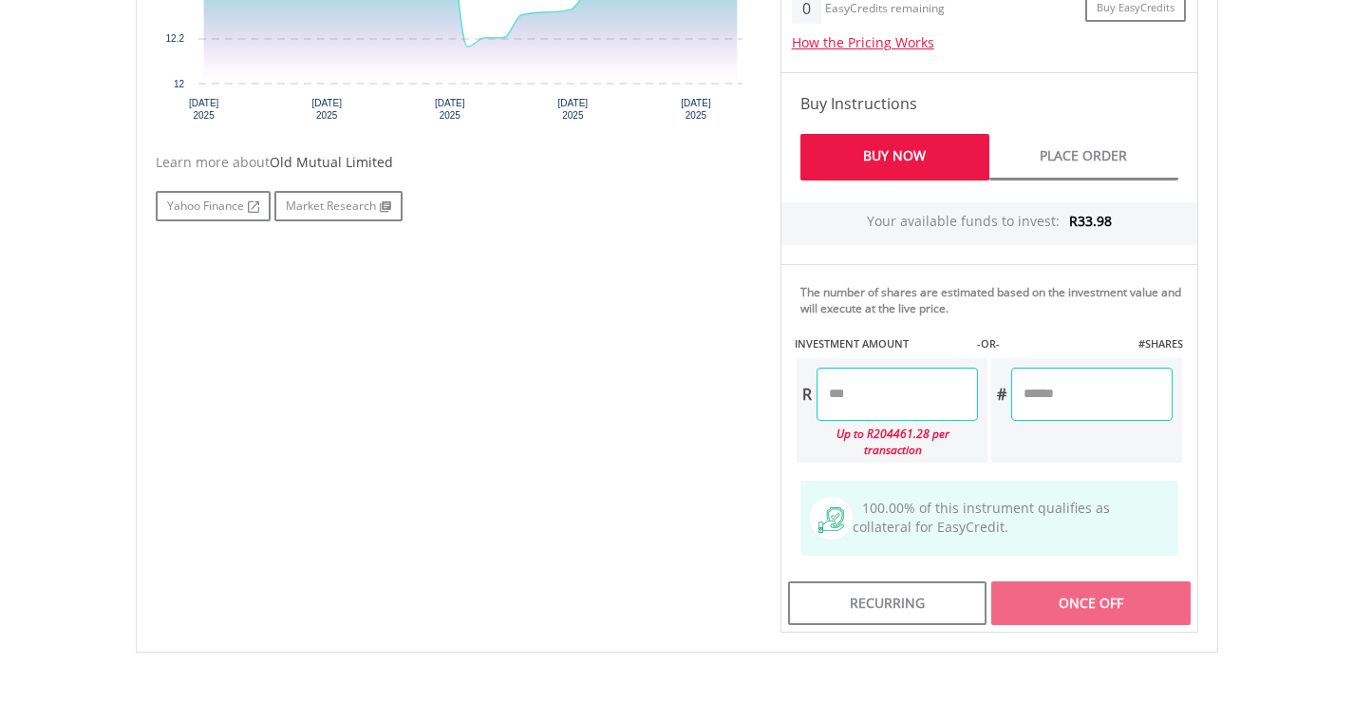
scroll to position [949, 0]
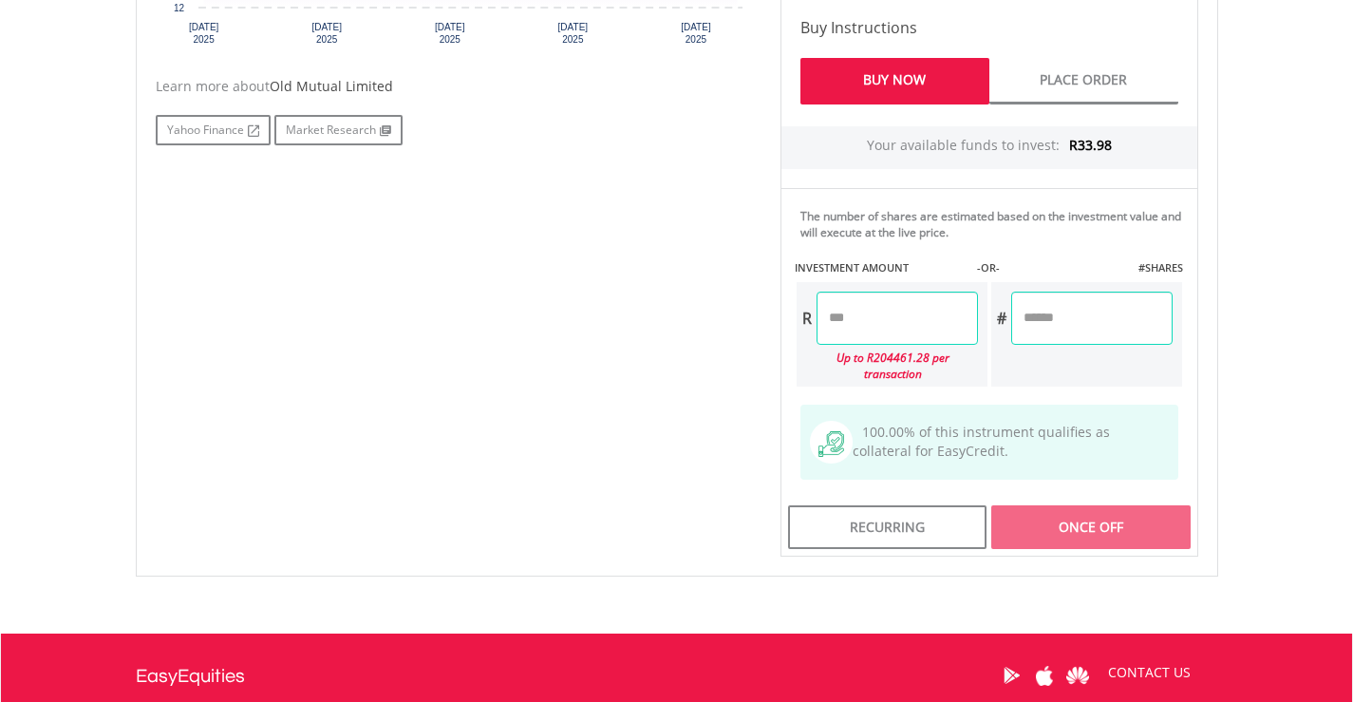
drag, startPoint x: 827, startPoint y: 311, endPoint x: 862, endPoint y: 315, distance: 35.3
click at [862, 315] on input "number" at bounding box center [896, 317] width 161 height 53
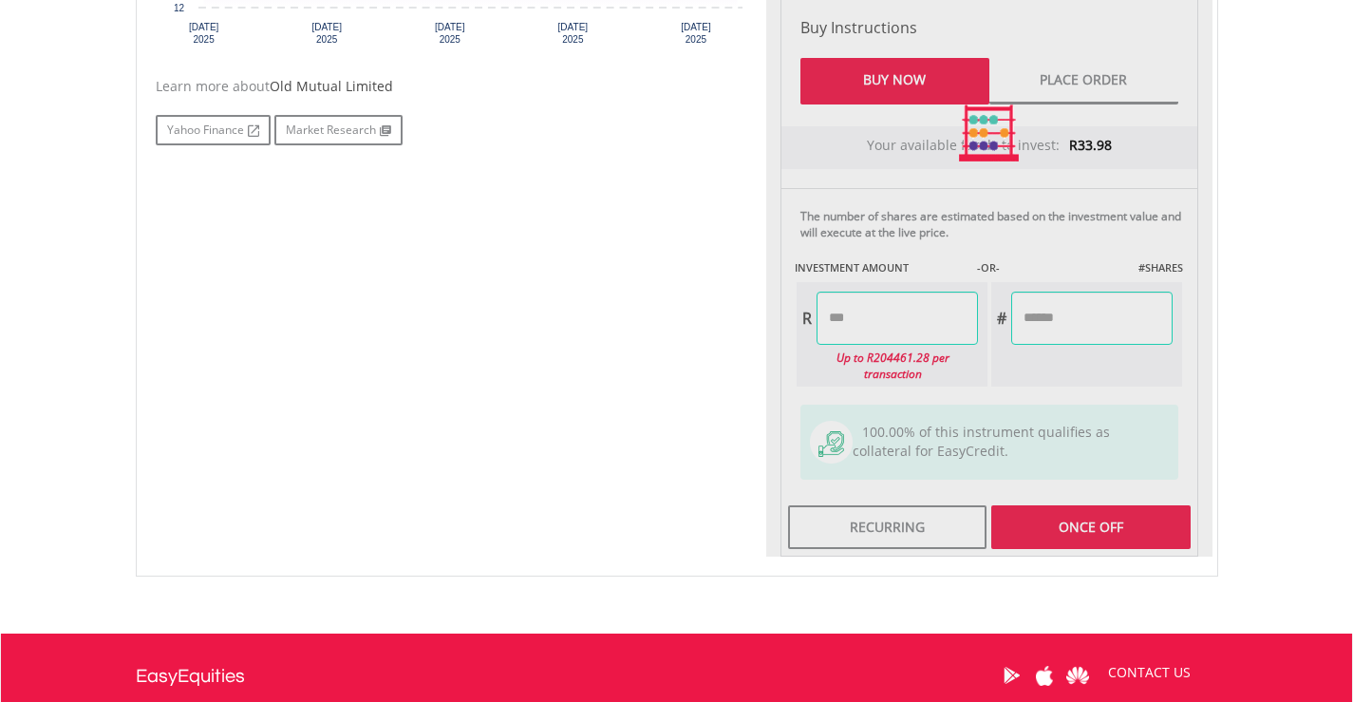
type input "*****"
type input "******"
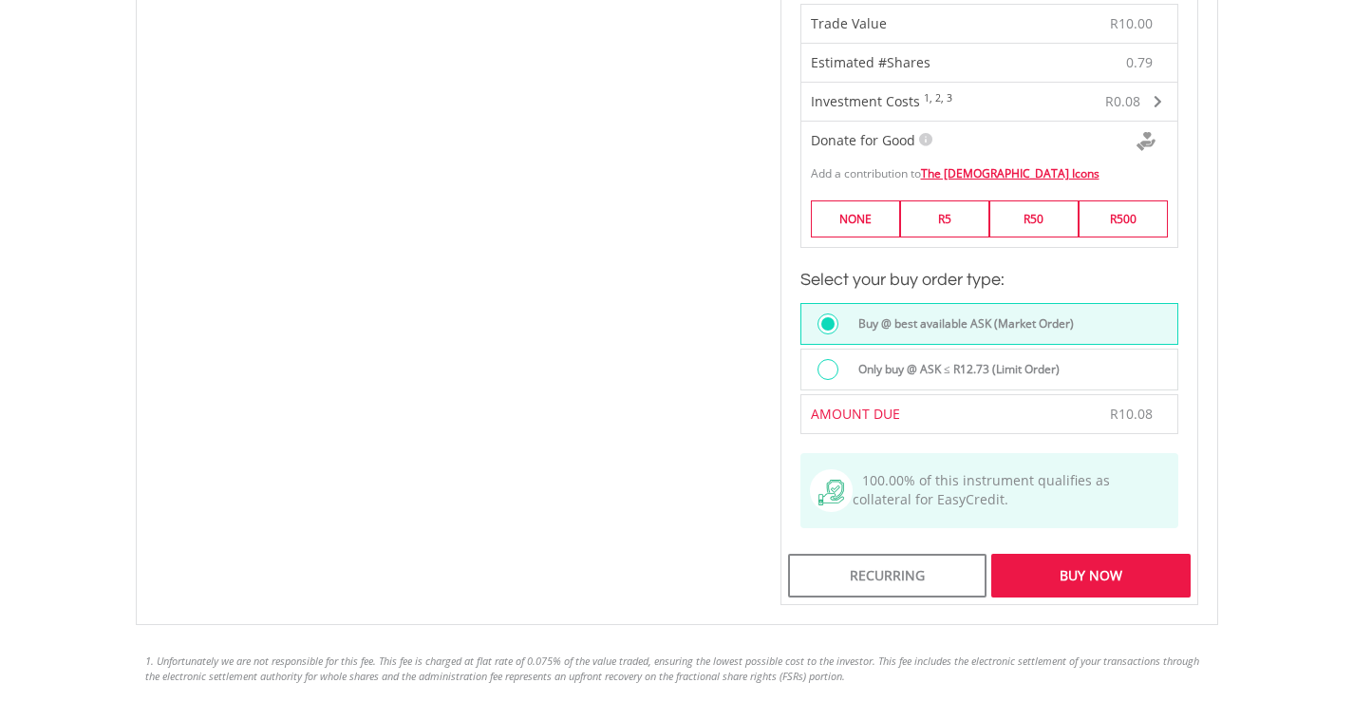
scroll to position [1424, 0]
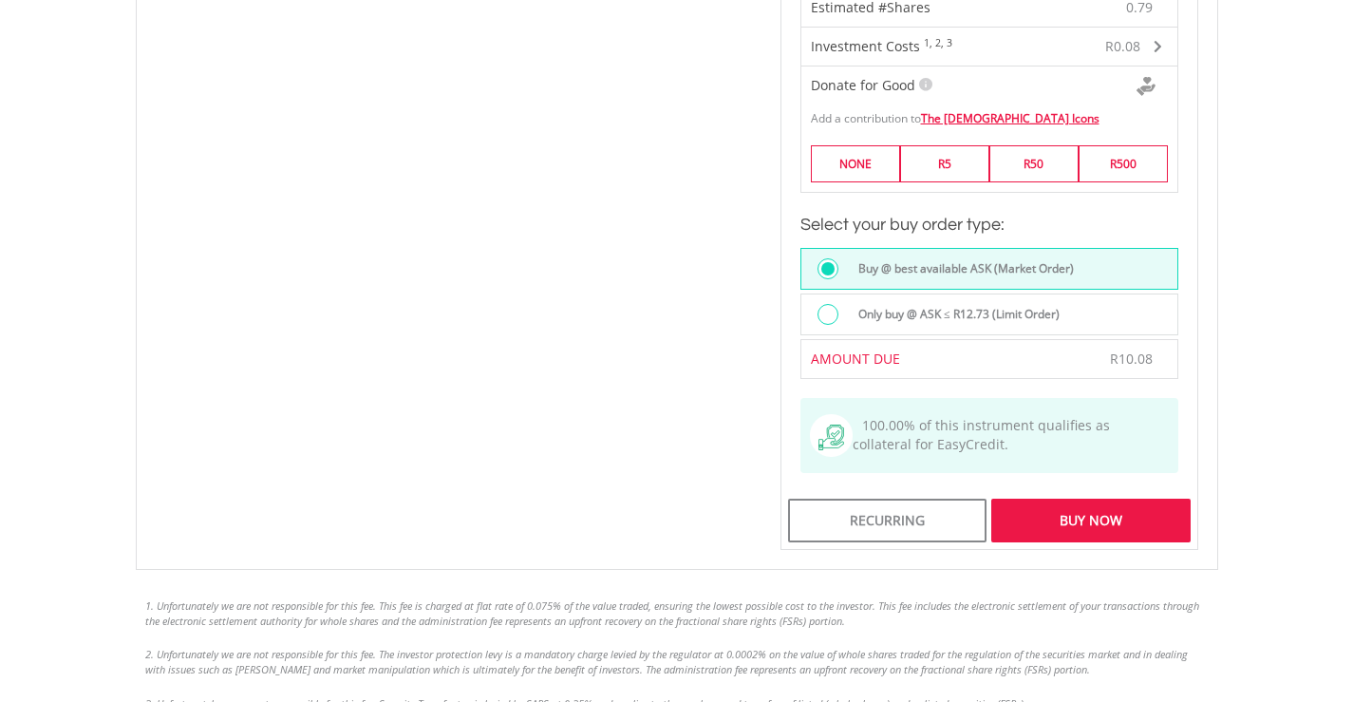
click at [824, 309] on div at bounding box center [832, 316] width 30 height 25
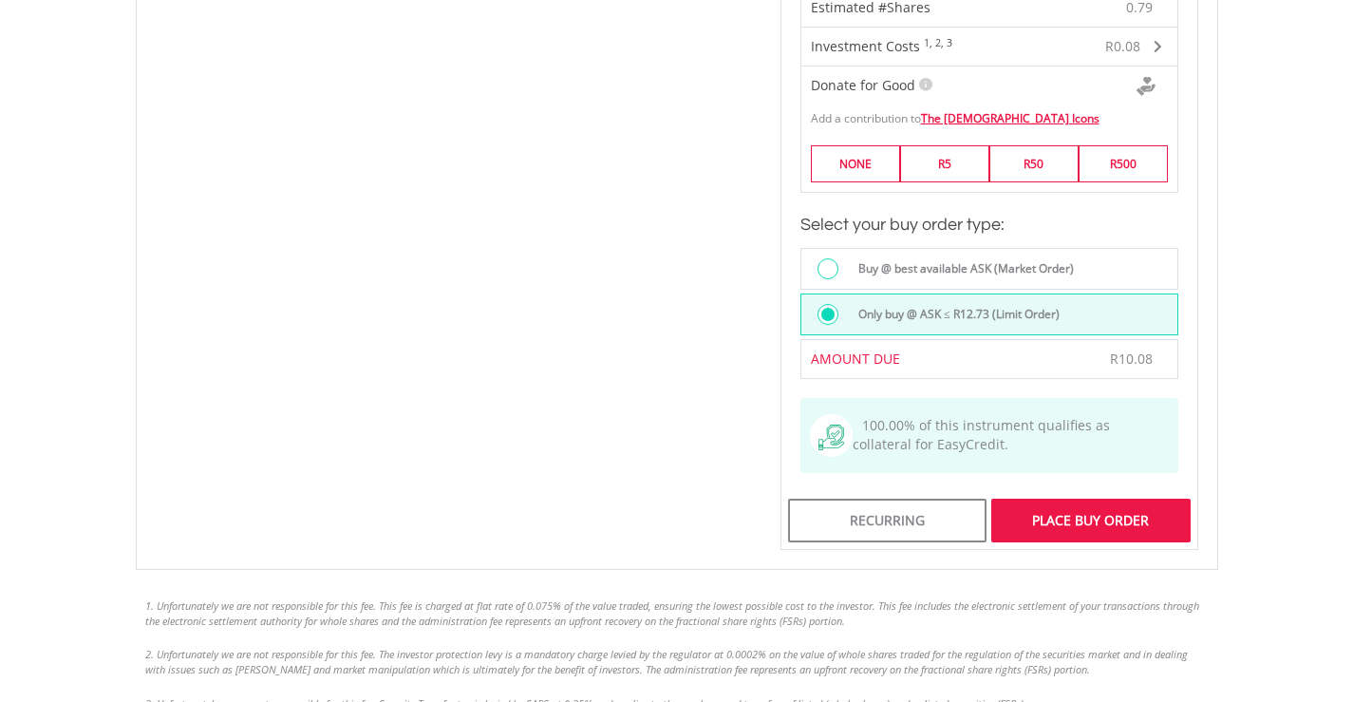
click at [1057, 503] on div "Place Buy Order" at bounding box center [1090, 520] width 198 height 44
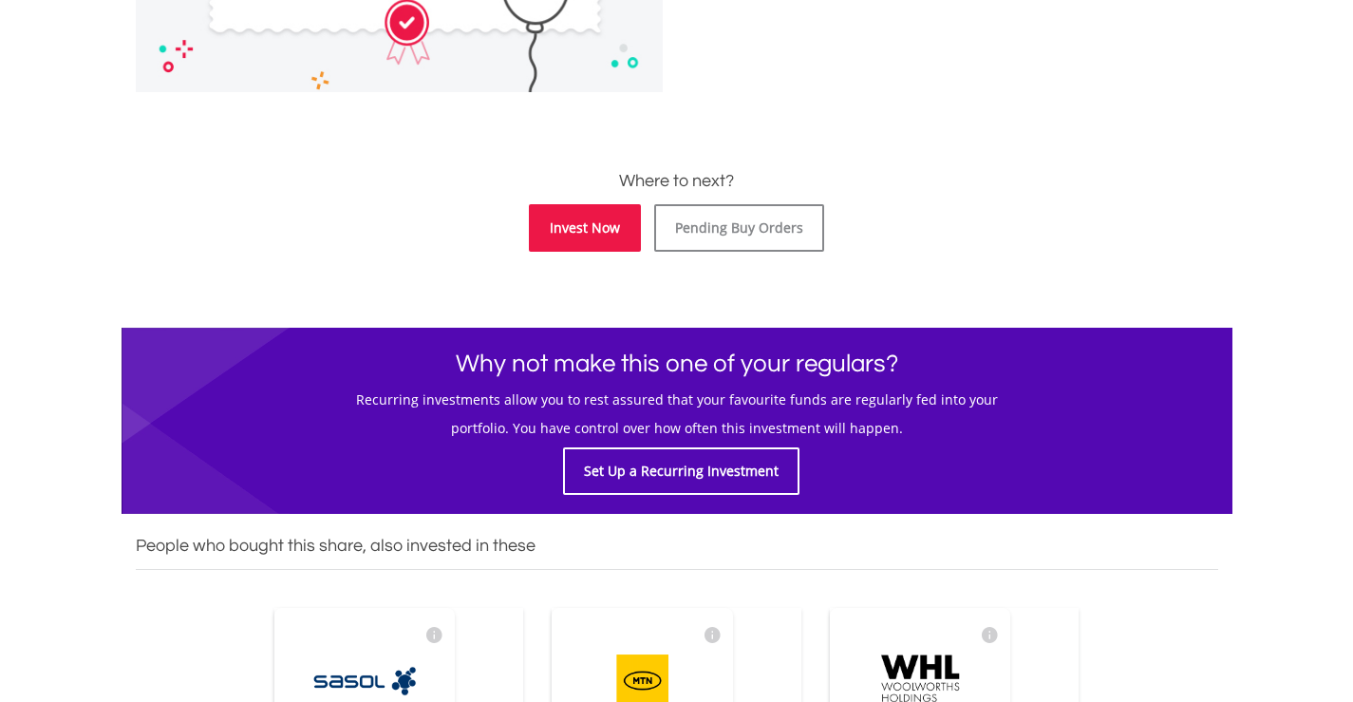
scroll to position [854, 0]
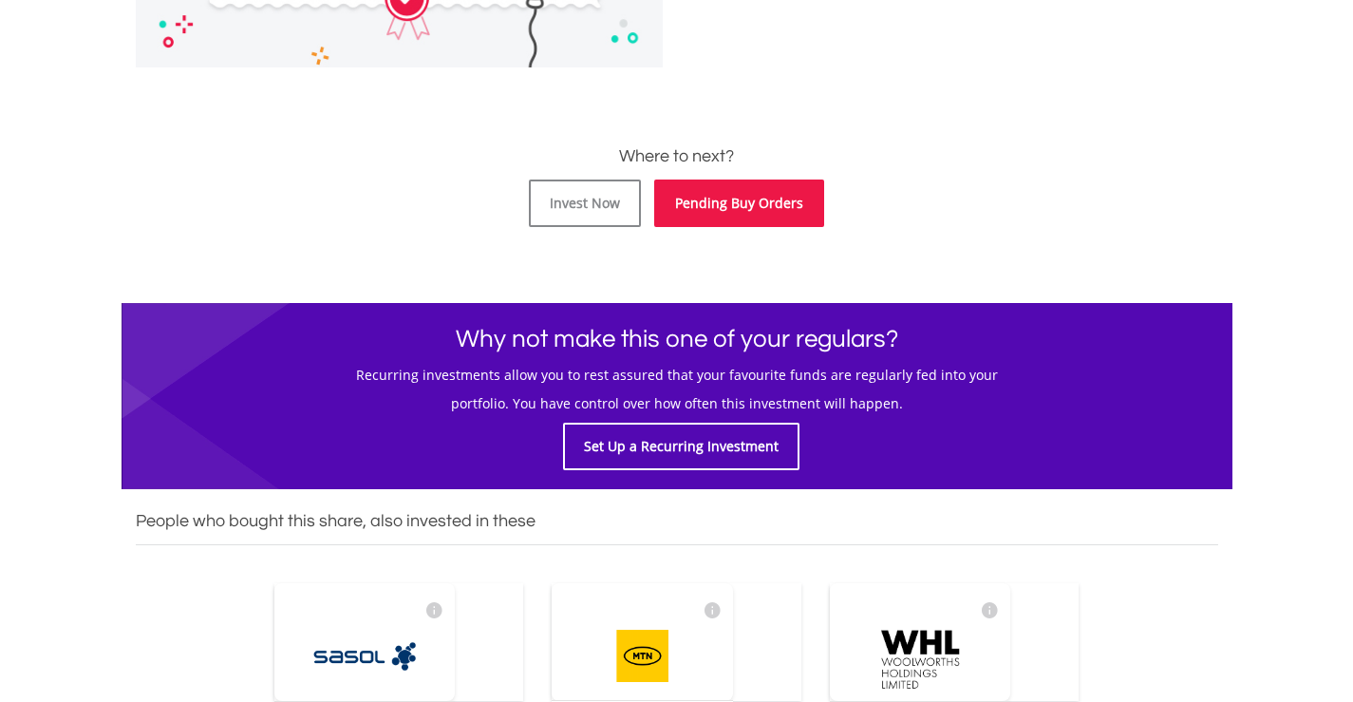
click at [768, 208] on link "Pending Buy Orders" at bounding box center [739, 202] width 170 height 47
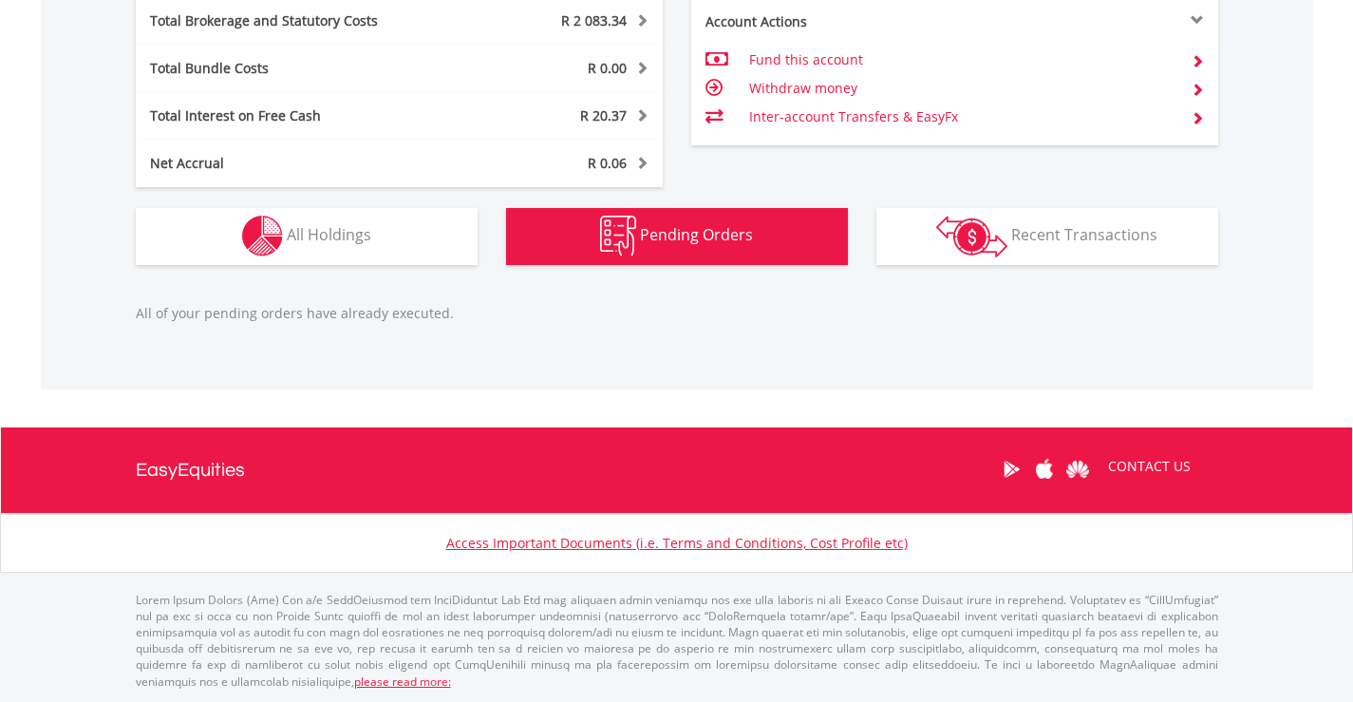
scroll to position [182, 361]
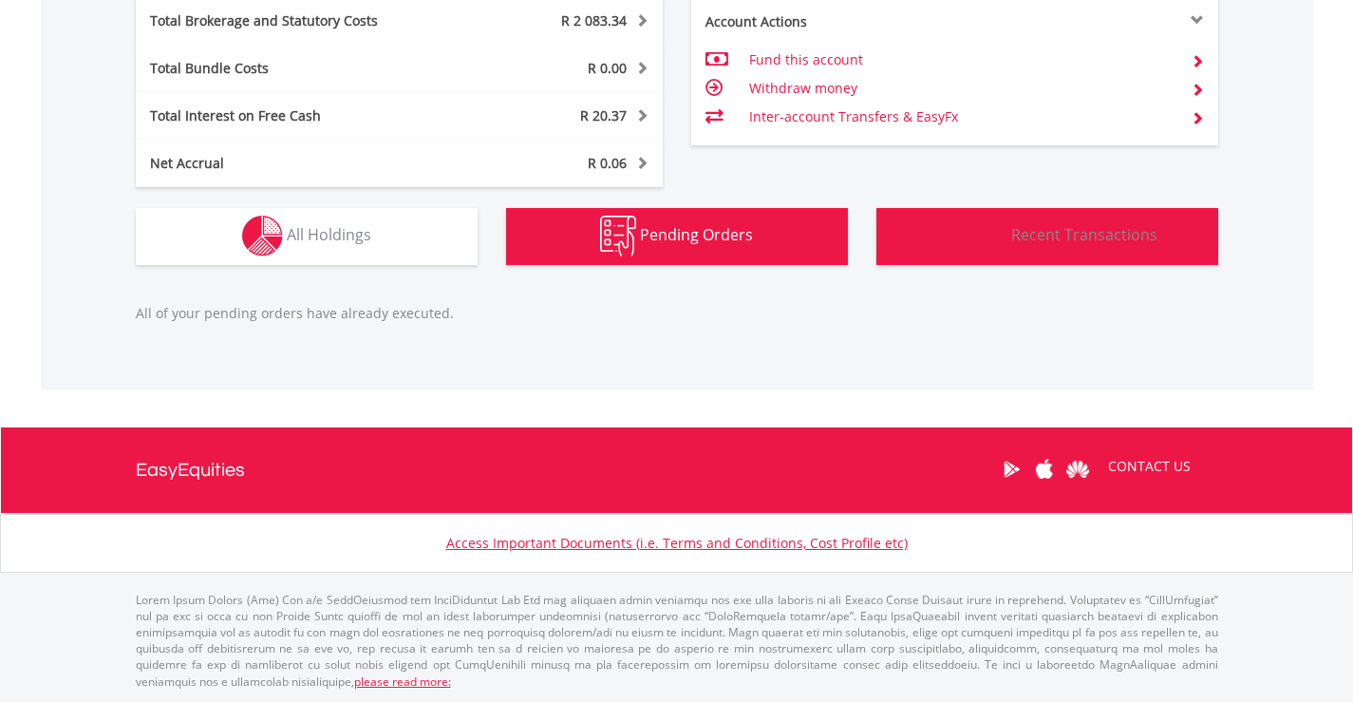
click at [1047, 240] on span "Recent Transactions" at bounding box center [1084, 234] width 146 height 21
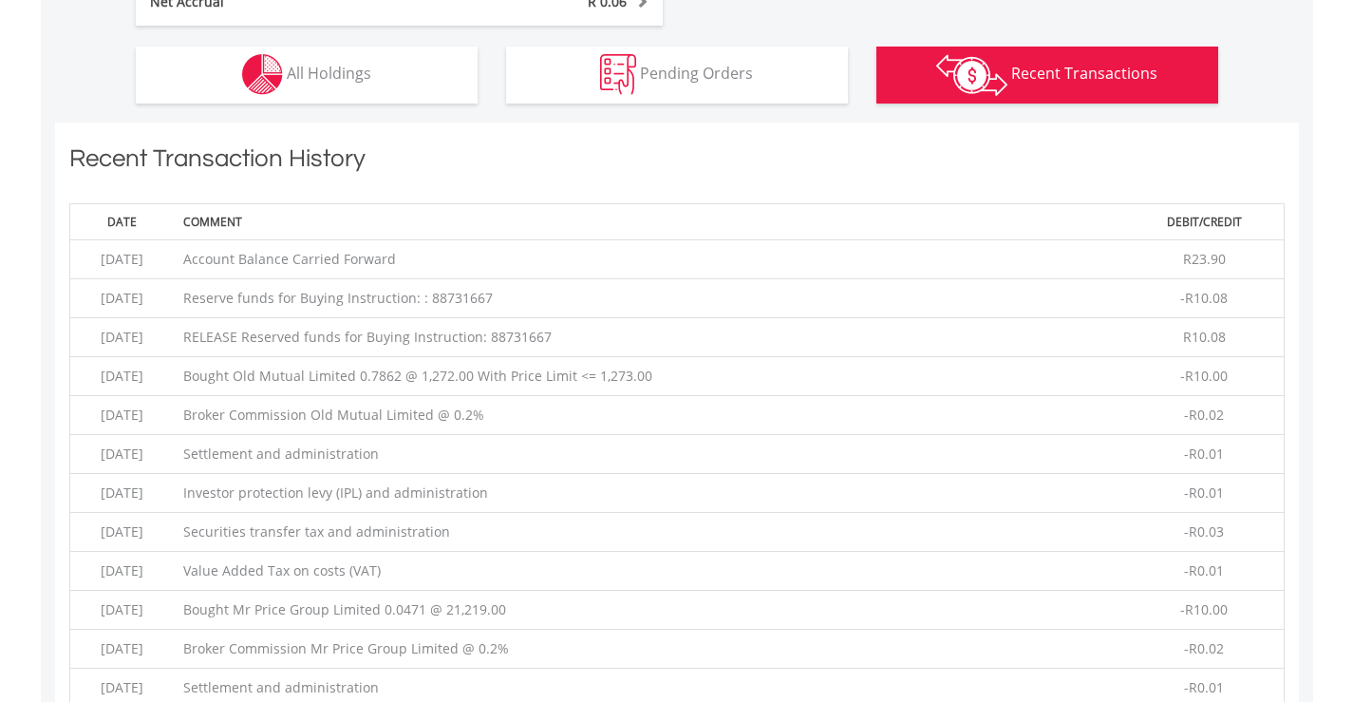
scroll to position [1161, 0]
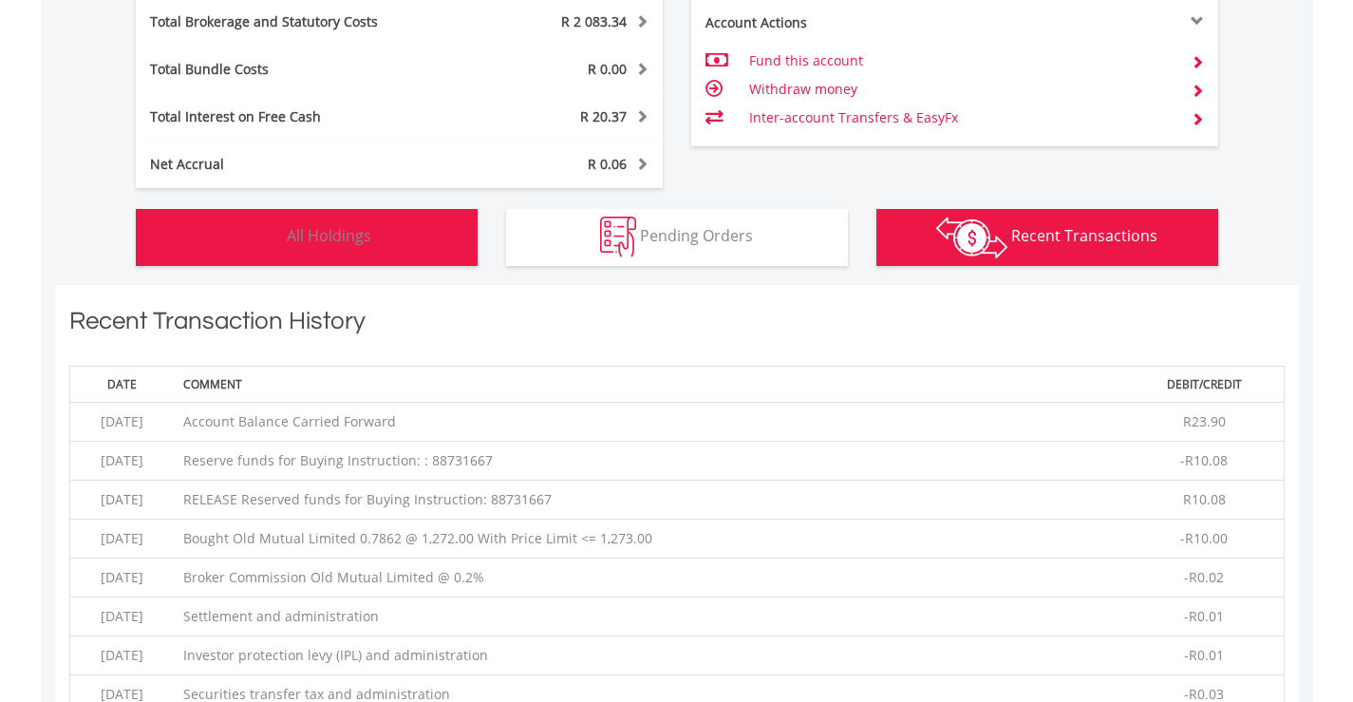
click at [319, 234] on span "All Holdings" at bounding box center [329, 235] width 84 height 21
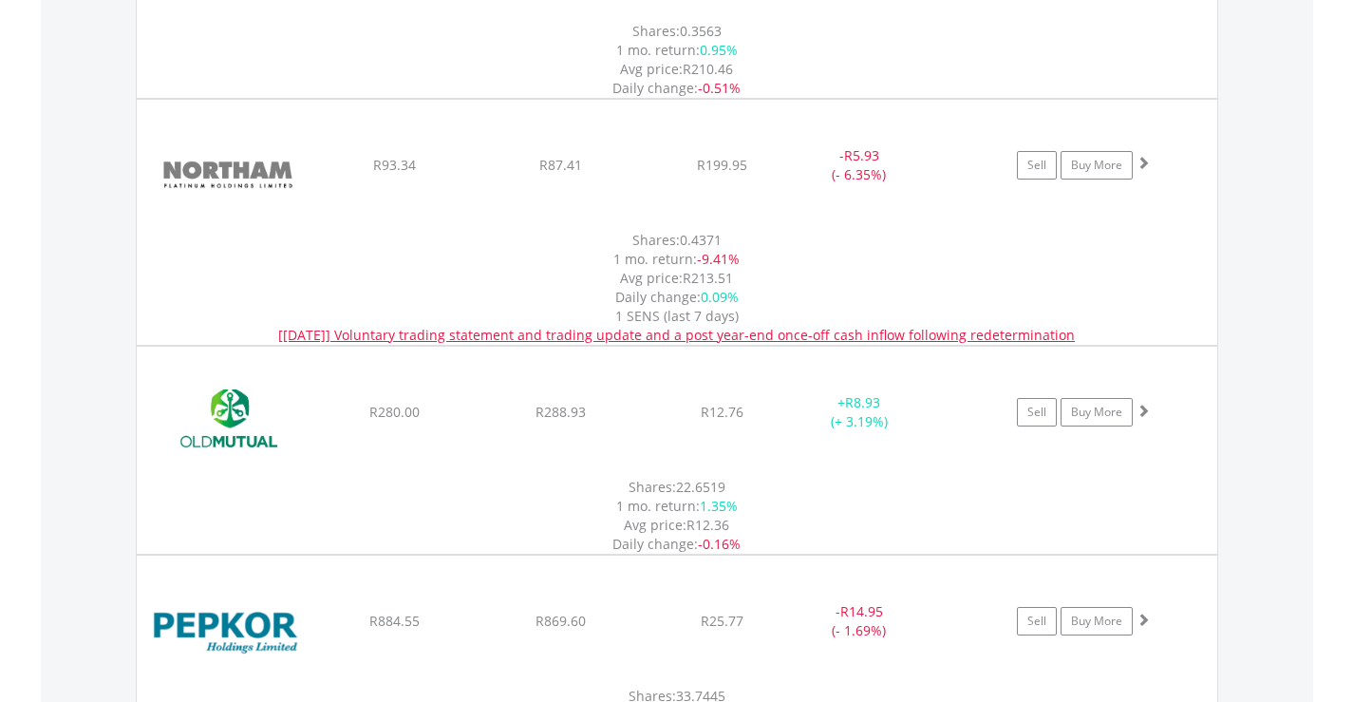
scroll to position [4009, 0]
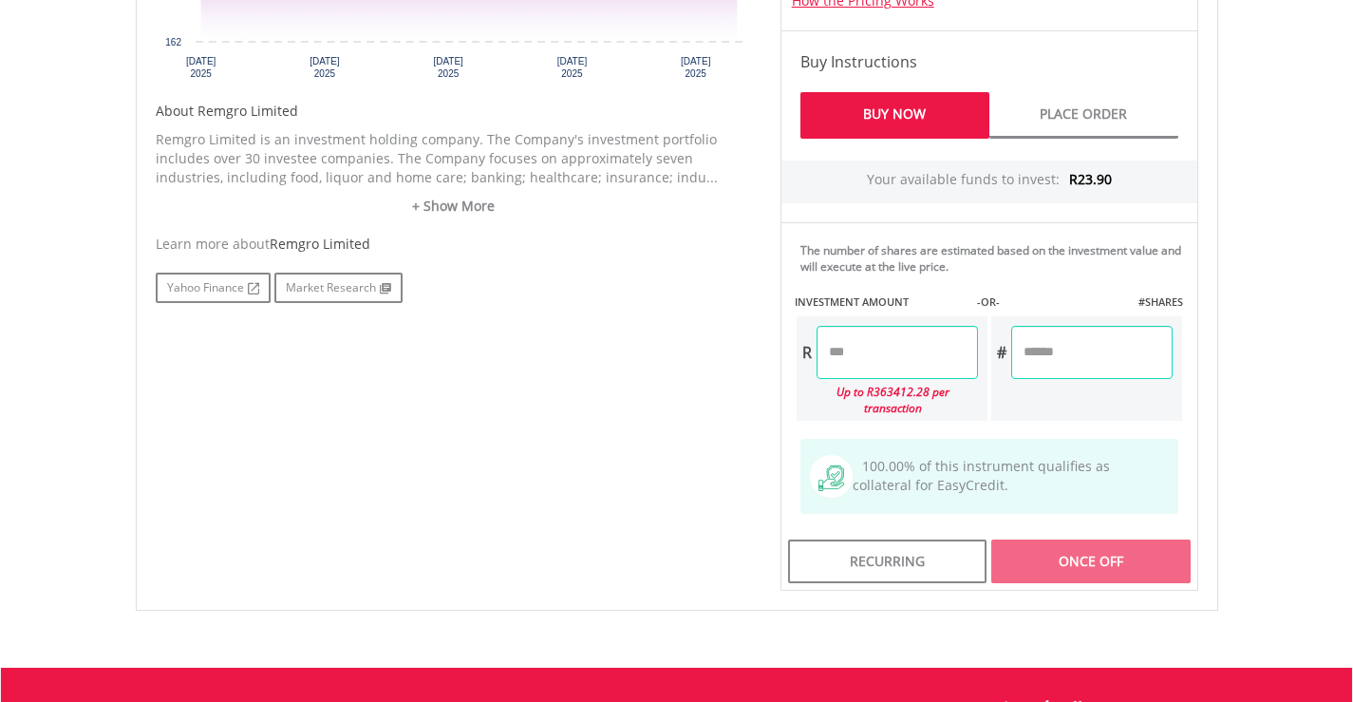
scroll to position [949, 0]
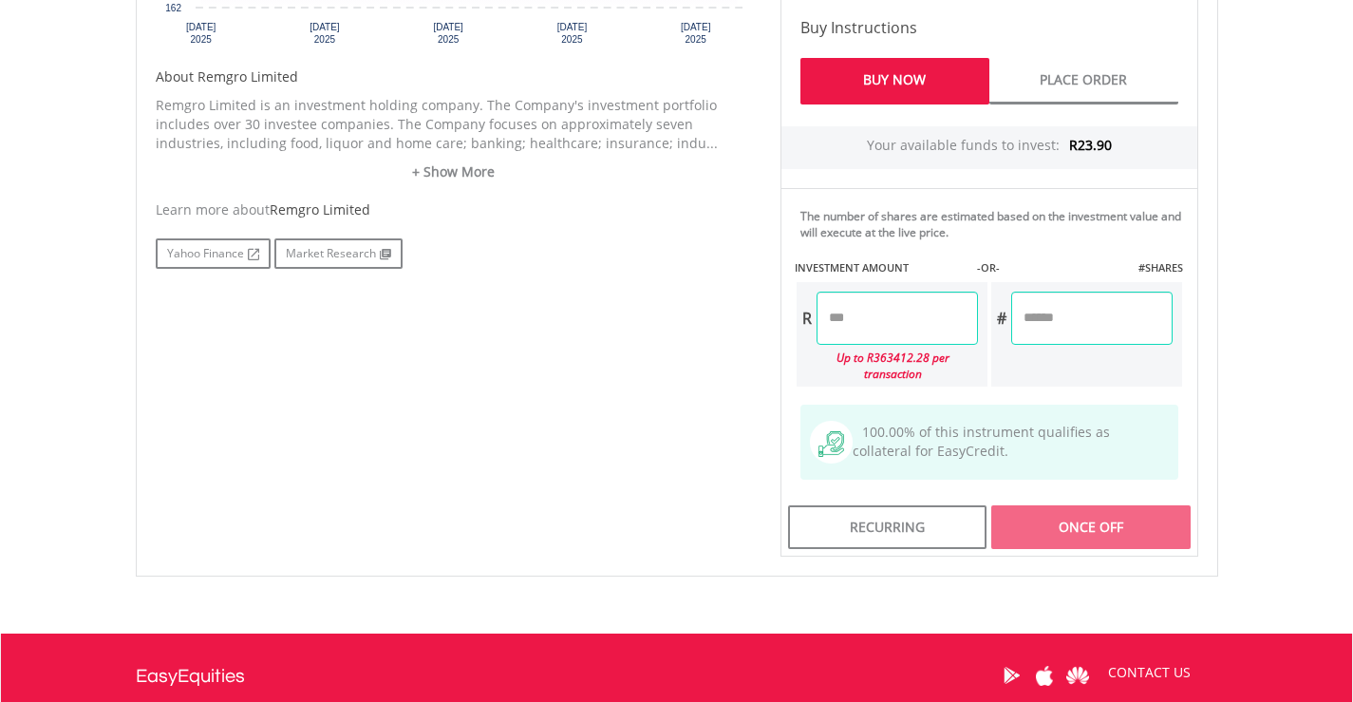
click at [826, 315] on input "number" at bounding box center [896, 317] width 161 height 53
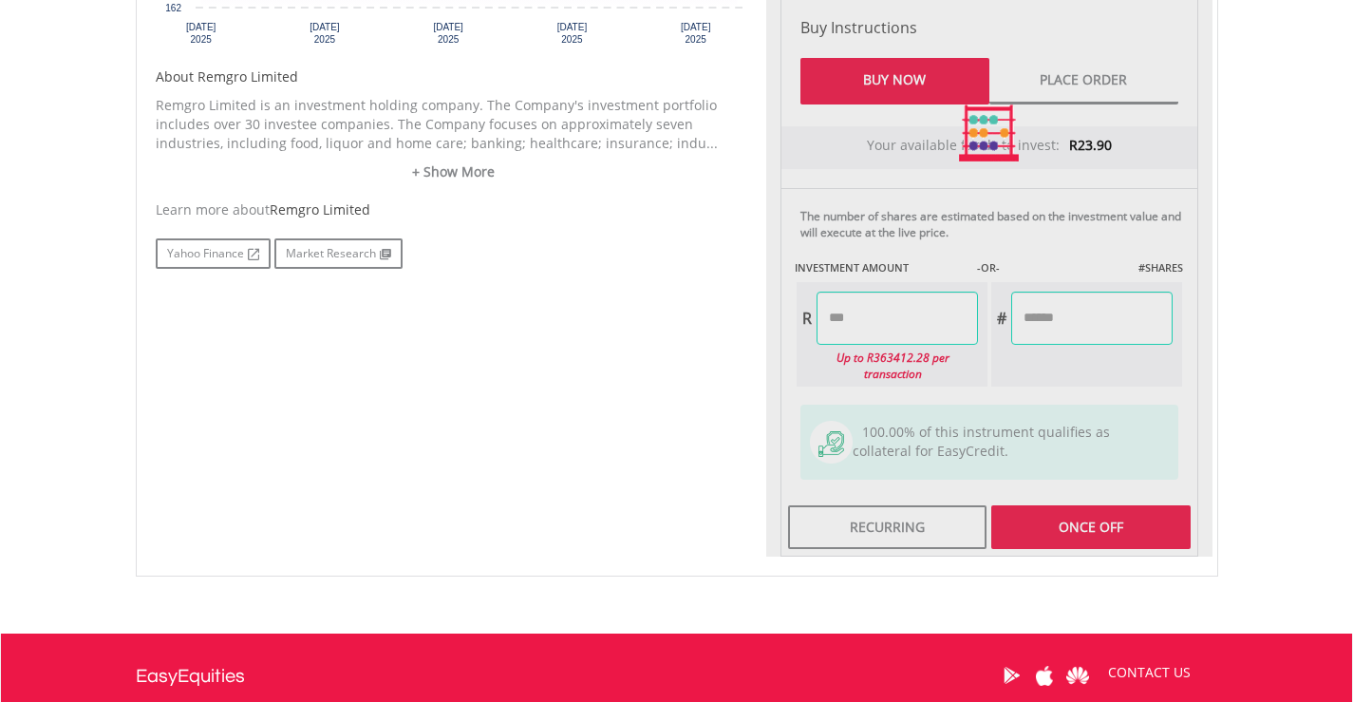
type input "*****"
type input "******"
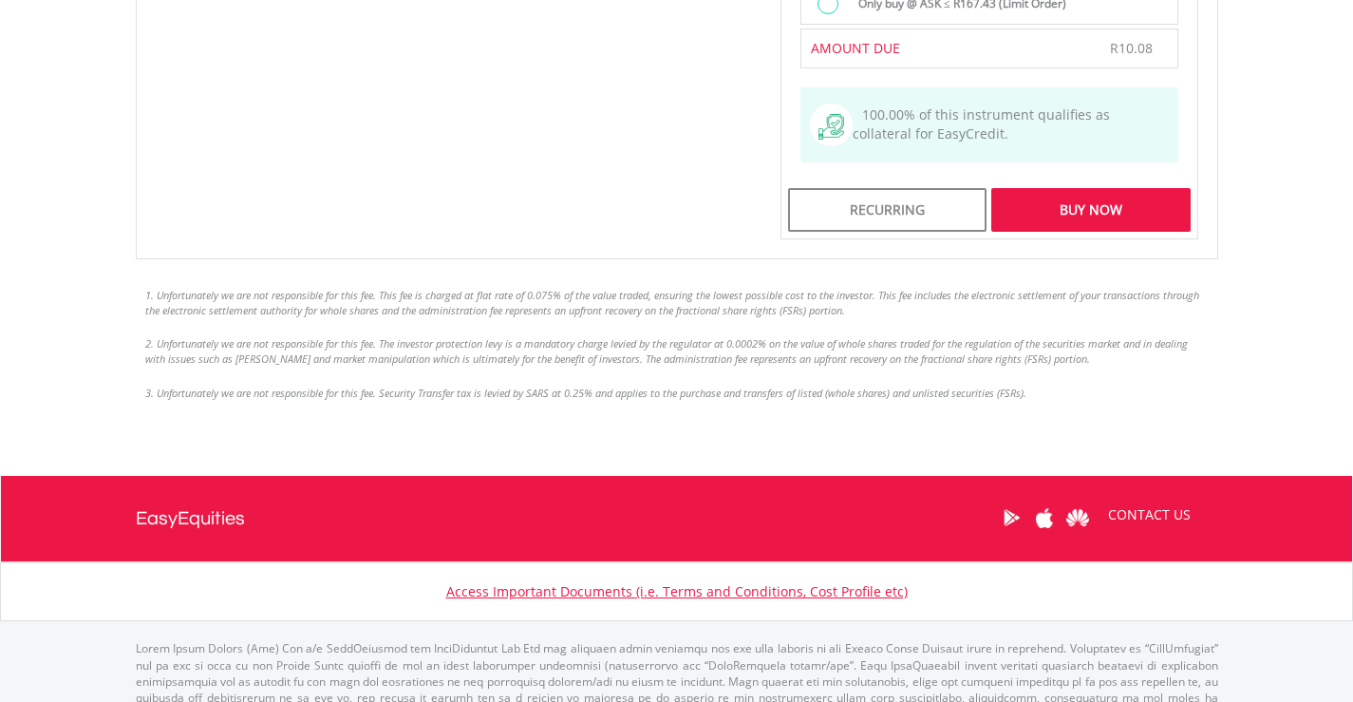
scroll to position [1767, 0]
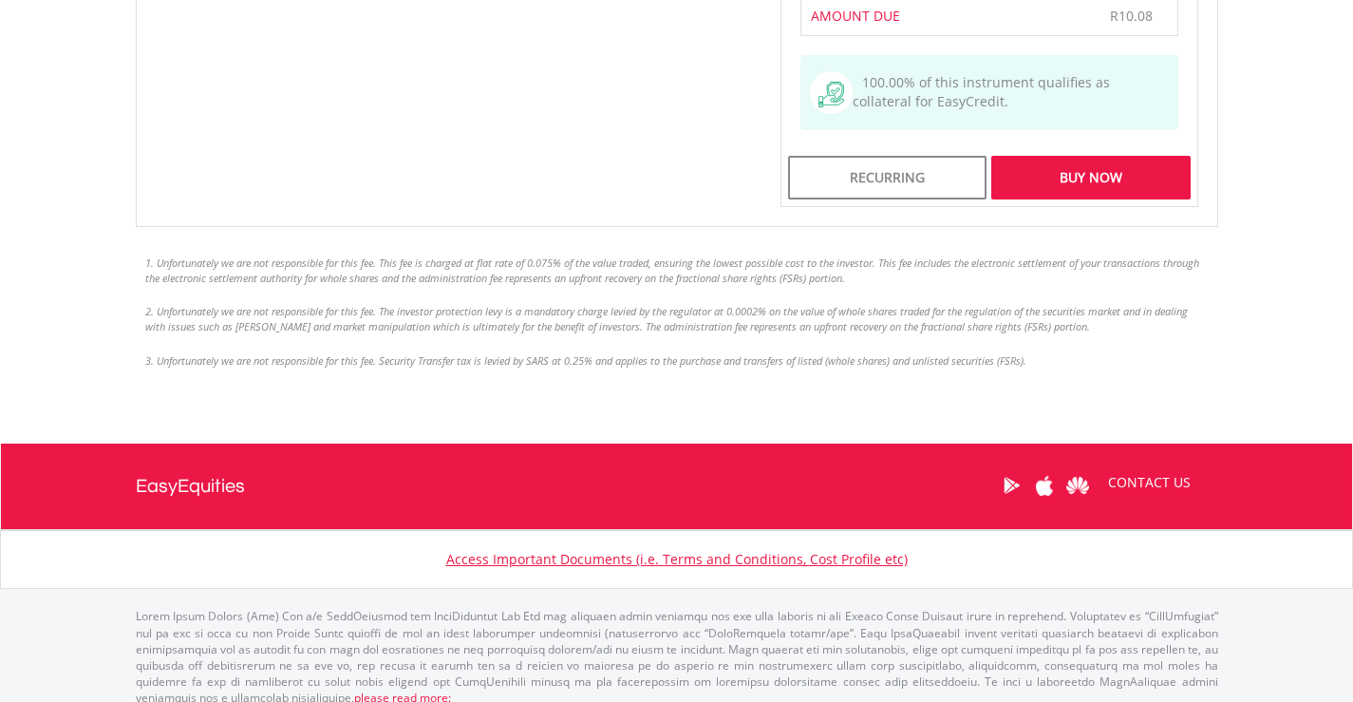
click at [1096, 159] on div "Buy Now" at bounding box center [1090, 178] width 198 height 44
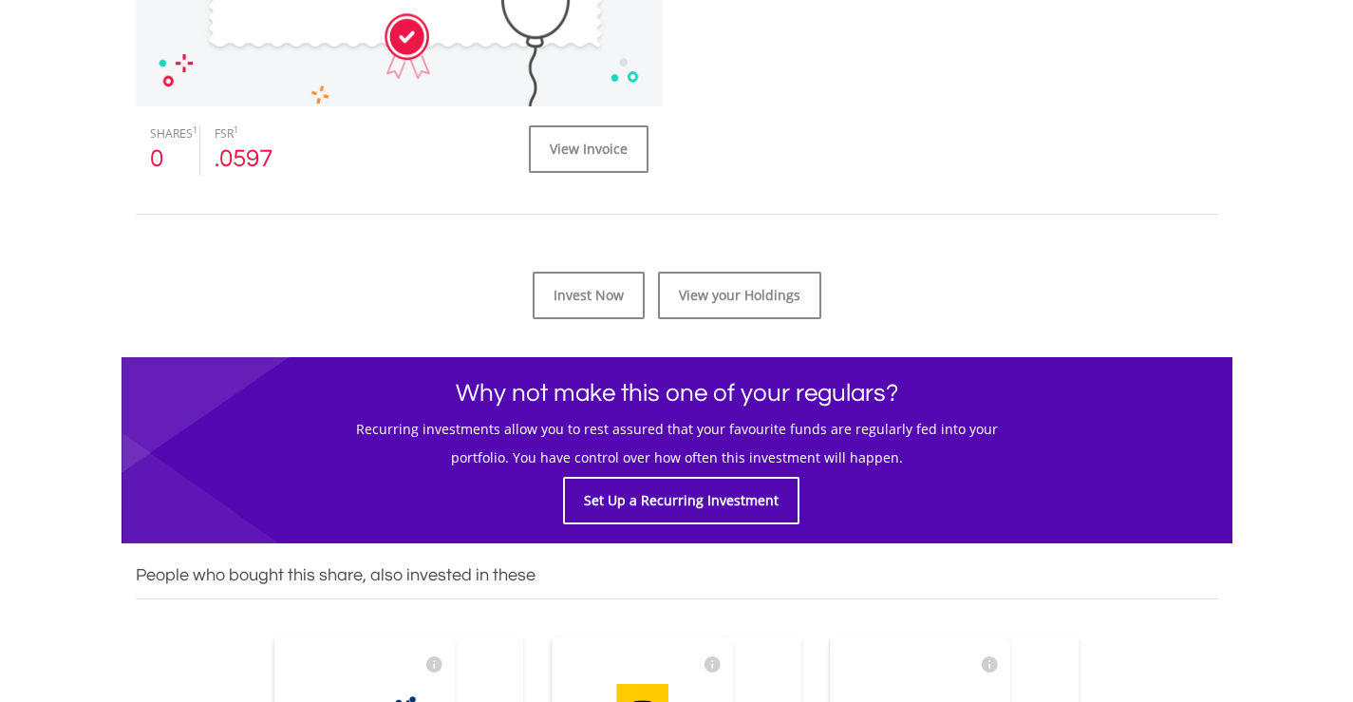
scroll to position [854, 0]
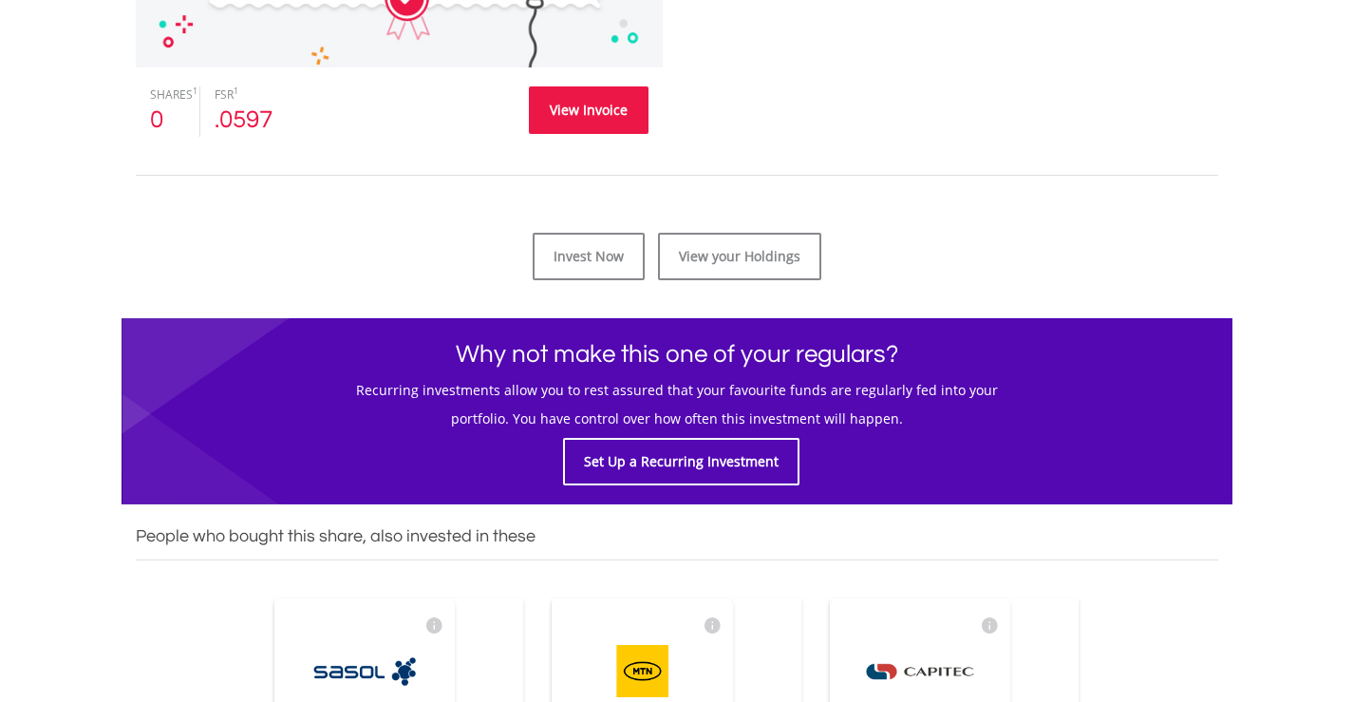
click at [571, 115] on link "View Invoice" at bounding box center [589, 109] width 120 height 47
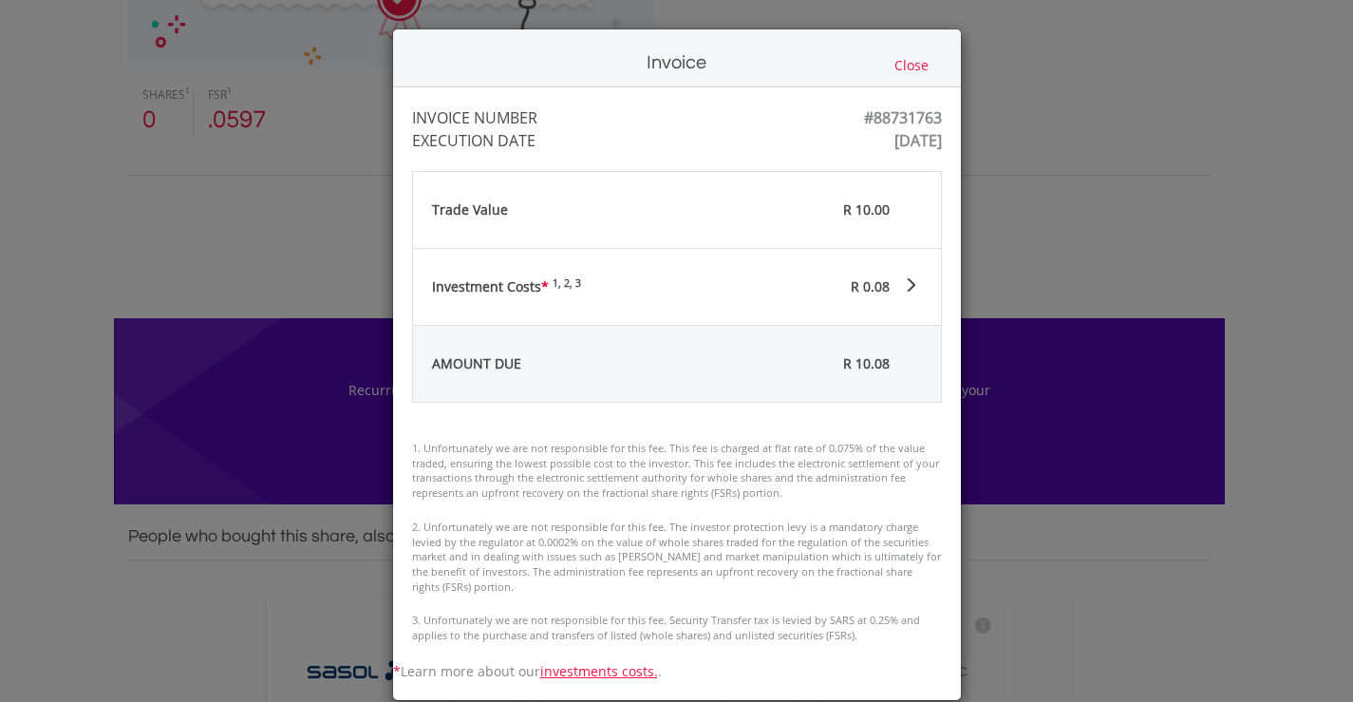
click at [908, 68] on button "Close" at bounding box center [912, 65] width 46 height 21
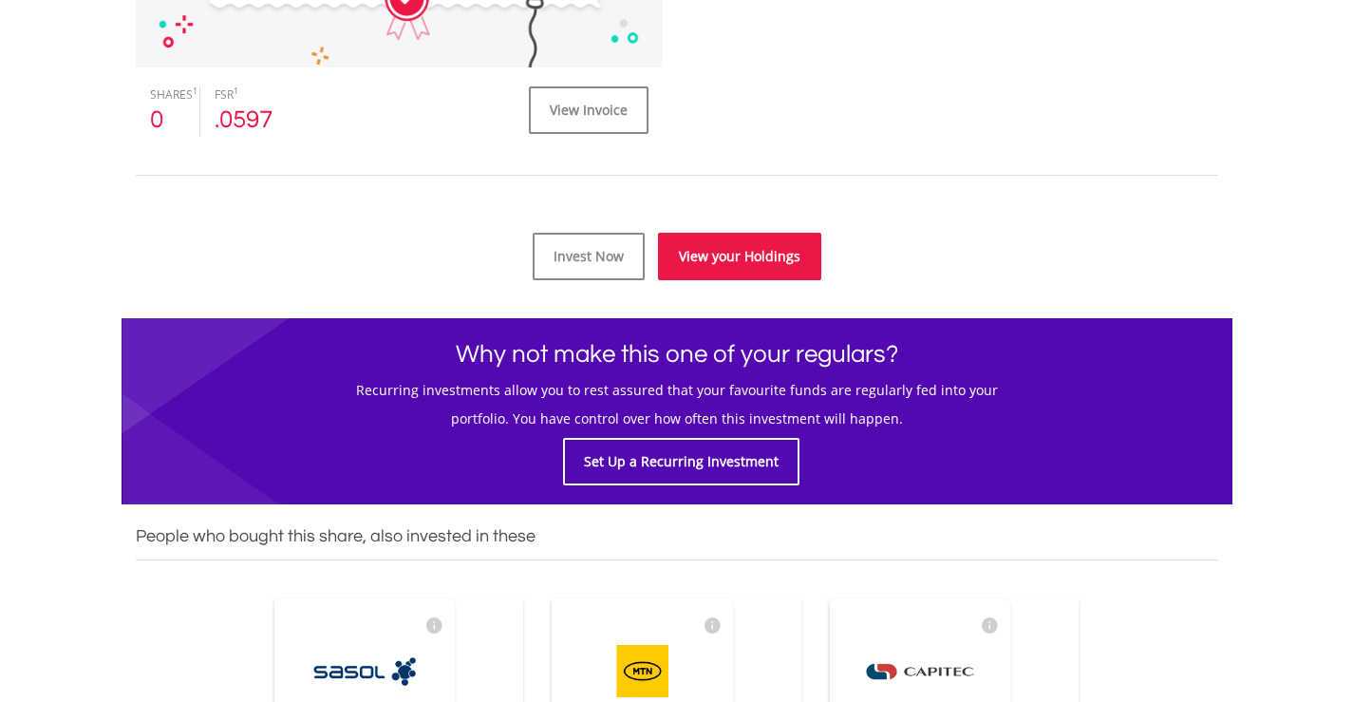
click at [740, 254] on link "View your Holdings" at bounding box center [739, 256] width 163 height 47
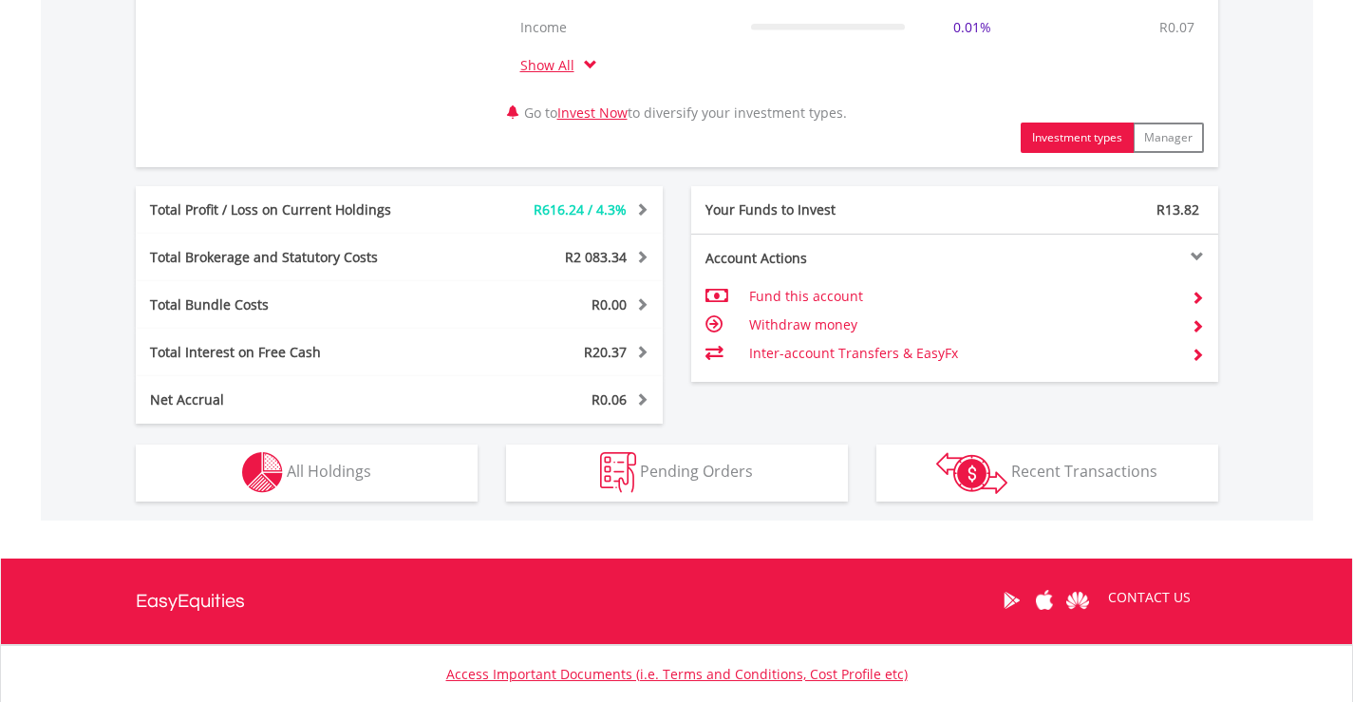
scroll to position [949, 0]
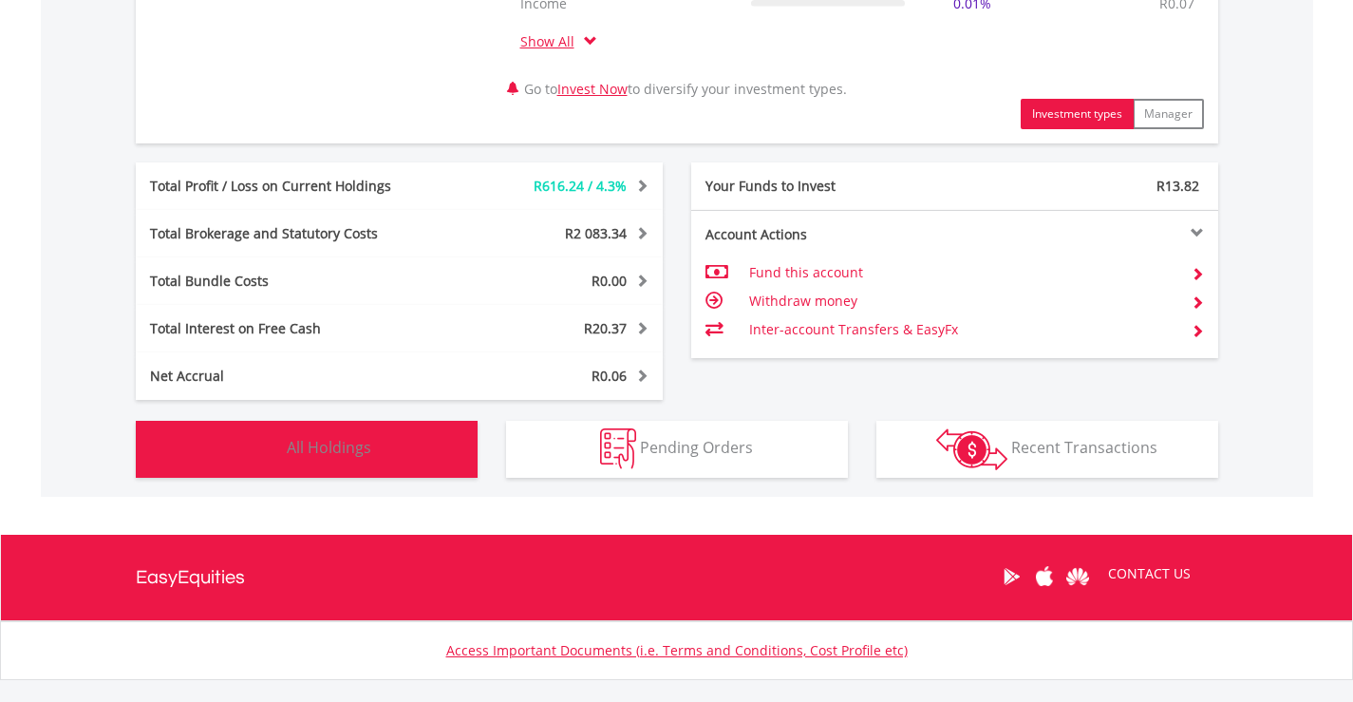
click at [350, 443] on span "All Holdings" at bounding box center [329, 447] width 84 height 21
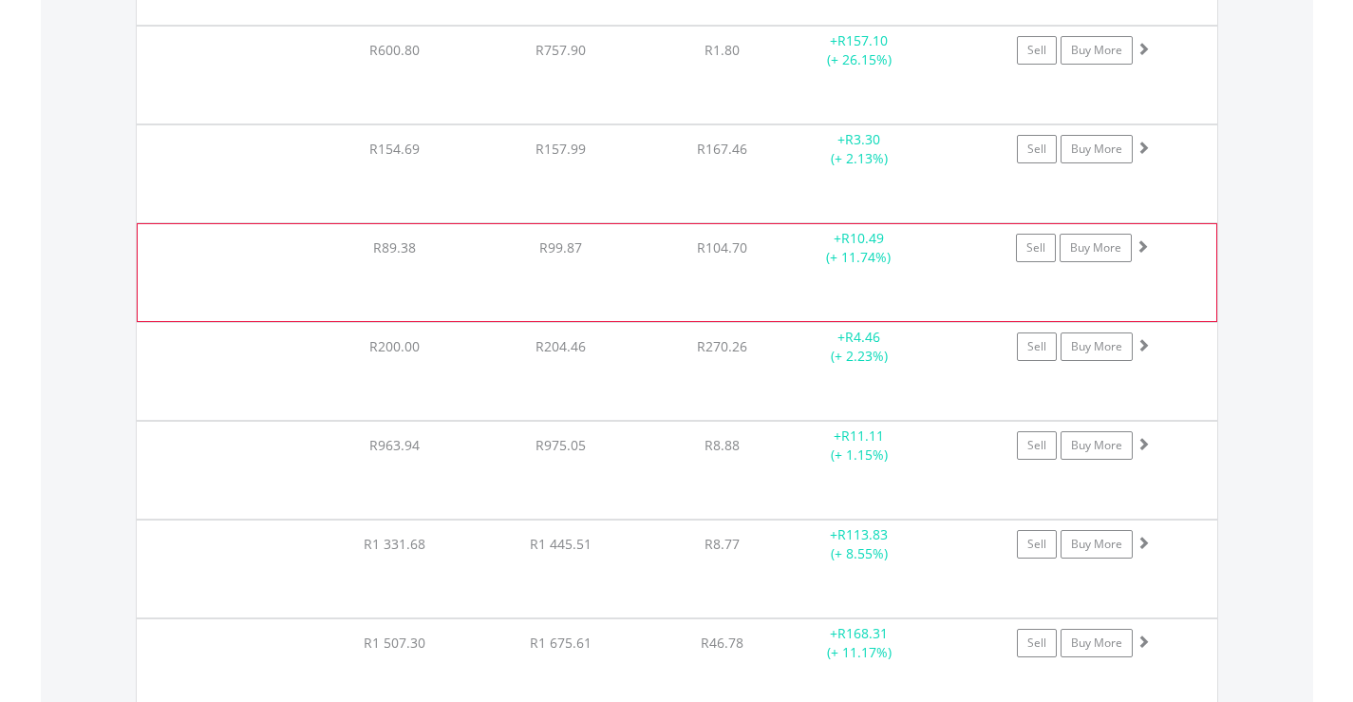
scroll to position [4123, 0]
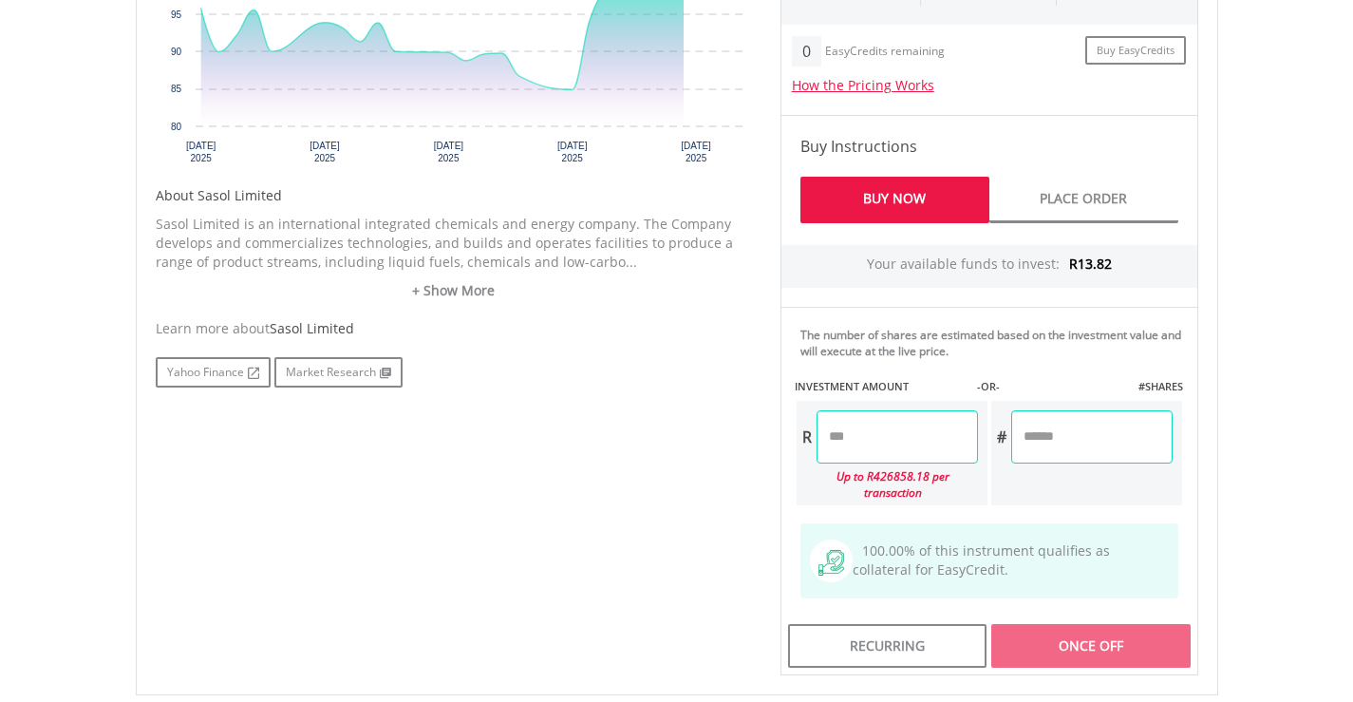
scroll to position [949, 0]
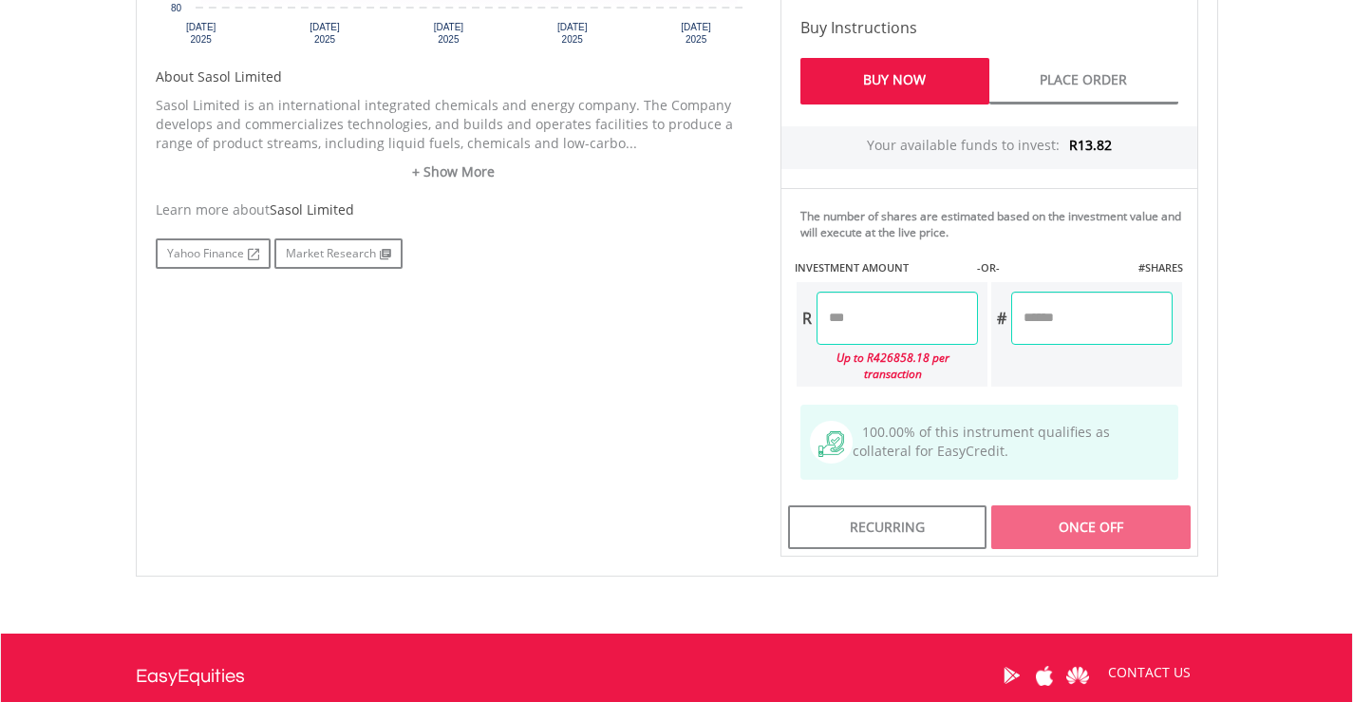
click at [821, 319] on input "number" at bounding box center [896, 317] width 161 height 53
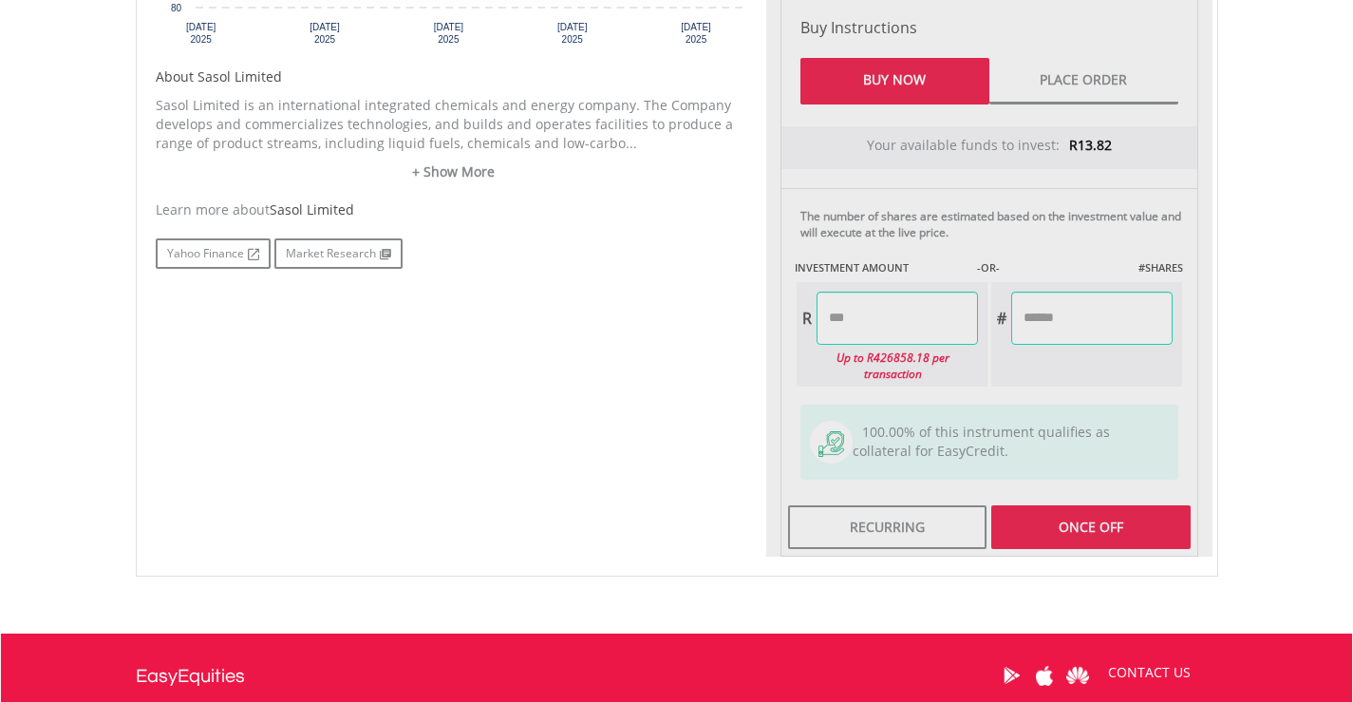
type input "*****"
type input "******"
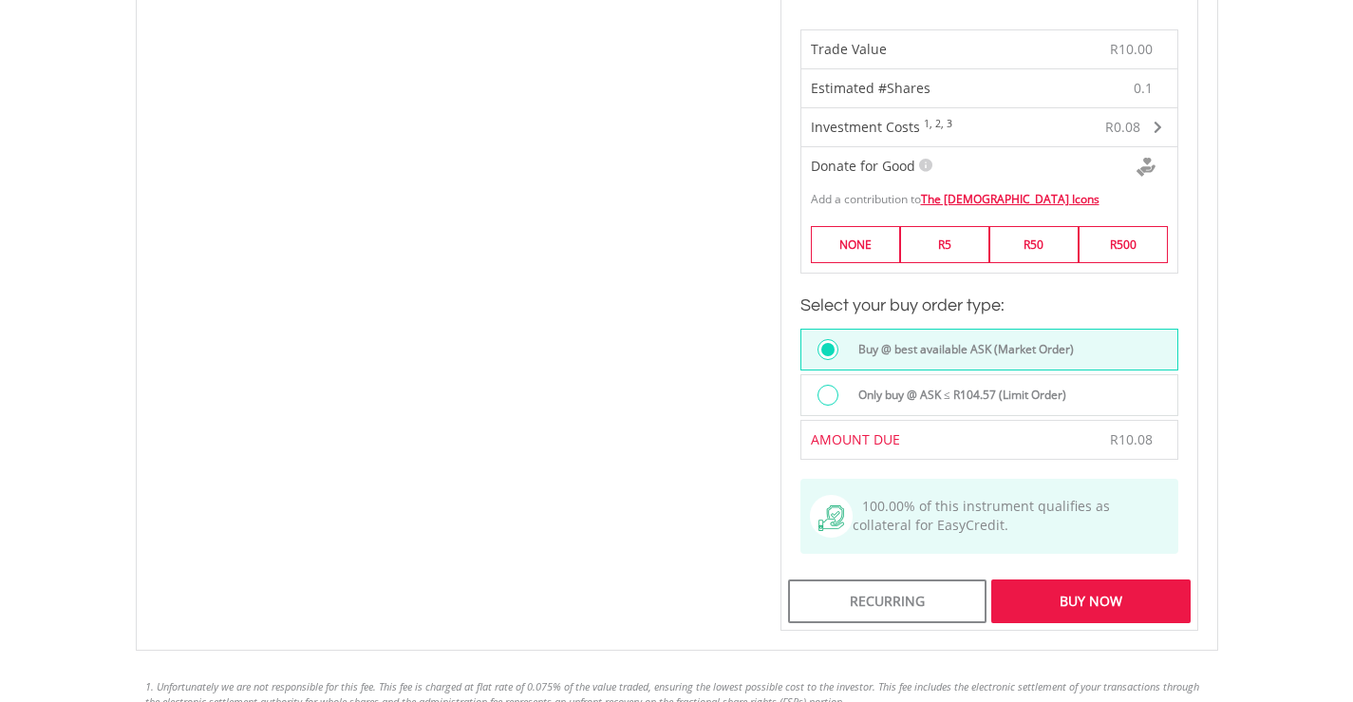
scroll to position [1767, 0]
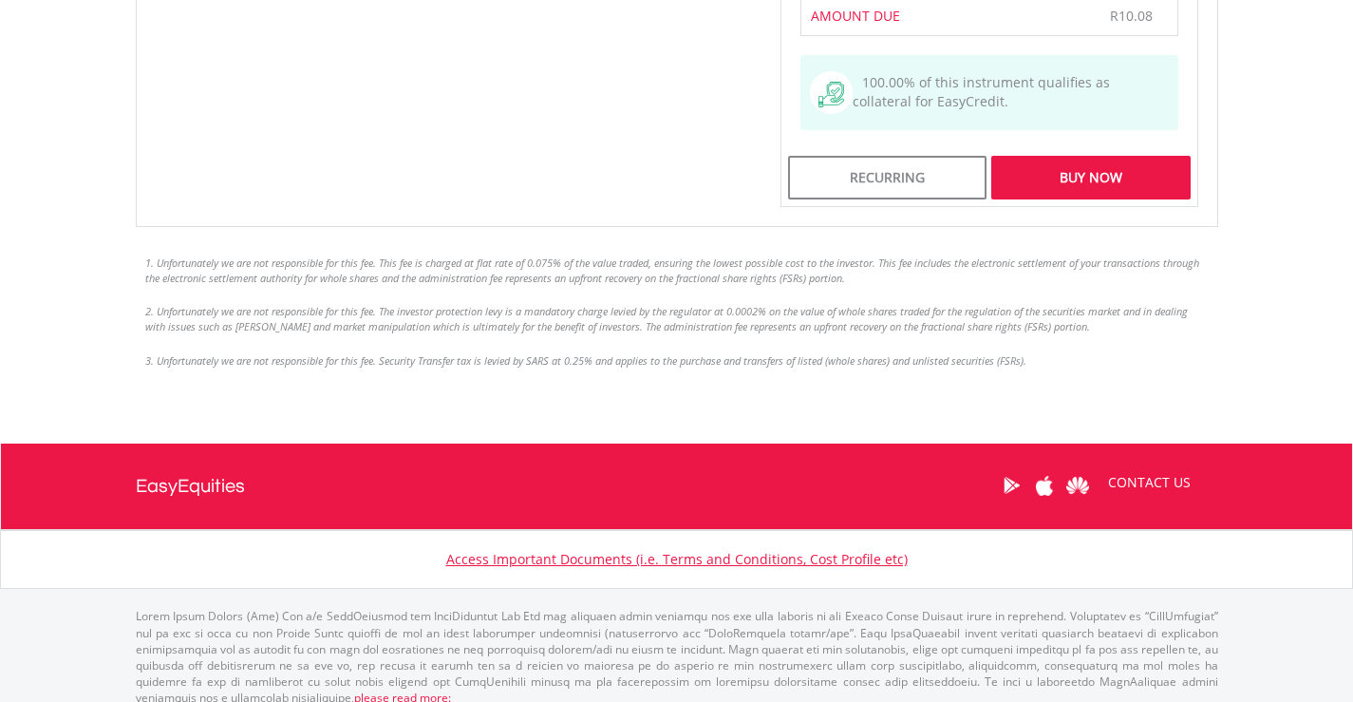
click at [1085, 161] on div "Buy Now" at bounding box center [1090, 178] width 198 height 44
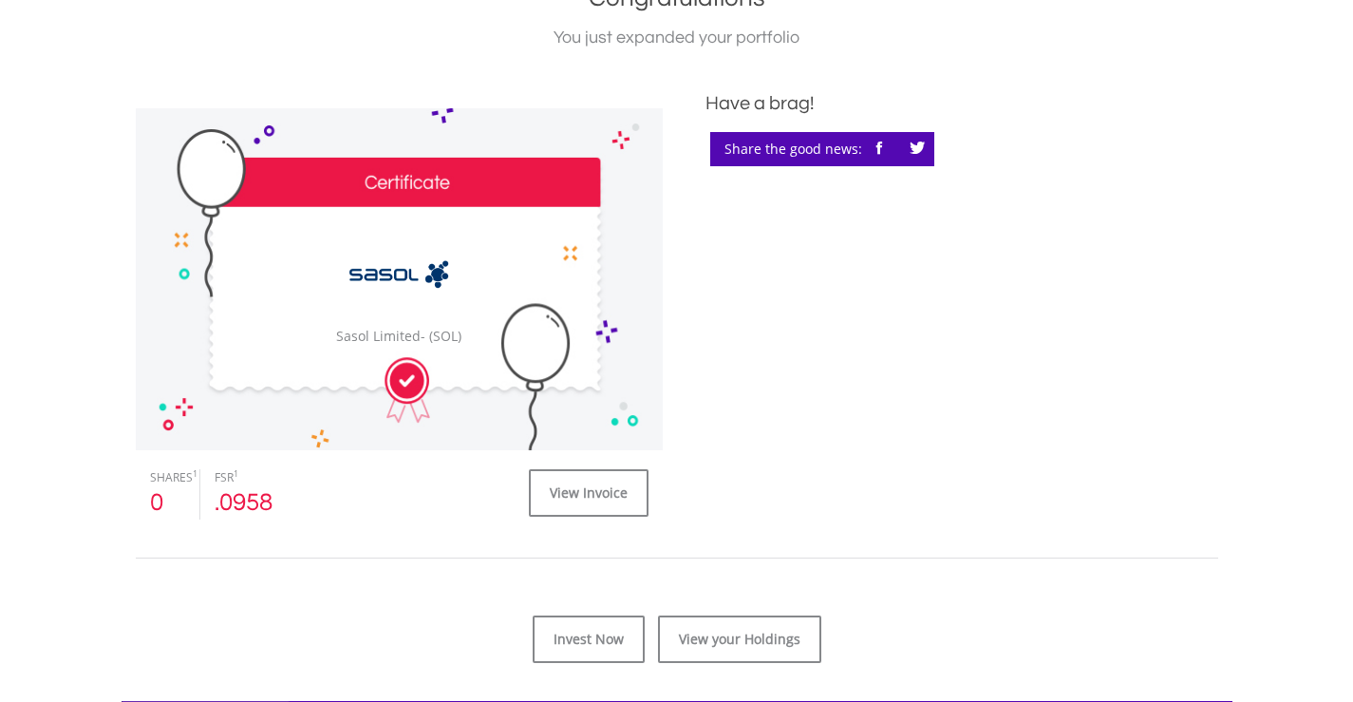
scroll to position [759, 0]
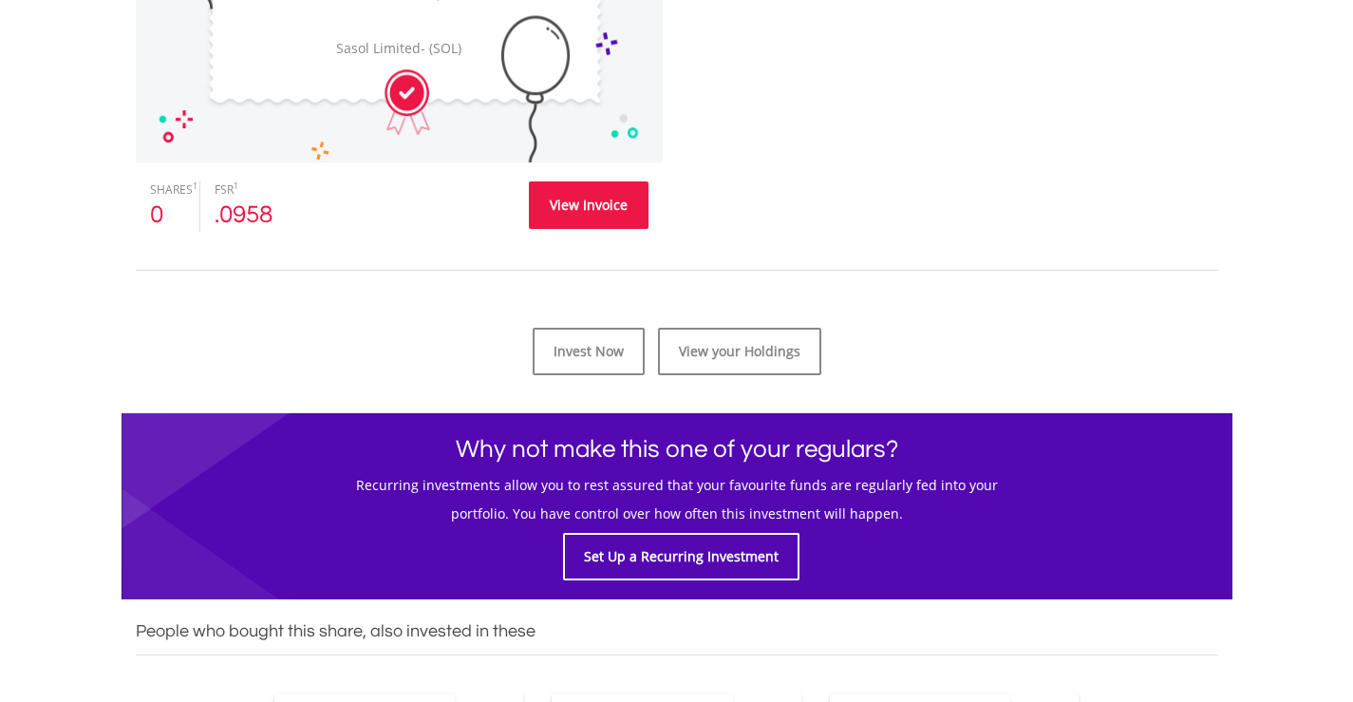
click at [606, 203] on link "View Invoice" at bounding box center [589, 204] width 120 height 47
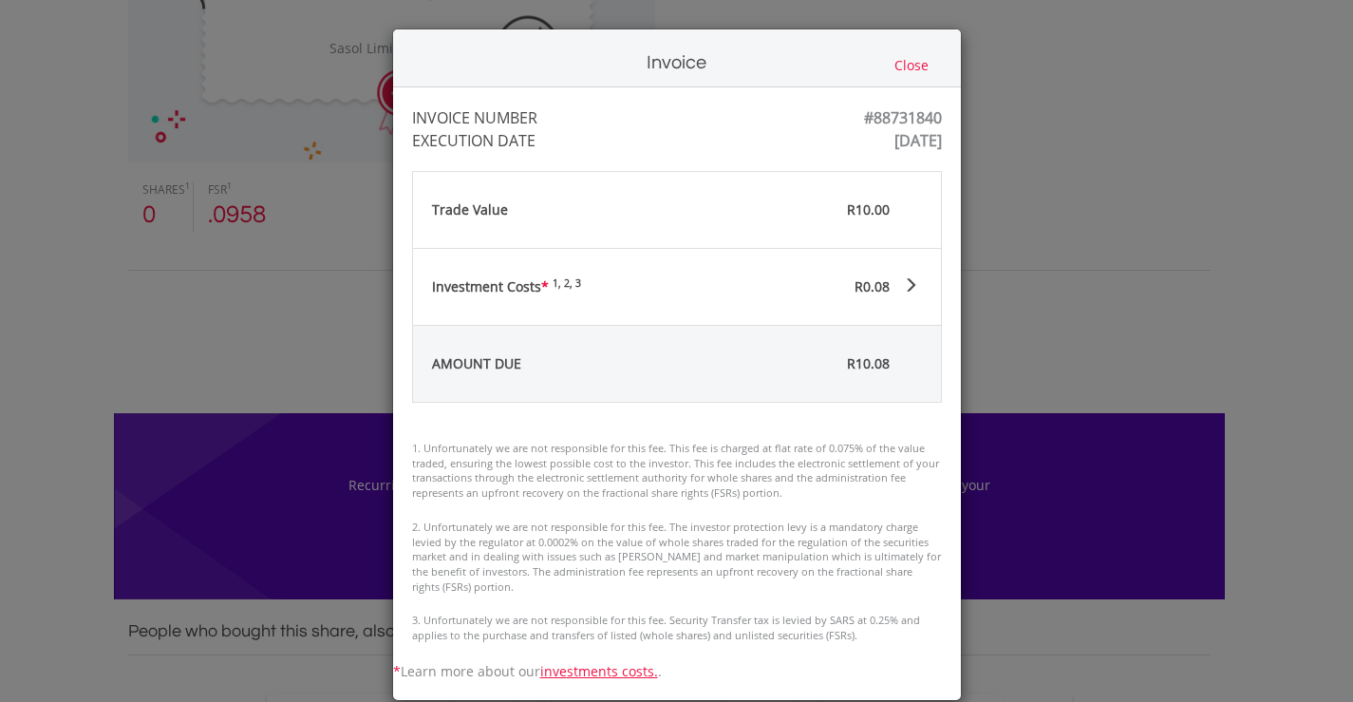
click at [908, 58] on button "Close" at bounding box center [912, 65] width 46 height 21
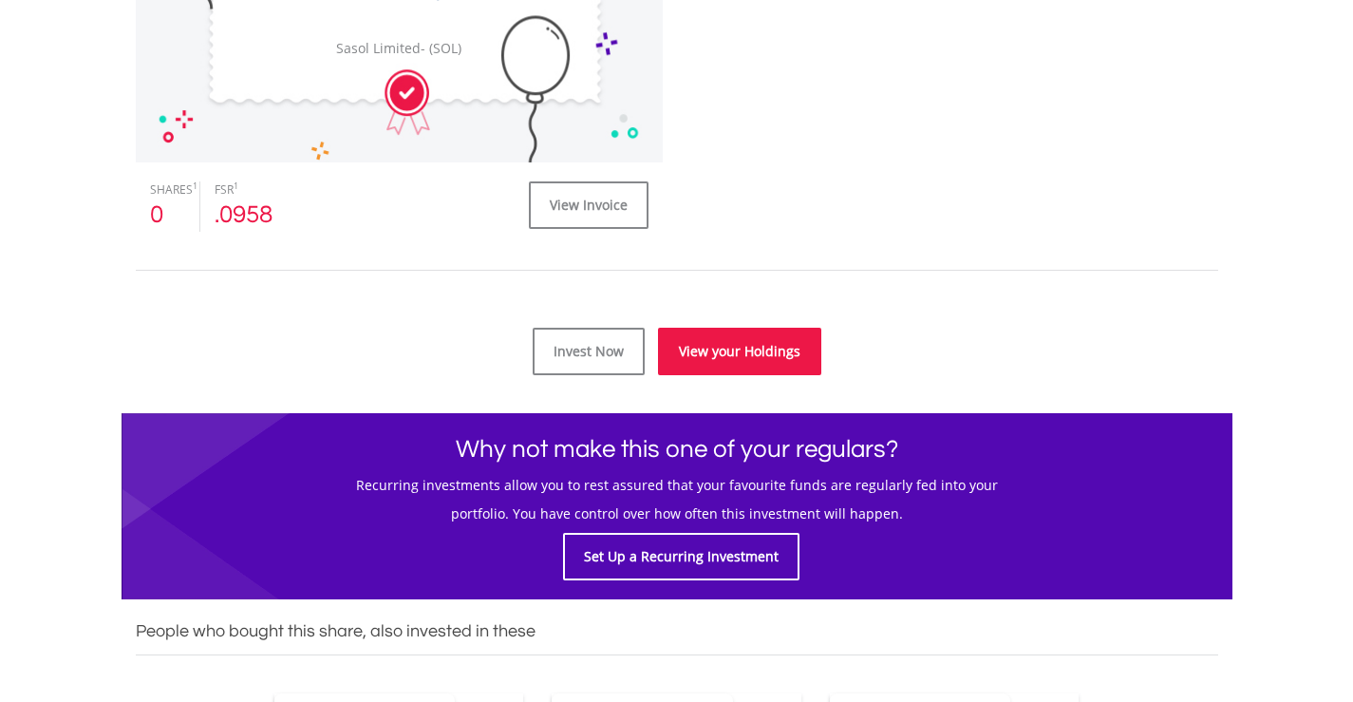
click at [726, 348] on link "View your Holdings" at bounding box center [739, 351] width 163 height 47
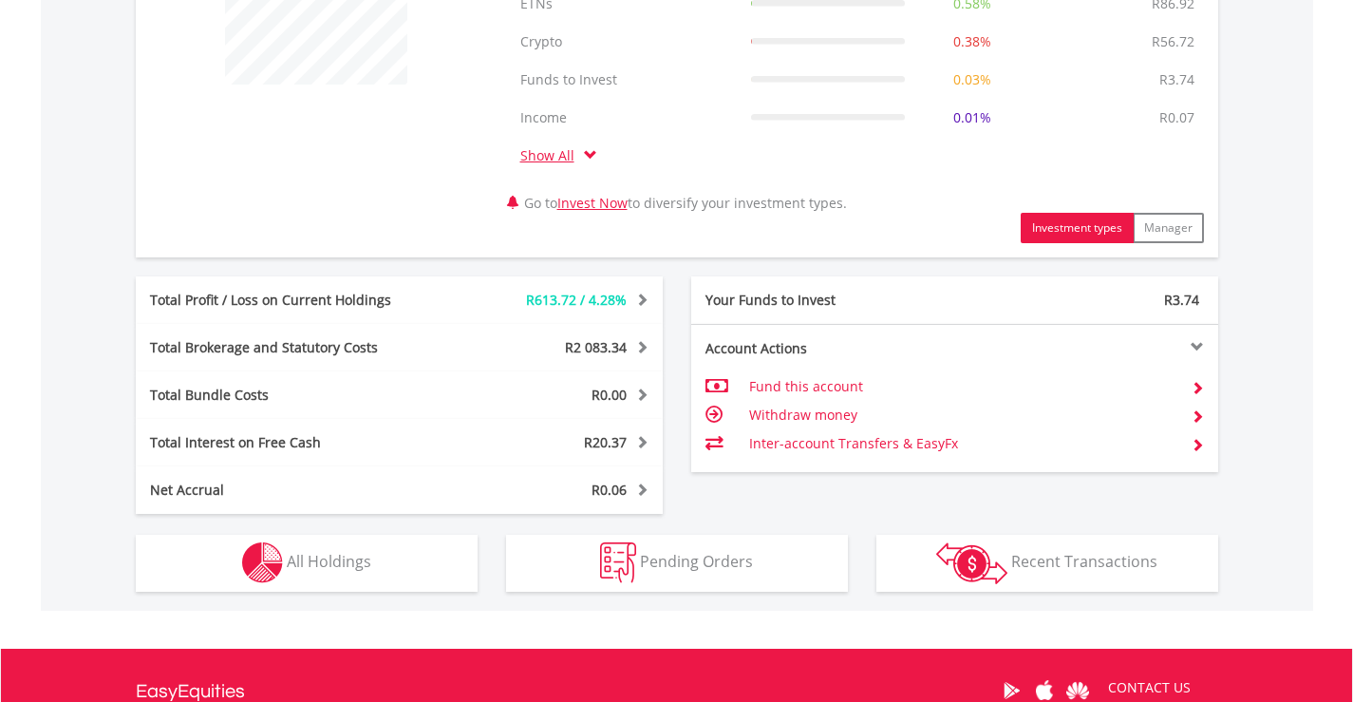
scroll to position [854, 0]
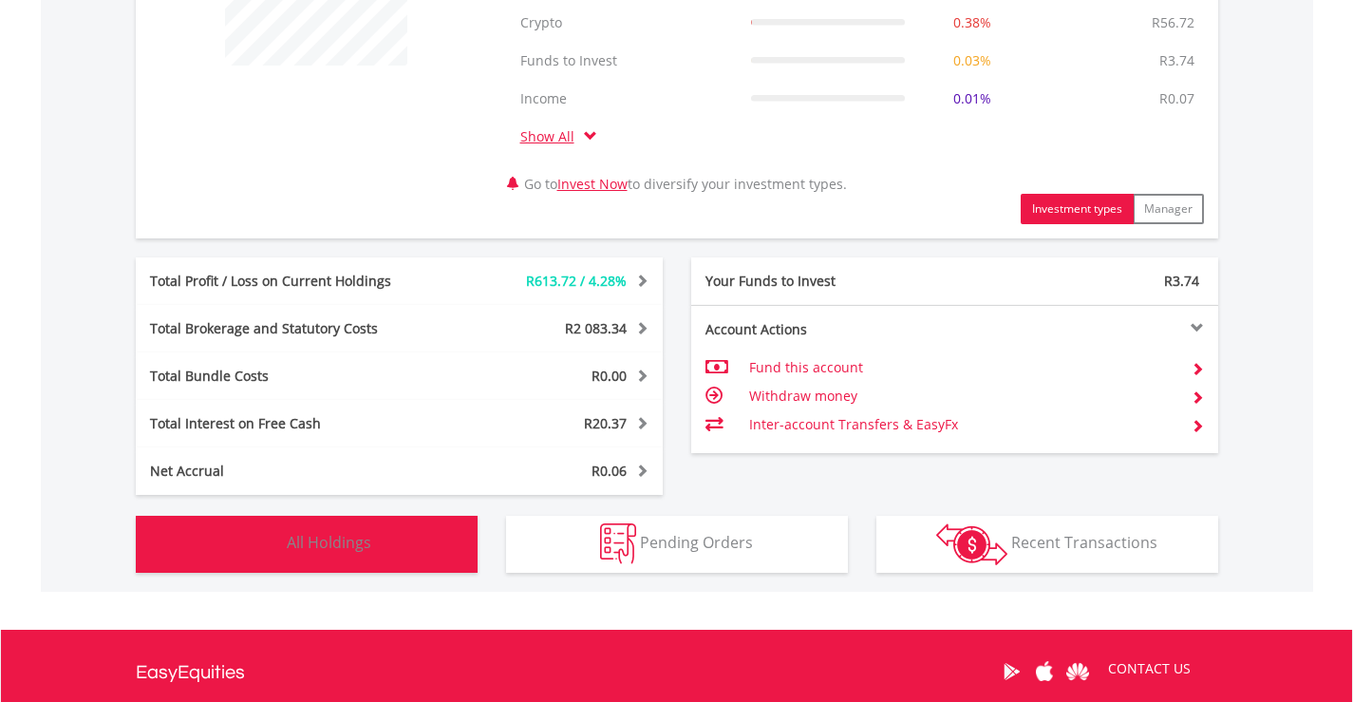
click at [328, 556] on button "Holdings All Holdings" at bounding box center [307, 543] width 342 height 57
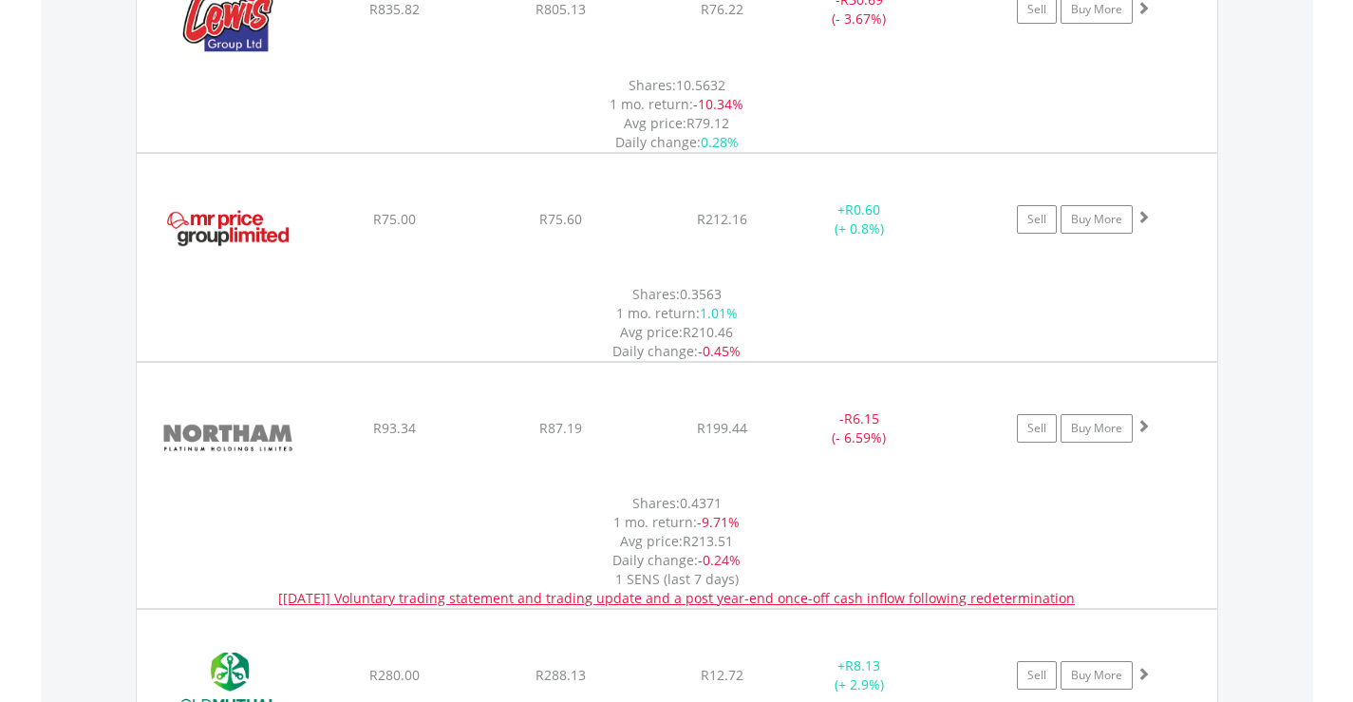
scroll to position [3649, 0]
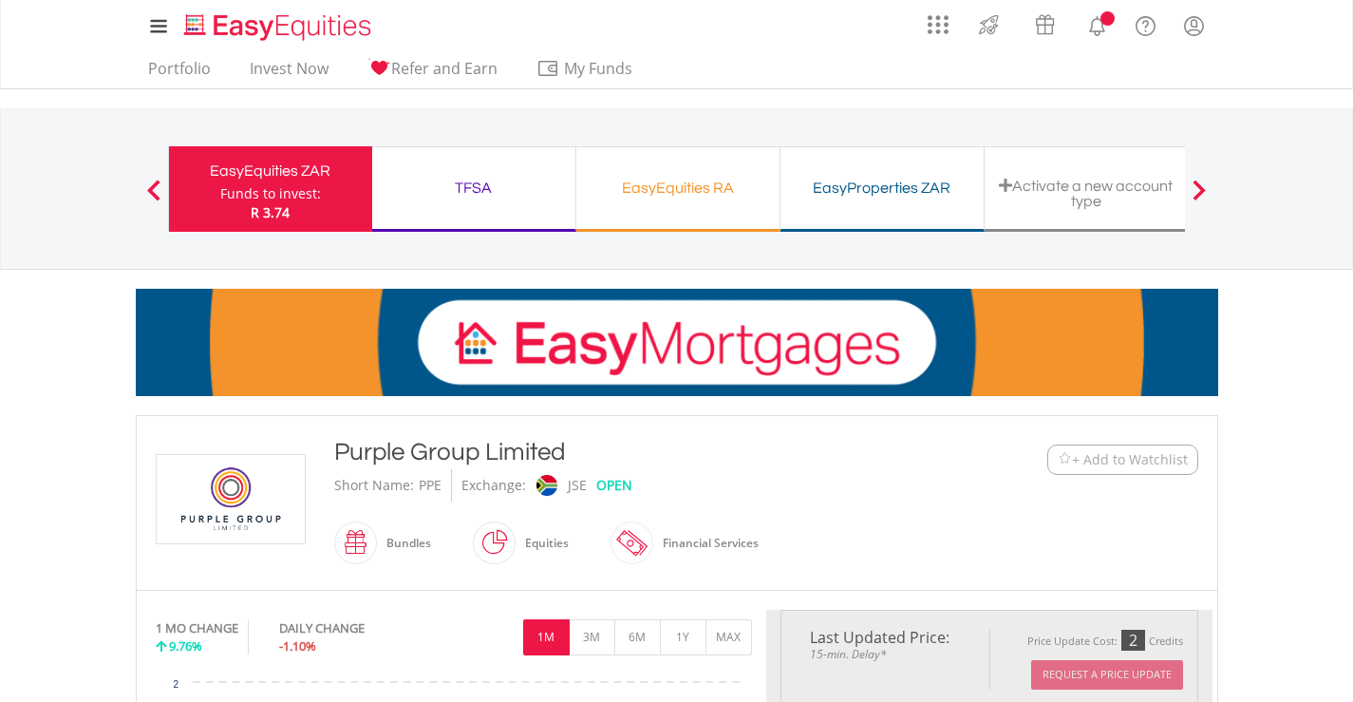
scroll to position [475, 0]
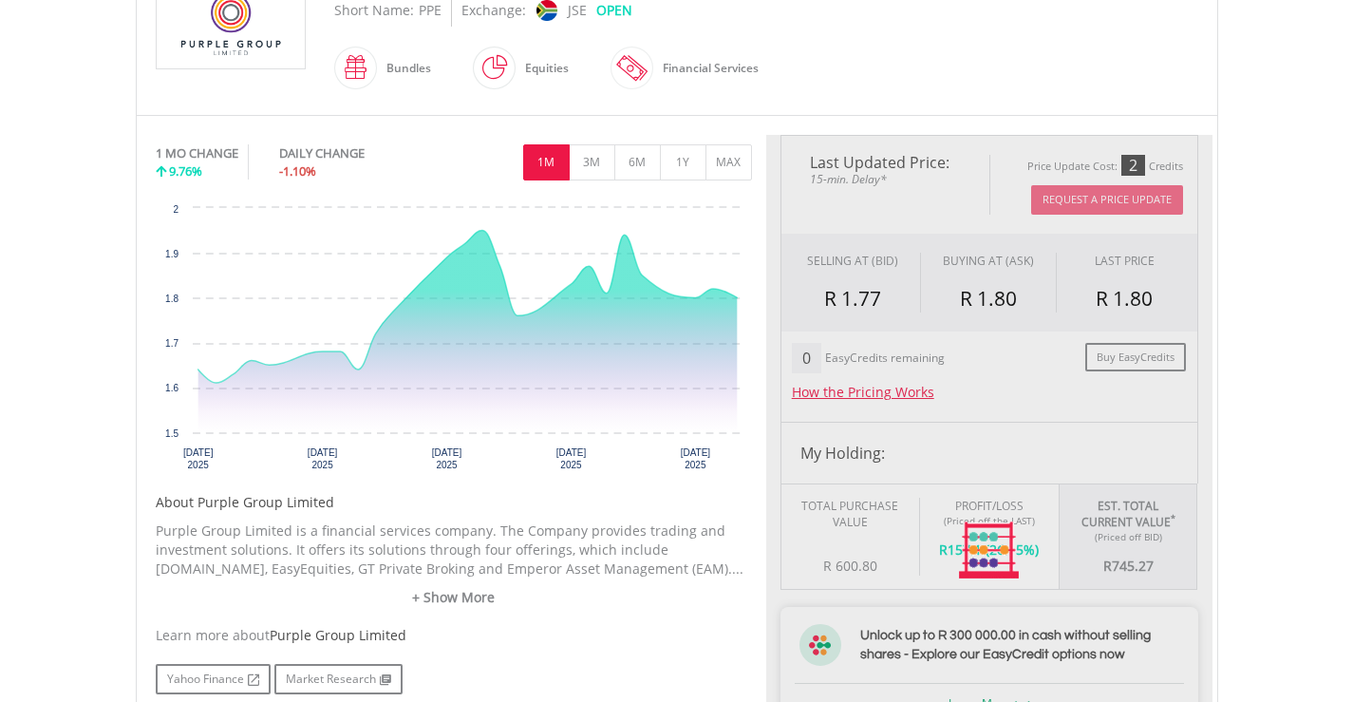
type input "******"
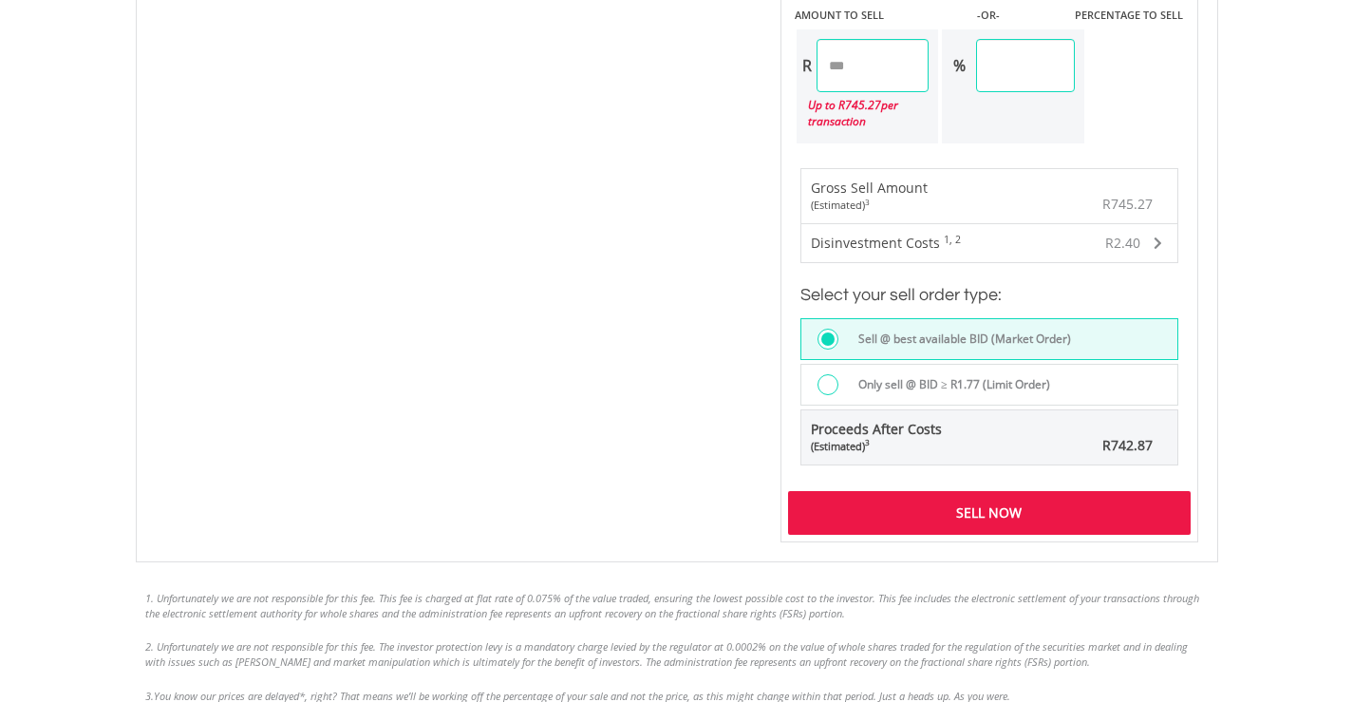
scroll to position [1234, 0]
drag, startPoint x: 881, startPoint y: 65, endPoint x: 758, endPoint y: 66, distance: 123.4
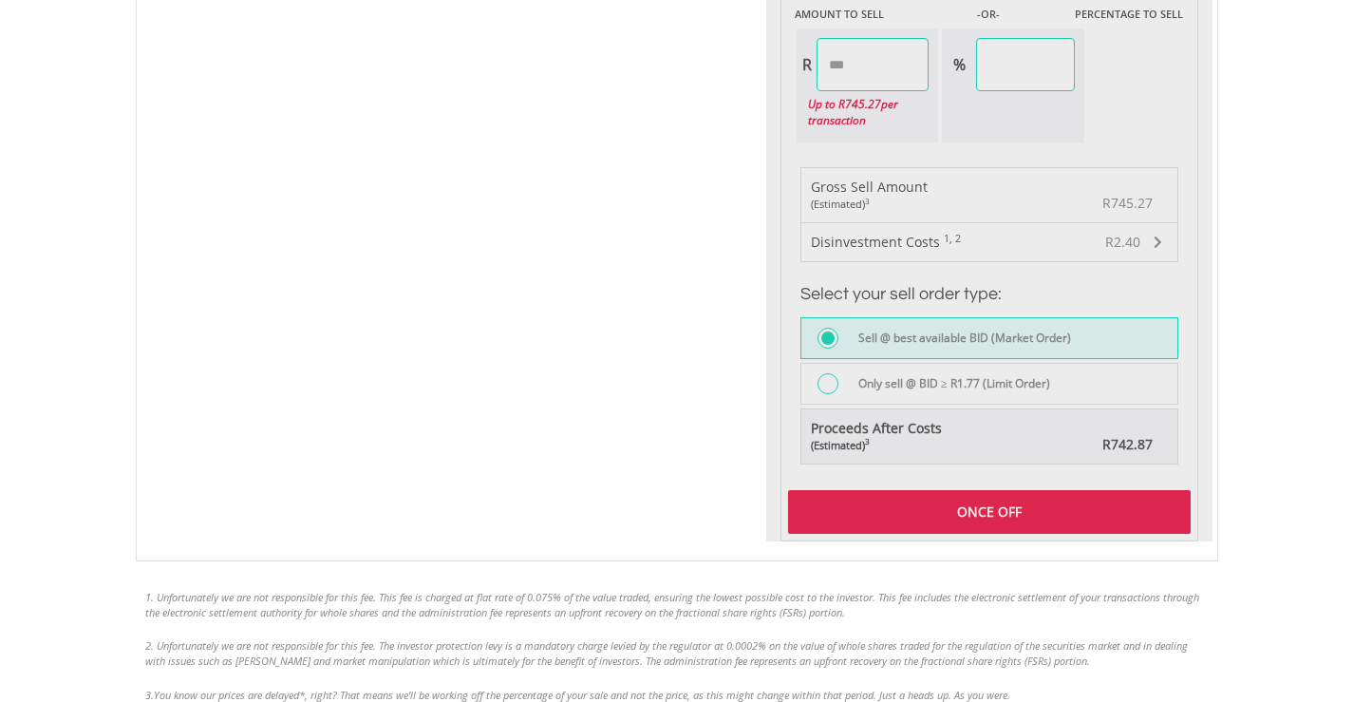
type input "******"
type input "*****"
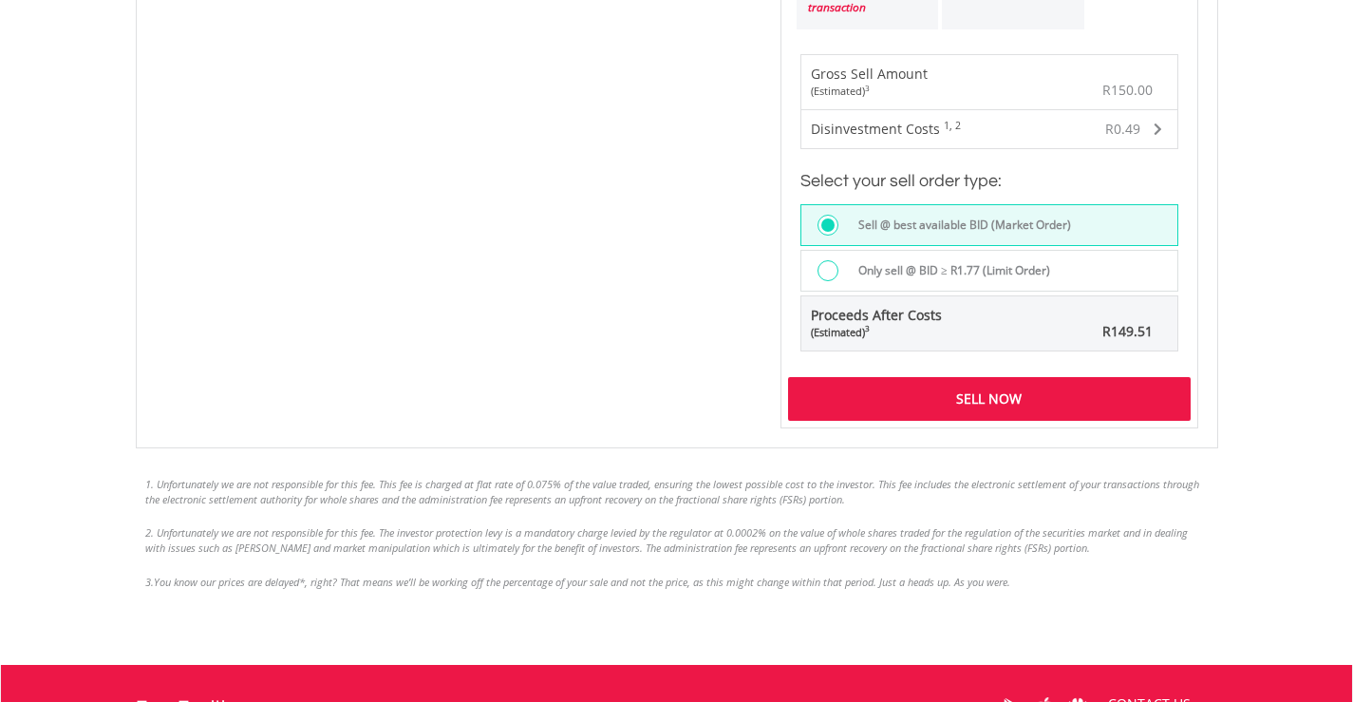
scroll to position [1519, 0]
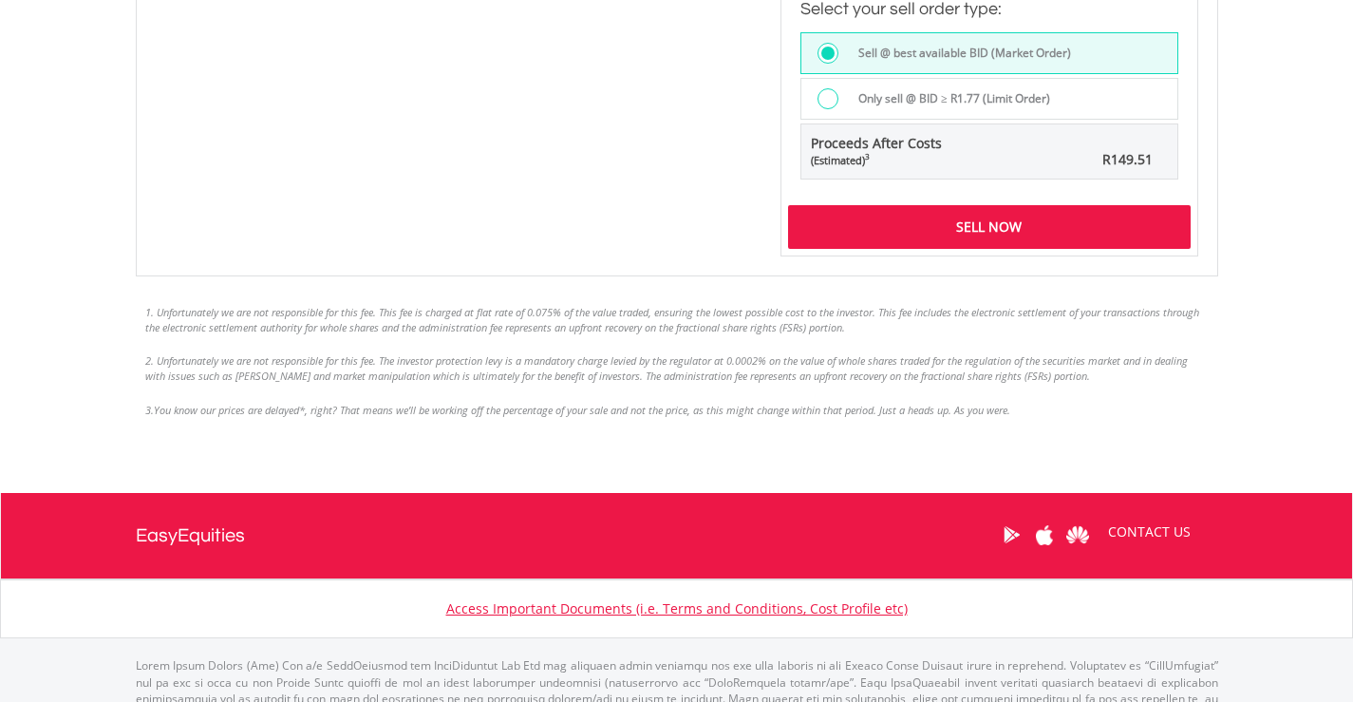
click at [992, 237] on div "Sell Now" at bounding box center [989, 227] width 403 height 44
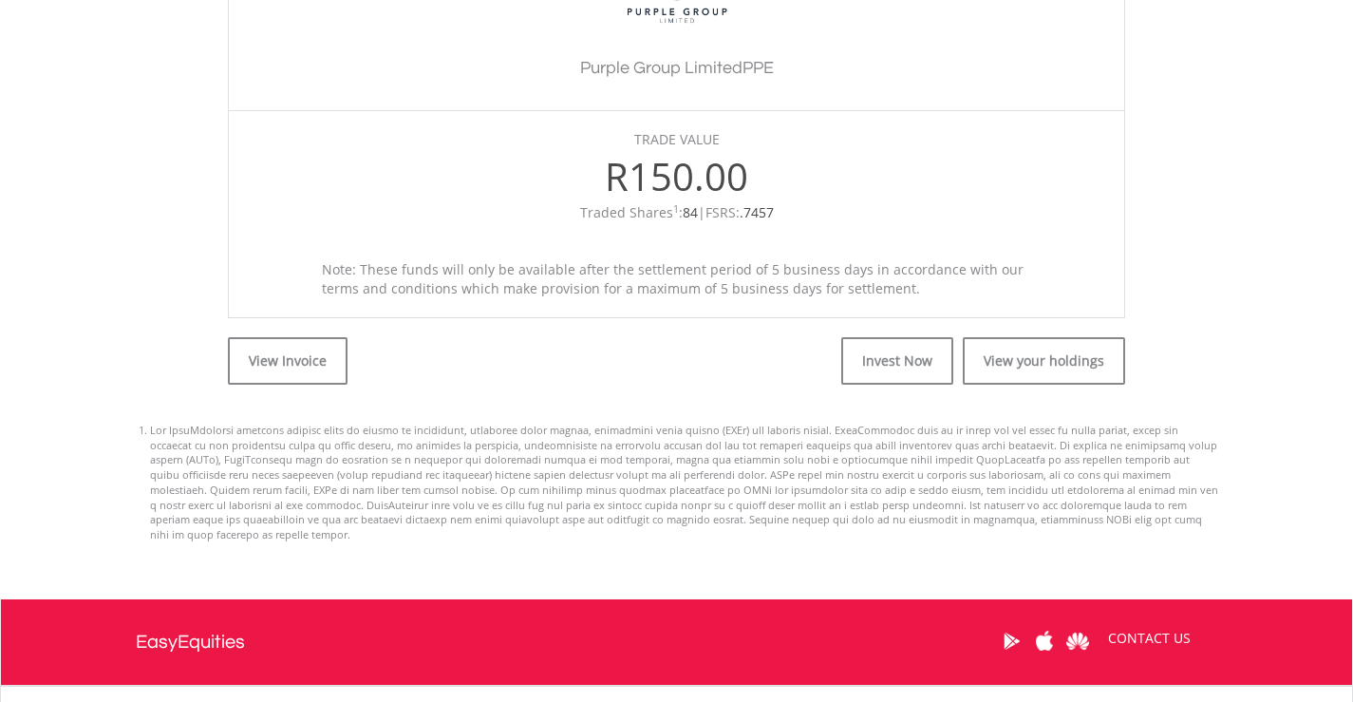
scroll to position [665, 0]
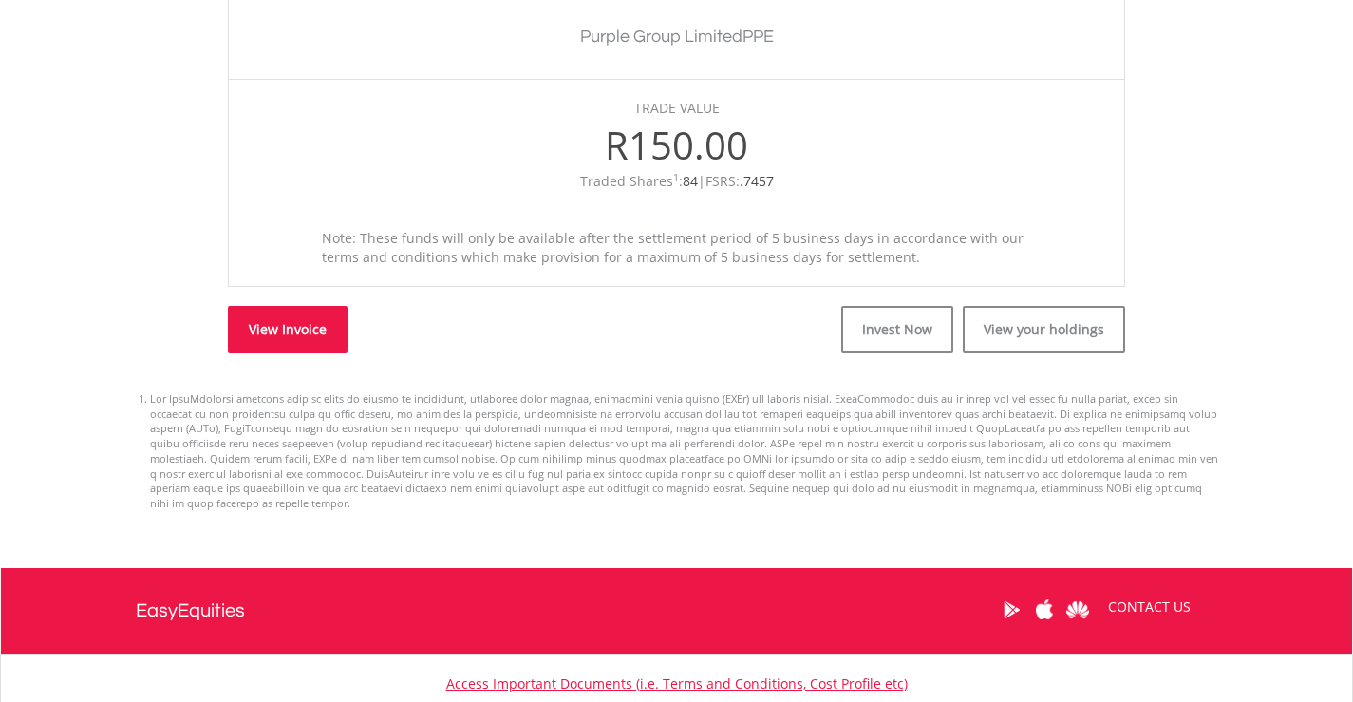
click at [280, 334] on link "View Invoice" at bounding box center [288, 329] width 120 height 47
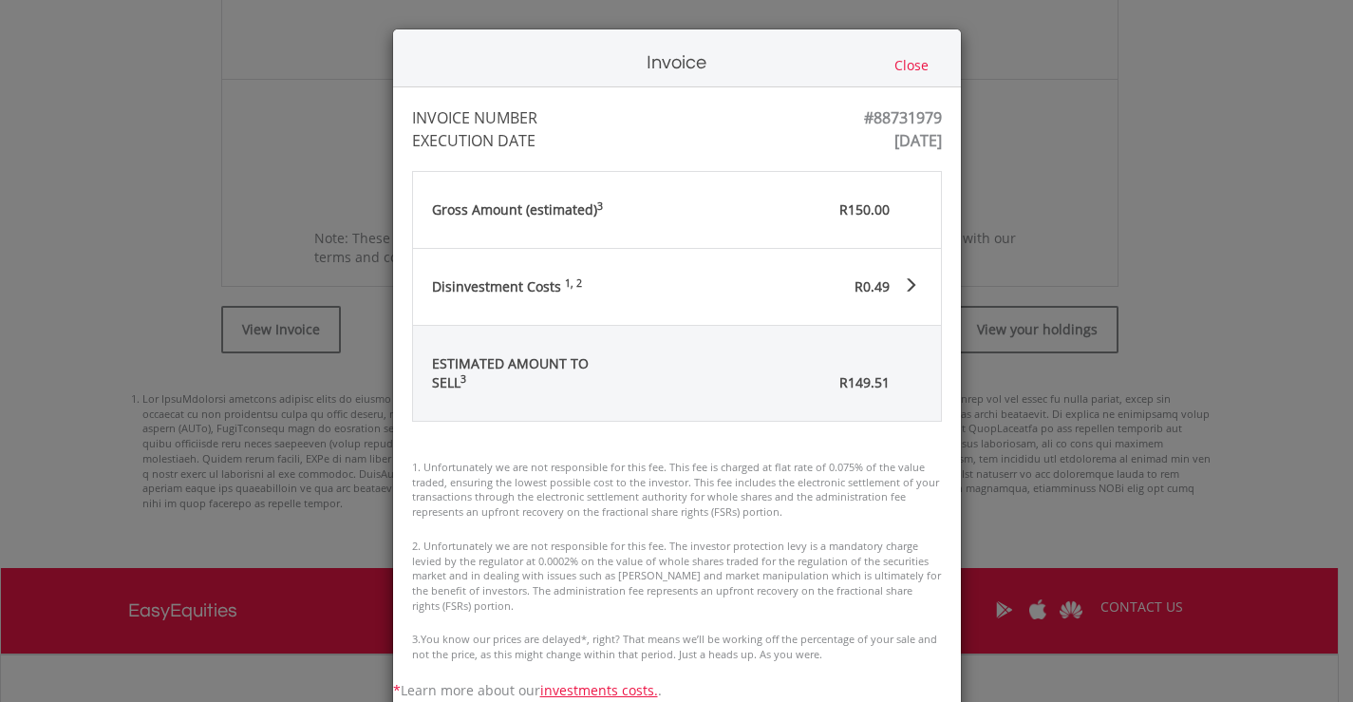
click at [905, 65] on button "Close" at bounding box center [912, 65] width 46 height 21
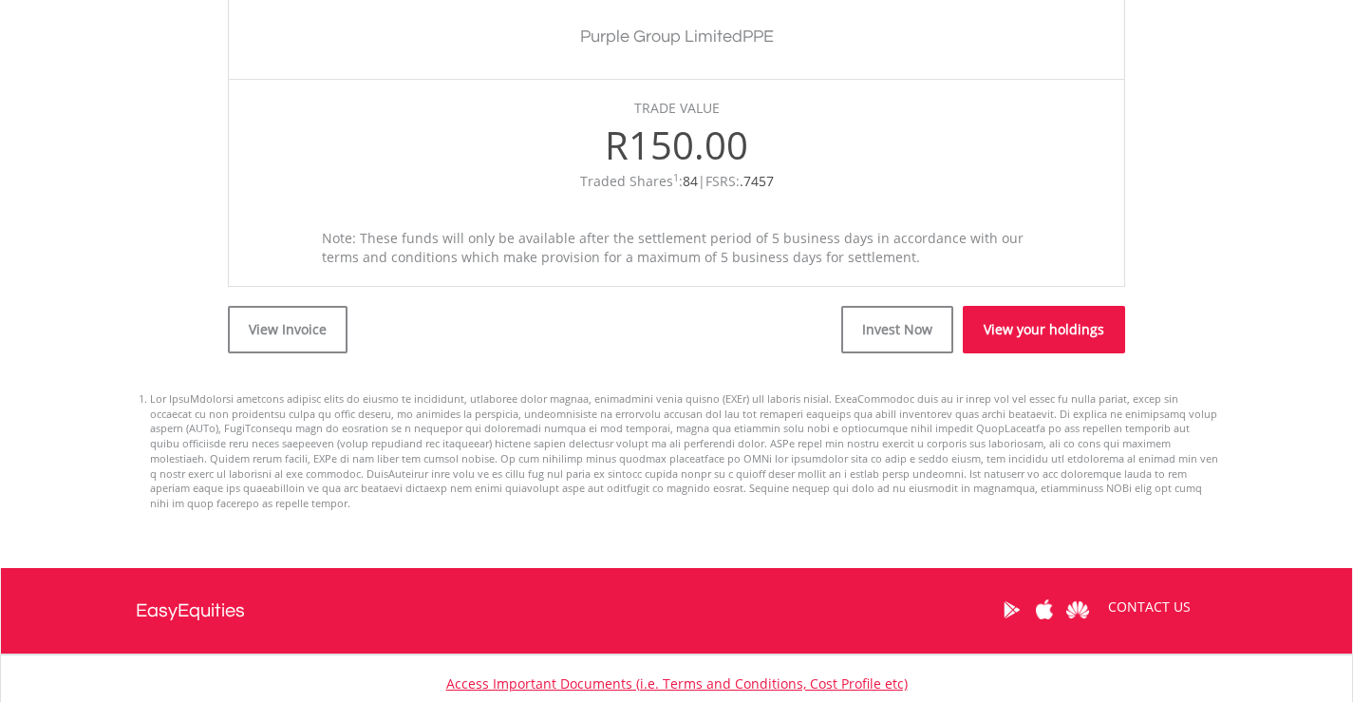
click at [1032, 330] on link "View your holdings" at bounding box center [1044, 329] width 162 height 47
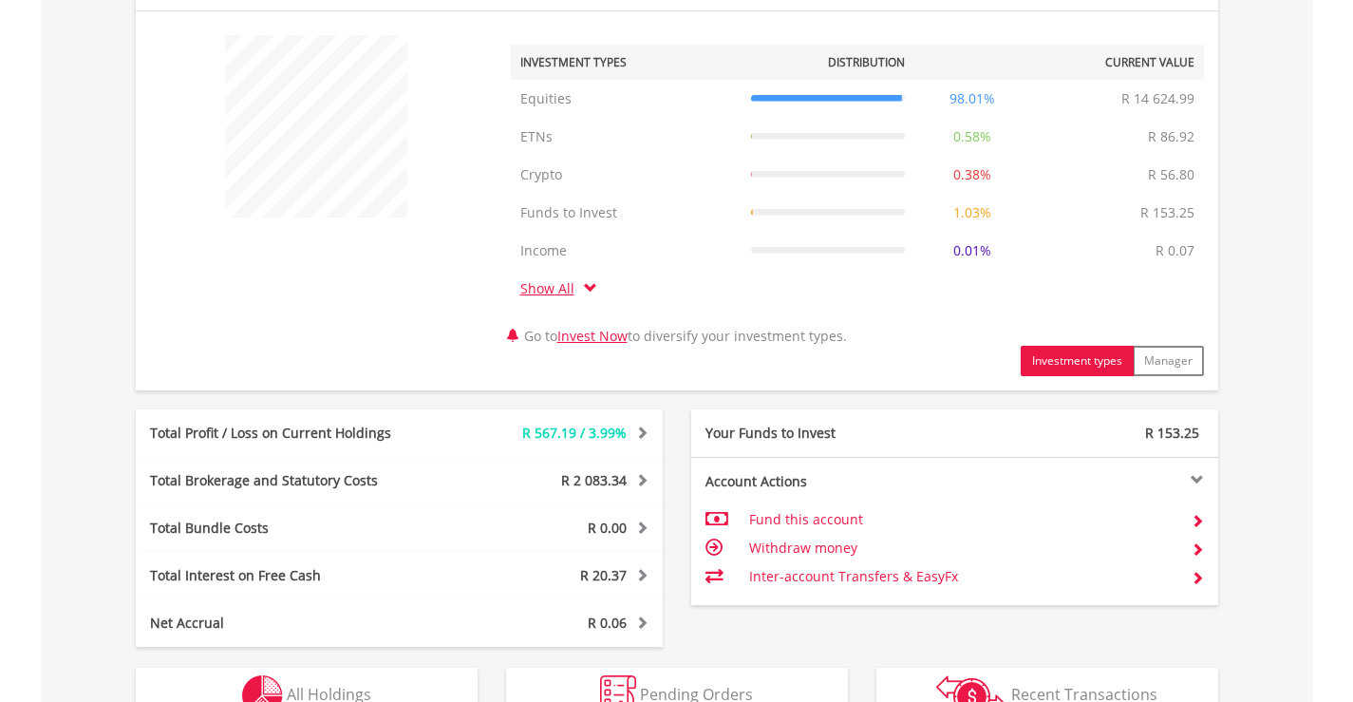
scroll to position [949, 0]
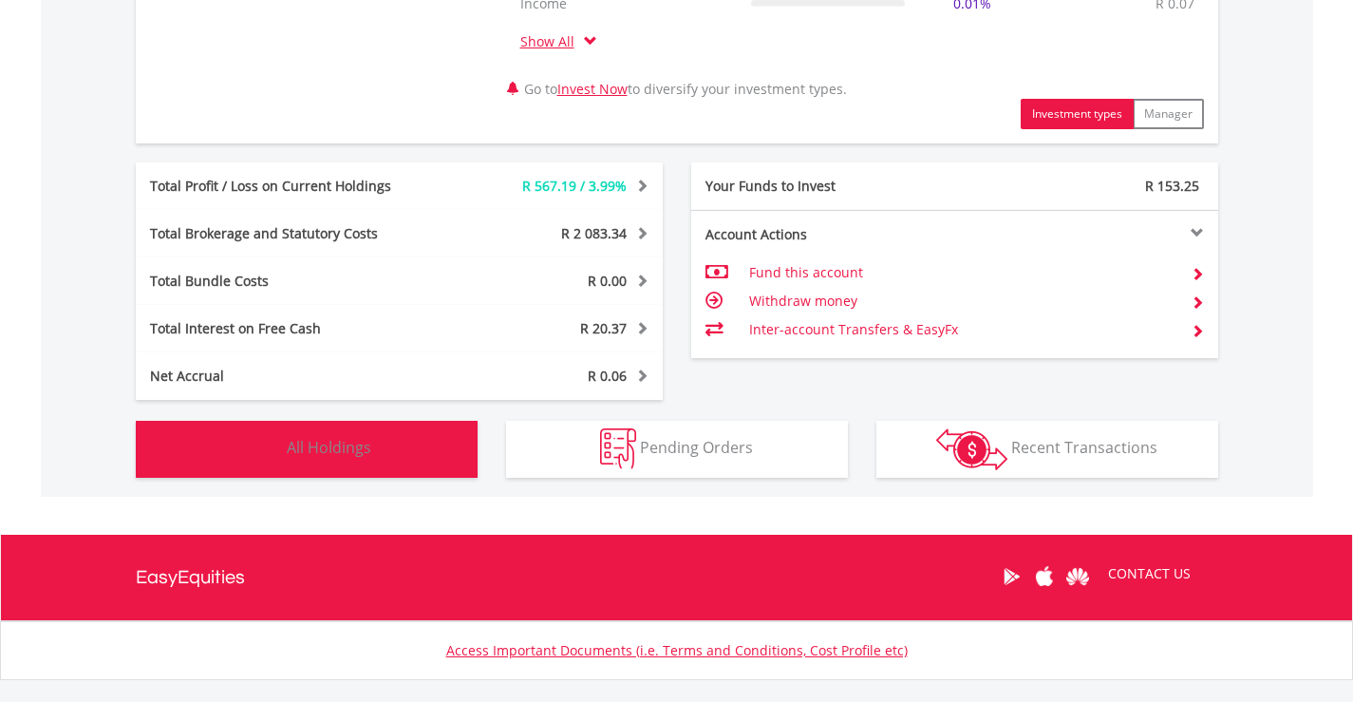
click at [315, 441] on span "All Holdings" at bounding box center [329, 447] width 84 height 21
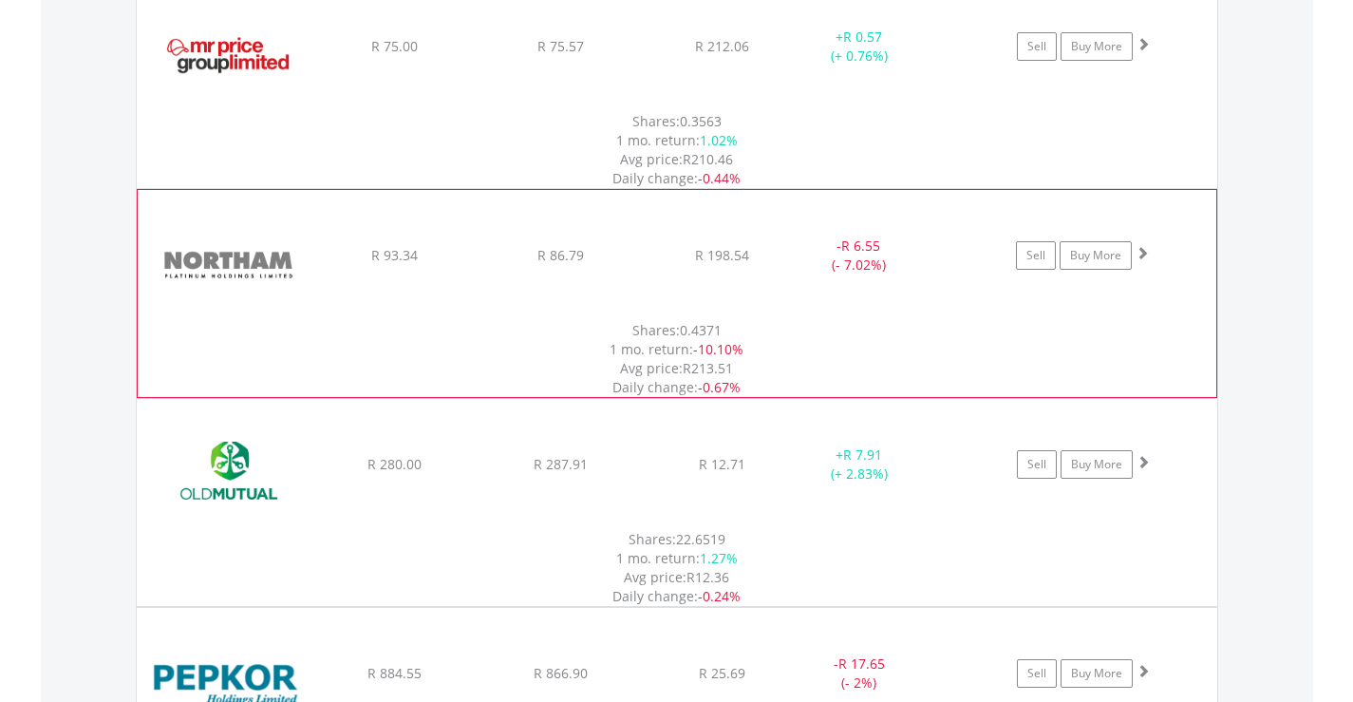
scroll to position [3857, 0]
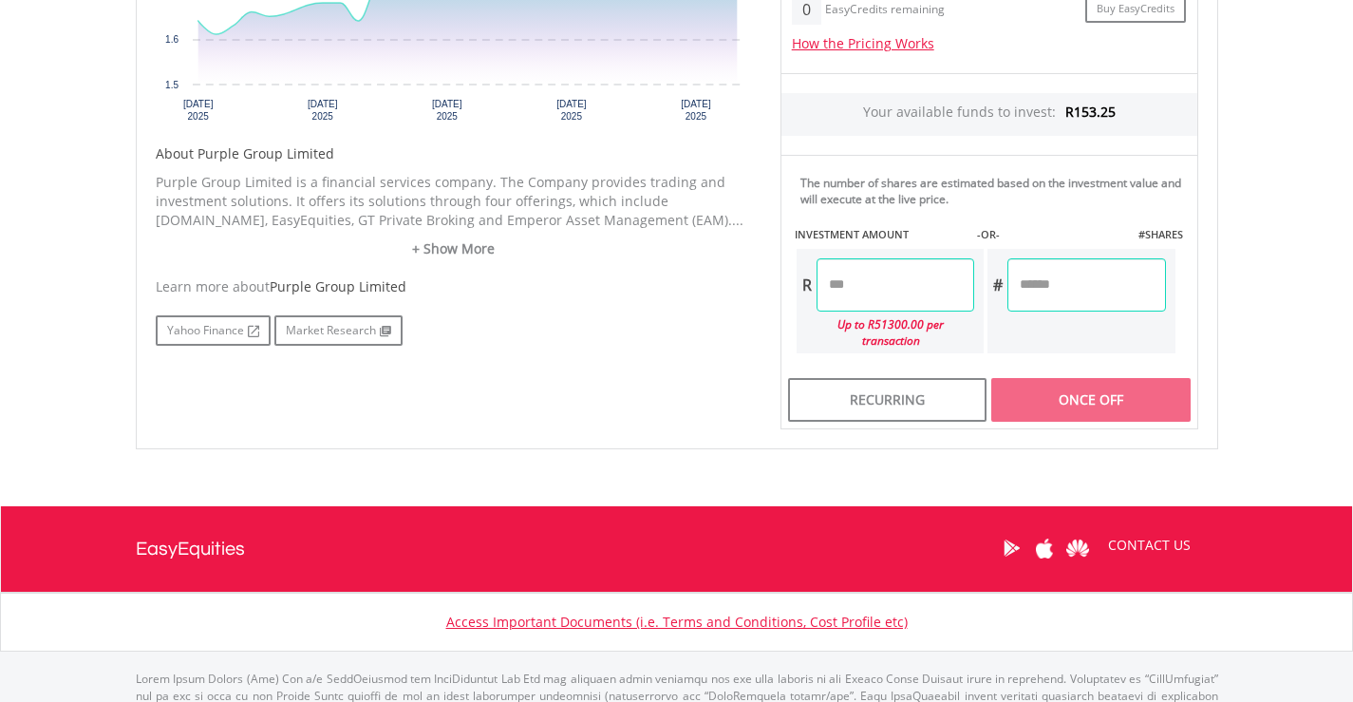
scroll to position [886, 0]
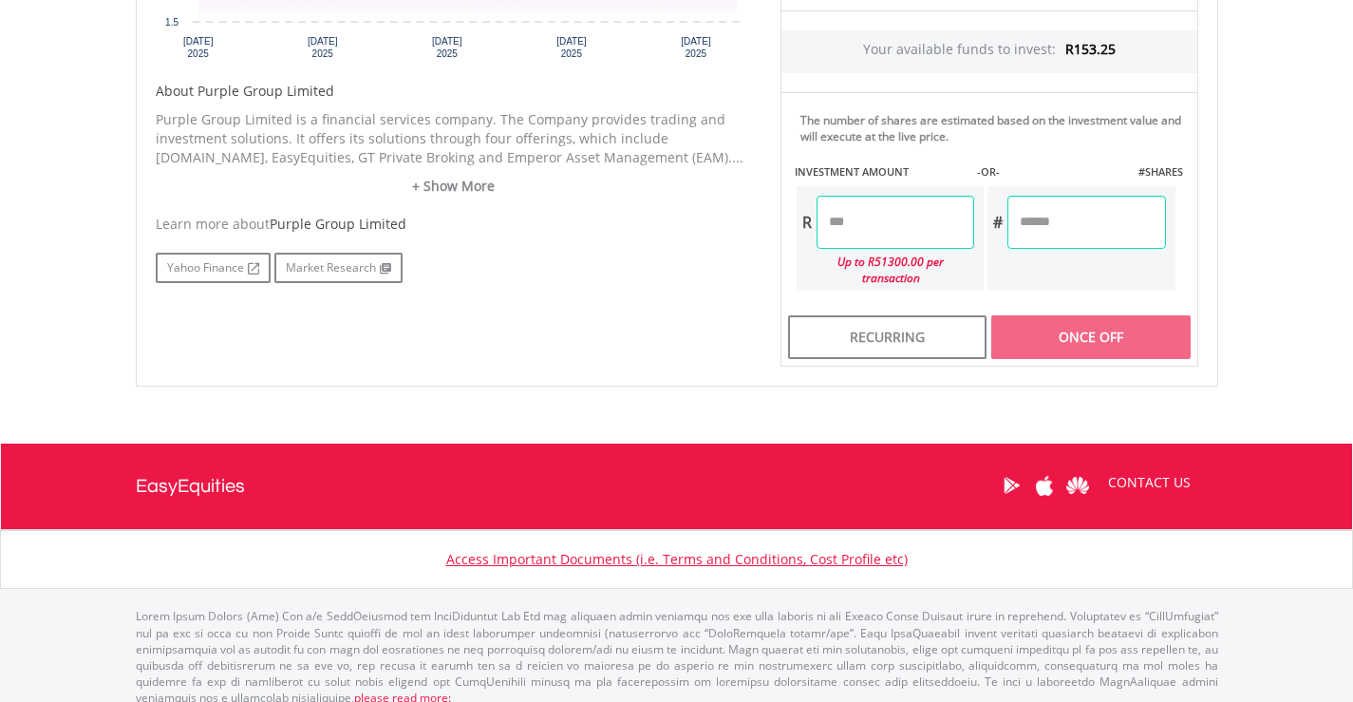
click at [824, 226] on input "number" at bounding box center [895, 222] width 158 height 53
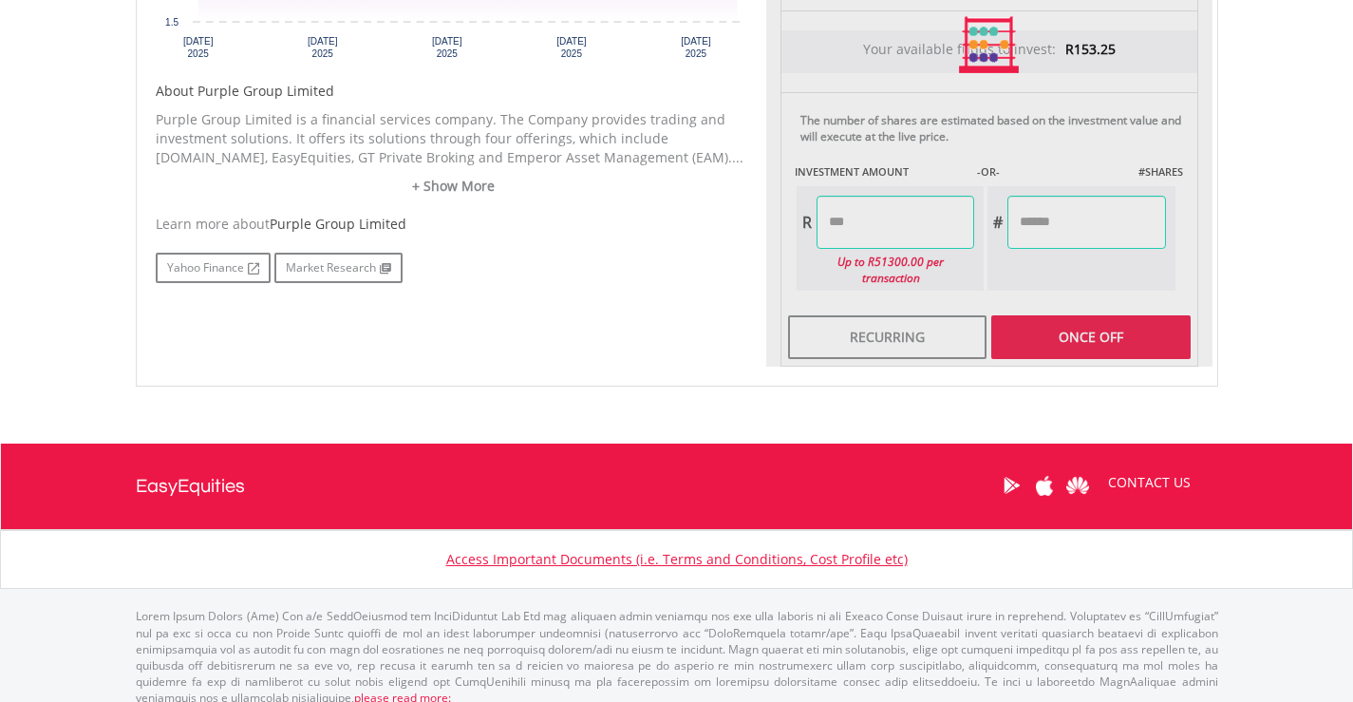
type input "*****"
type input "******"
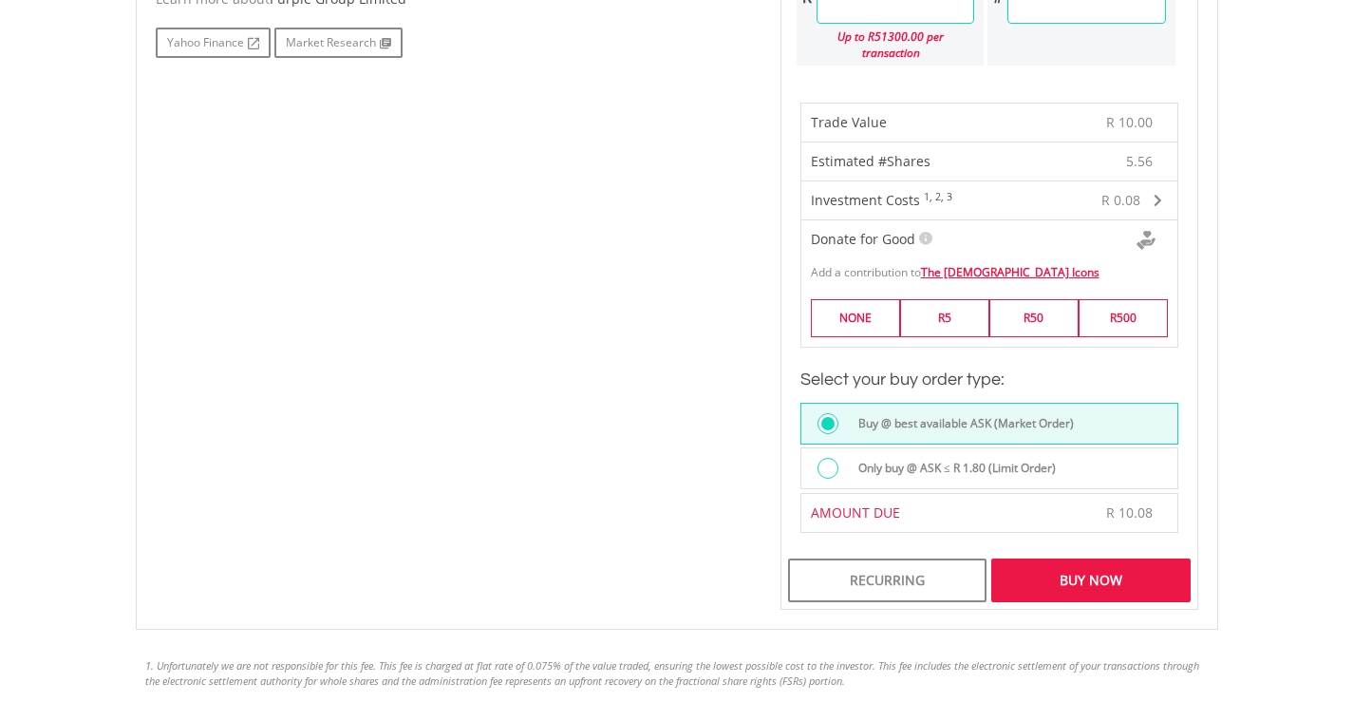
scroll to position [1455, 0]
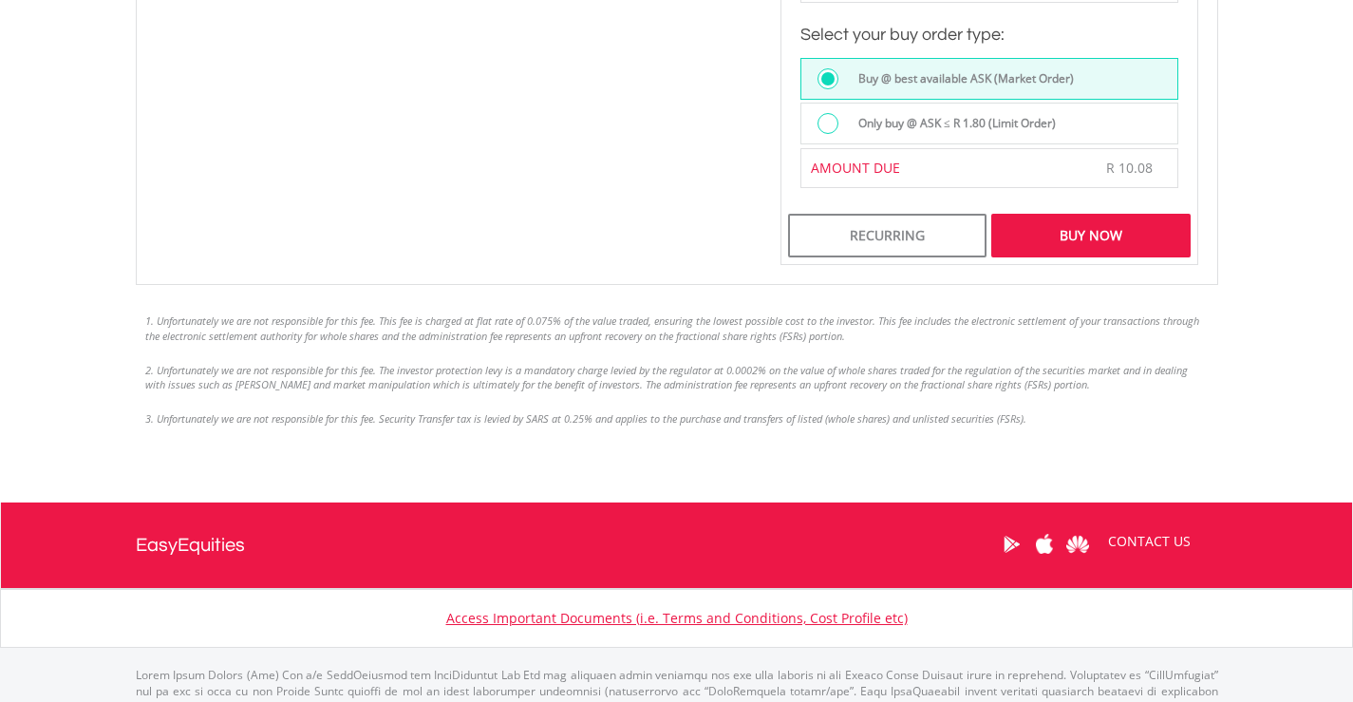
click at [1098, 219] on div "Buy Now" at bounding box center [1090, 236] width 198 height 44
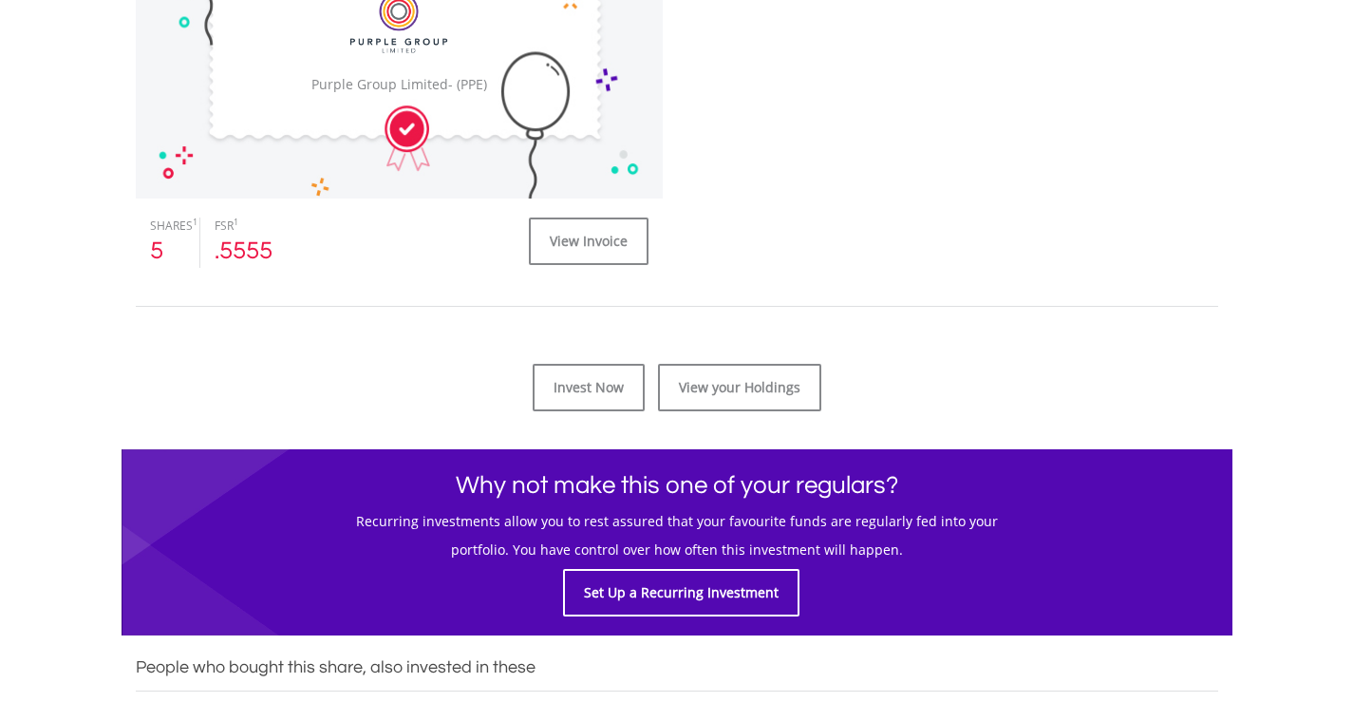
scroll to position [665, 0]
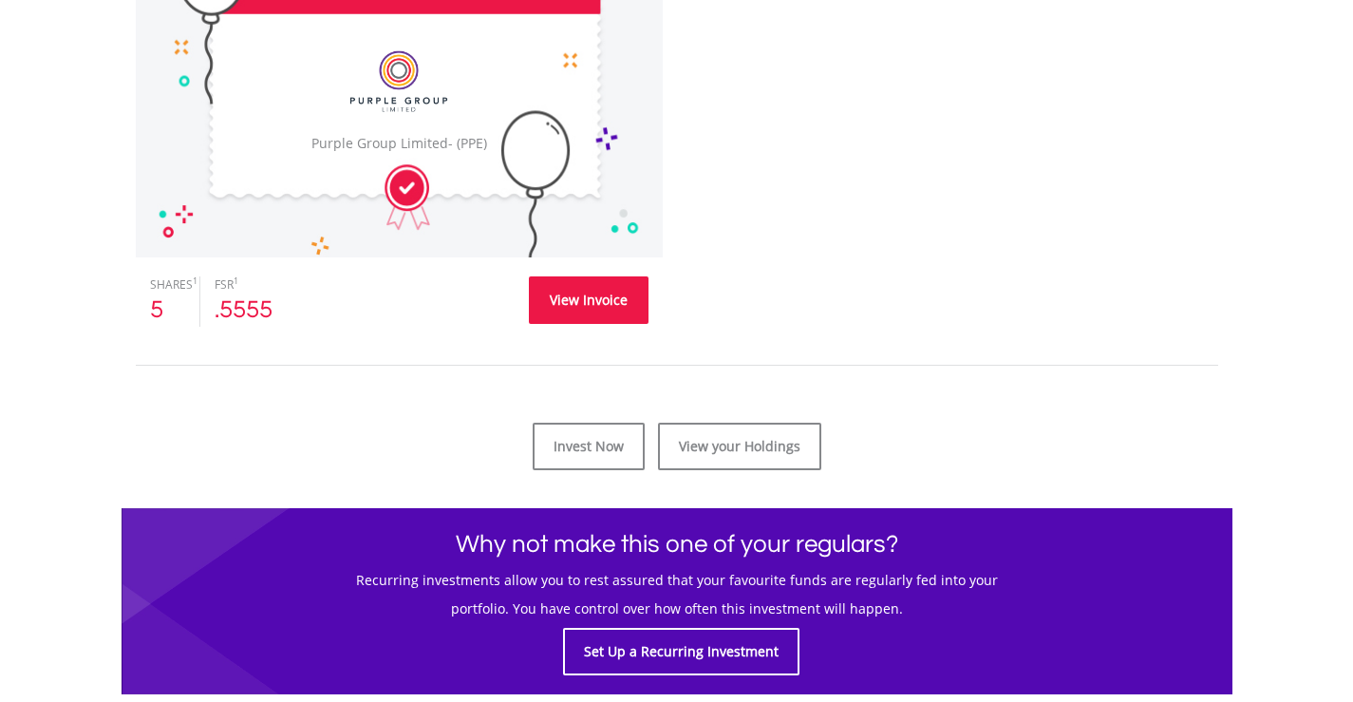
click at [585, 294] on link "View Invoice" at bounding box center [589, 299] width 120 height 47
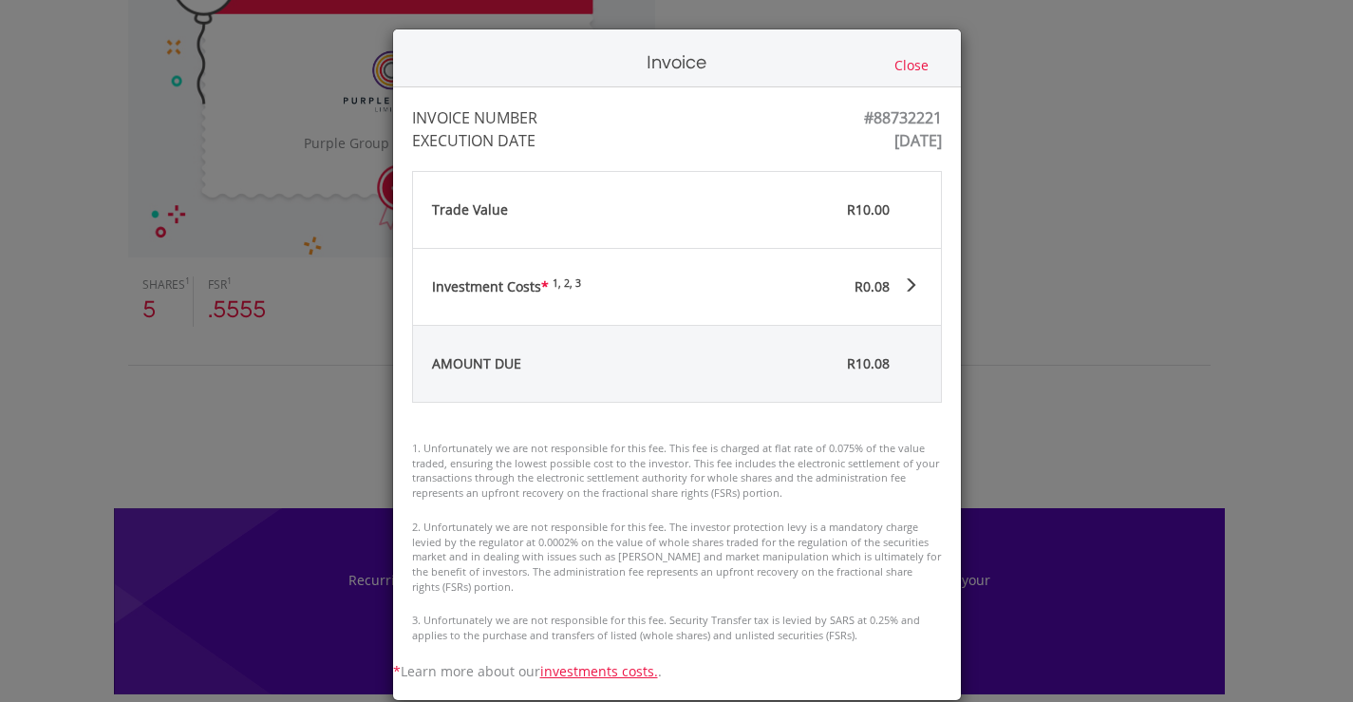
click at [897, 61] on button "Close" at bounding box center [912, 65] width 46 height 21
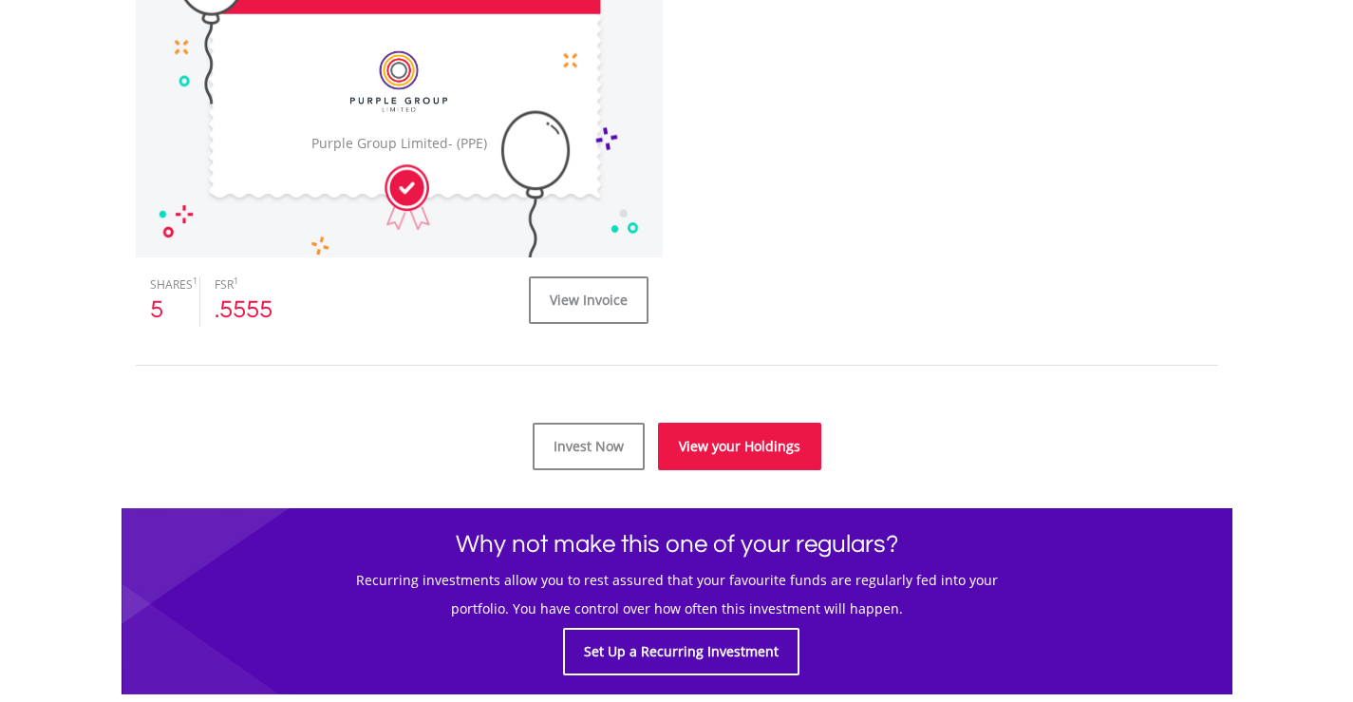
click at [740, 444] on link "View your Holdings" at bounding box center [739, 445] width 163 height 47
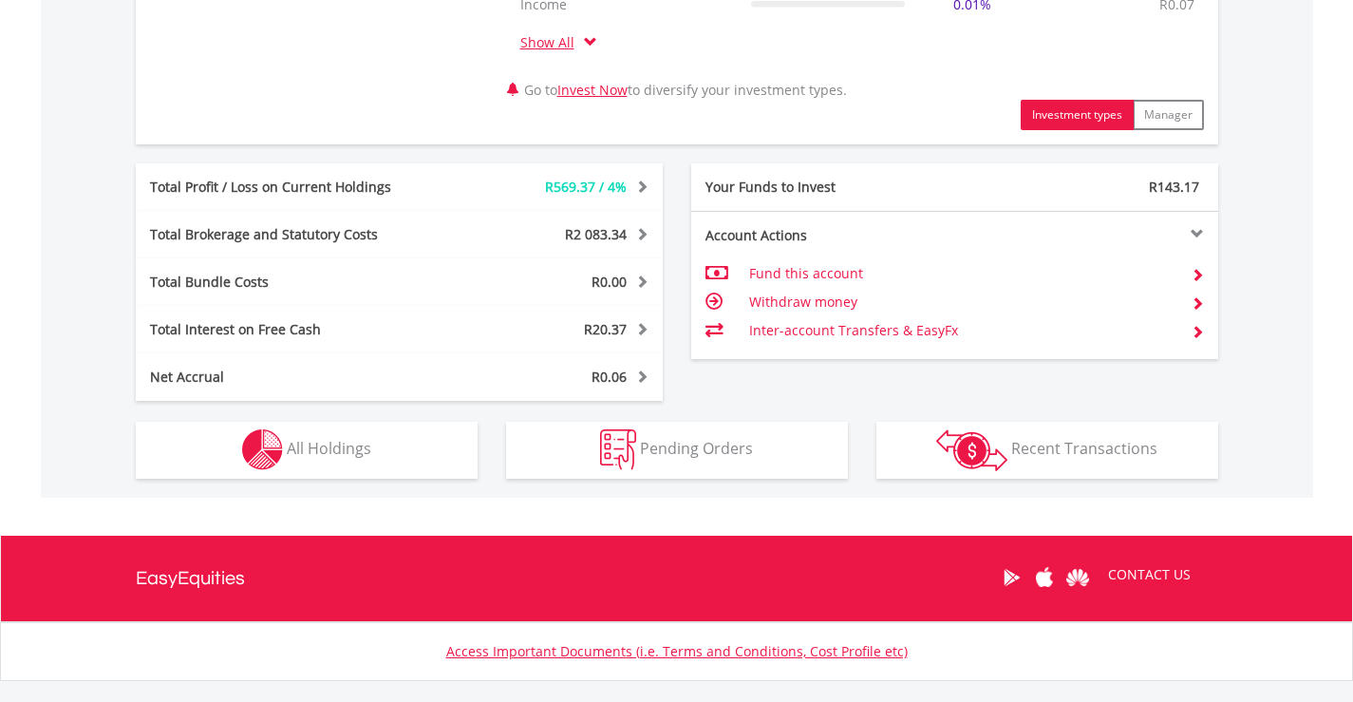
scroll to position [949, 0]
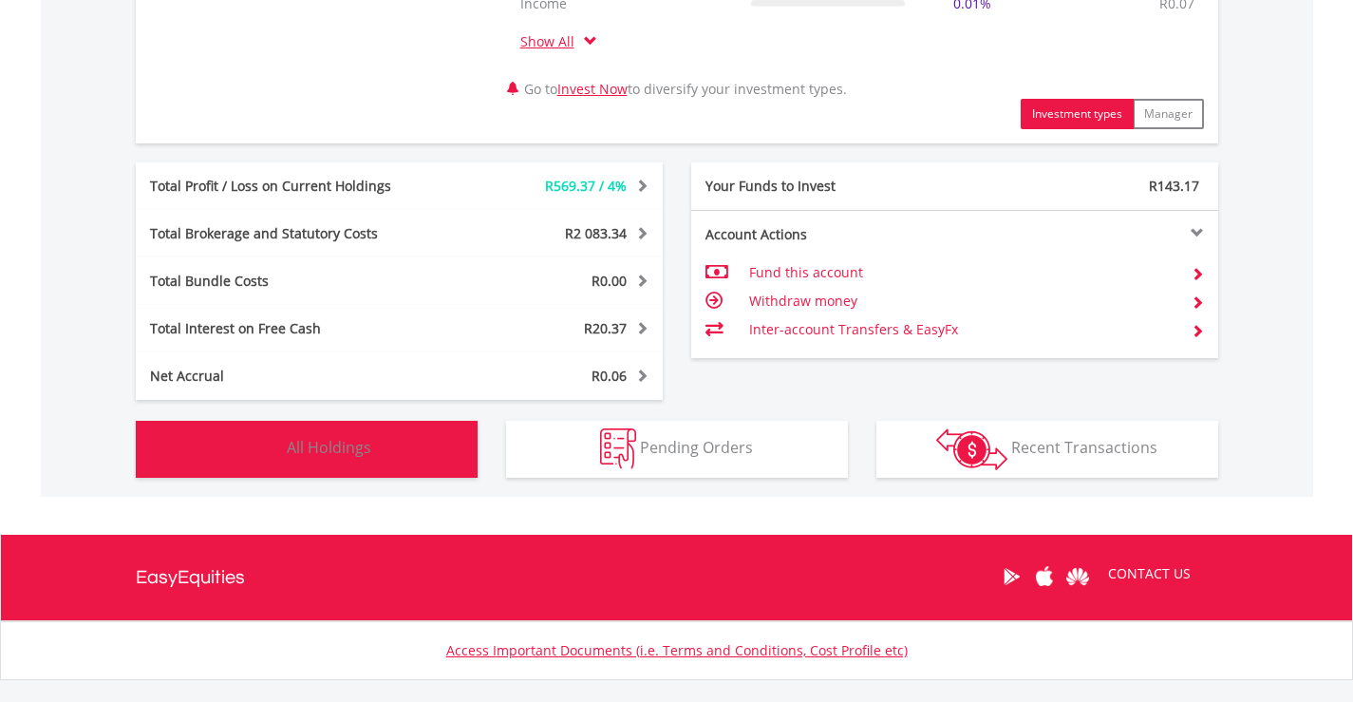
click at [332, 456] on span "All Holdings" at bounding box center [329, 447] width 84 height 21
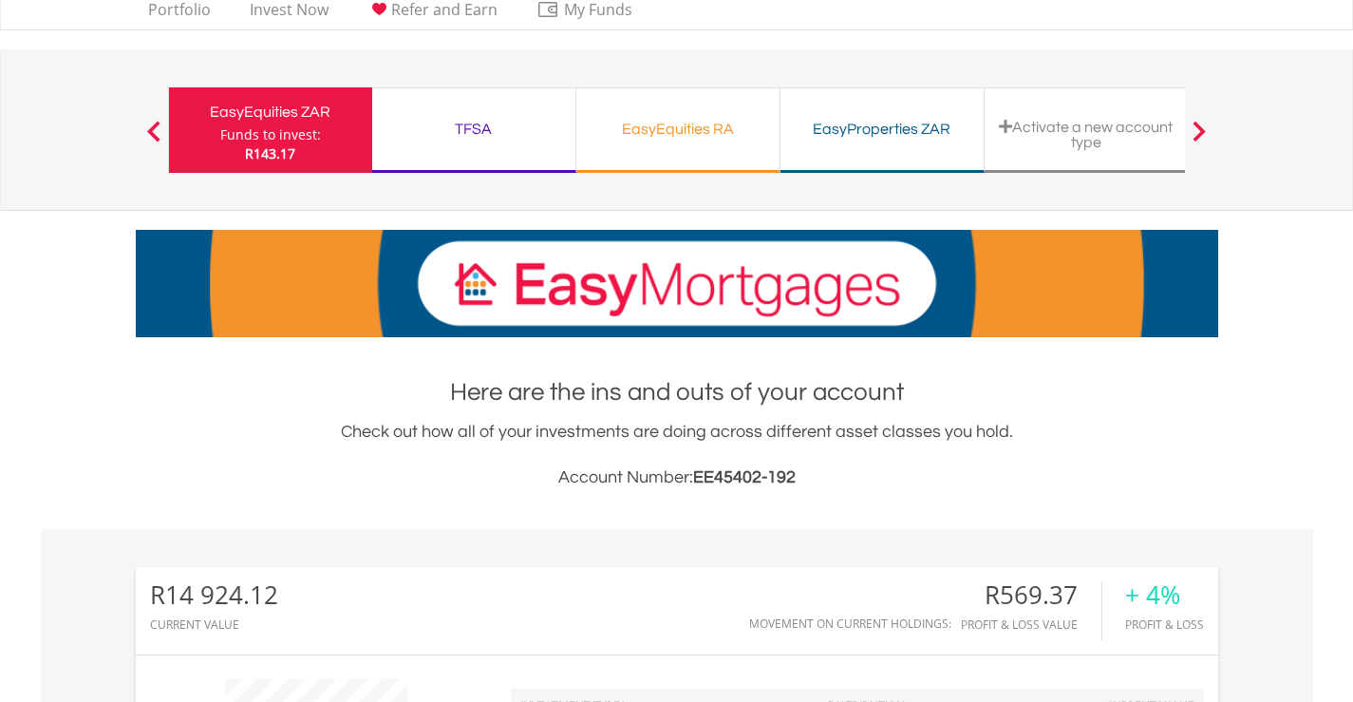
scroll to position [0, 0]
